Goal: Task Accomplishment & Management: Complete application form

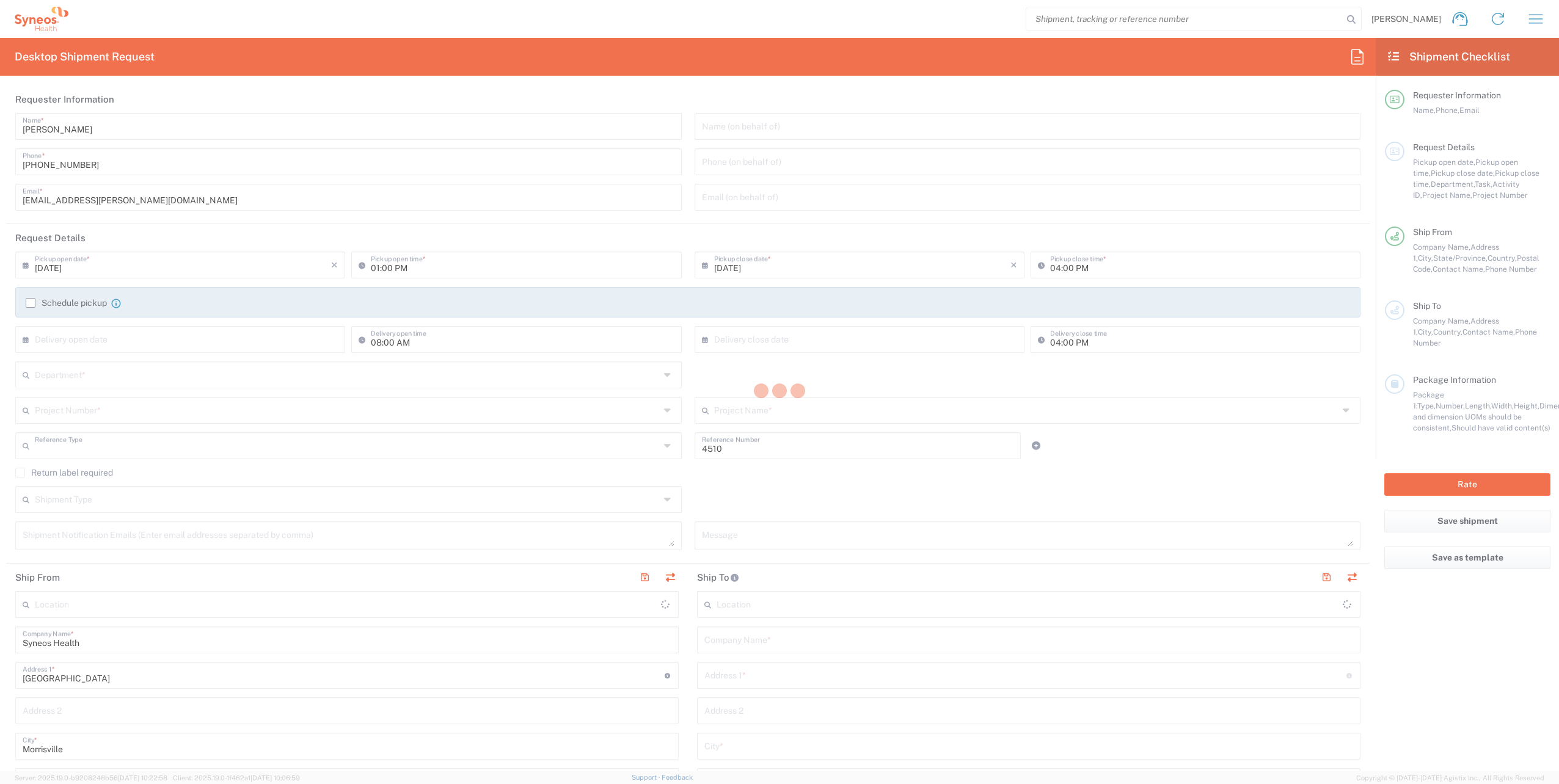
type input "Department"
type input "[US_STATE]"
type input "[GEOGRAPHIC_DATA]"
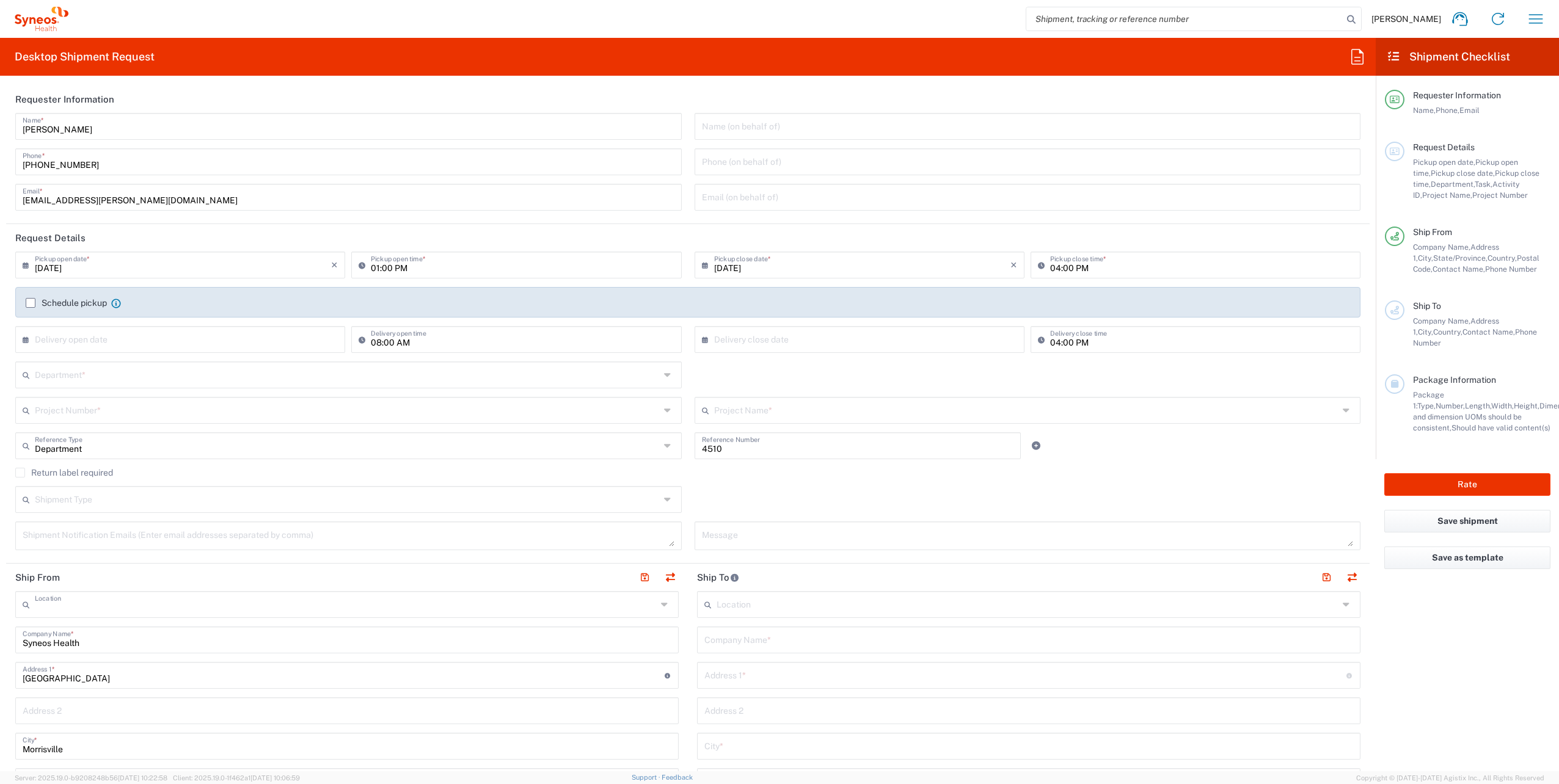
type input "Syneos Health, LLC-[GEOGRAPHIC_DATA] [GEOGRAPHIC_DATA] [GEOGRAPHIC_DATA]"
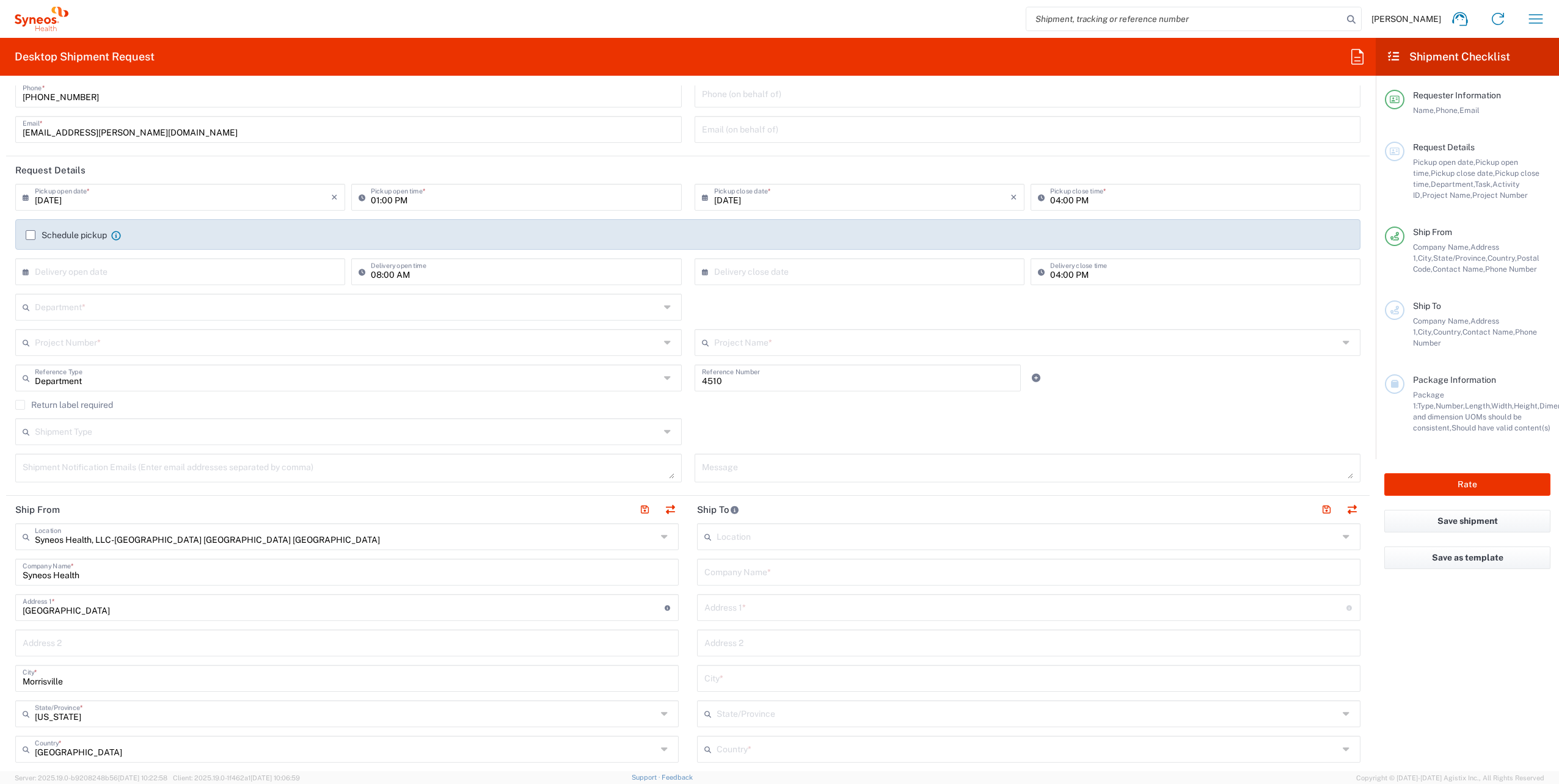
scroll to position [306, 0]
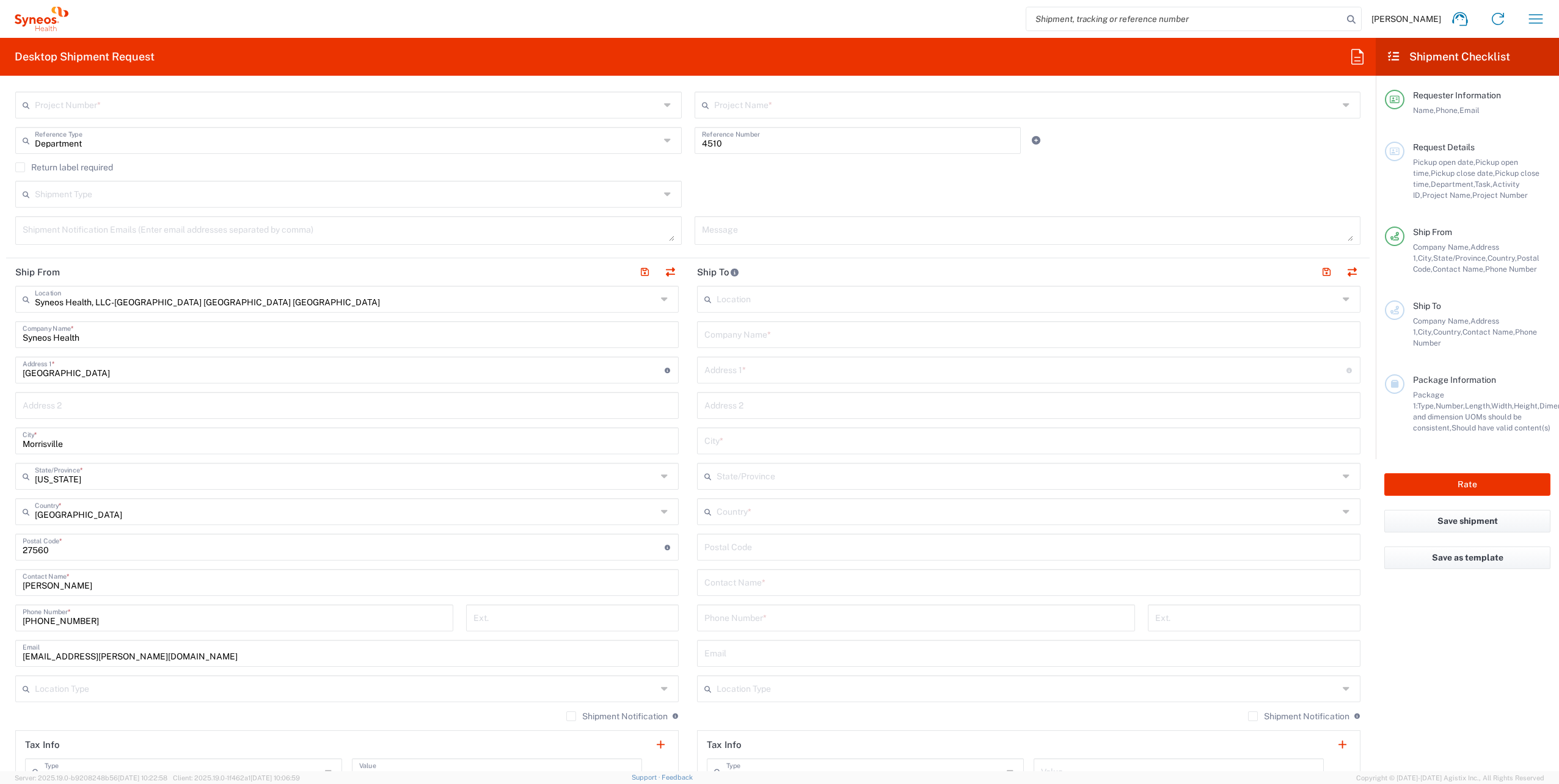
click at [751, 655] on input "text" at bounding box center [1029, 652] width 649 height 22
paste input "[EMAIL_ADDRESS][PERSON_NAME][DOMAIN_NAME]"
type input "[EMAIL_ADDRESS][PERSON_NAME][DOMAIN_NAME]"
click at [1343, 689] on icon at bounding box center [1347, 688] width 10 height 20
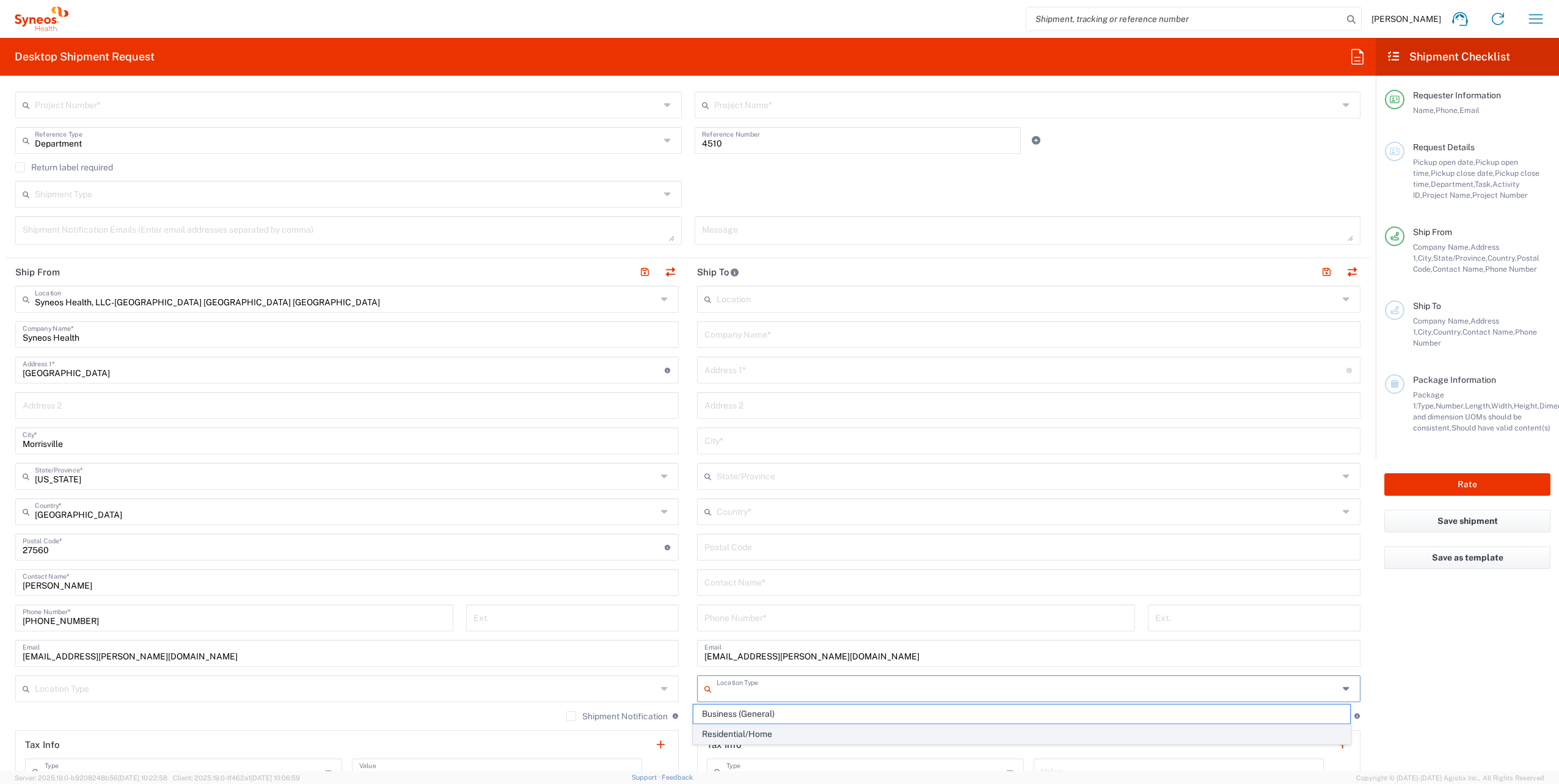
click at [812, 730] on span "Residential/Home" at bounding box center [1021, 734] width 656 height 19
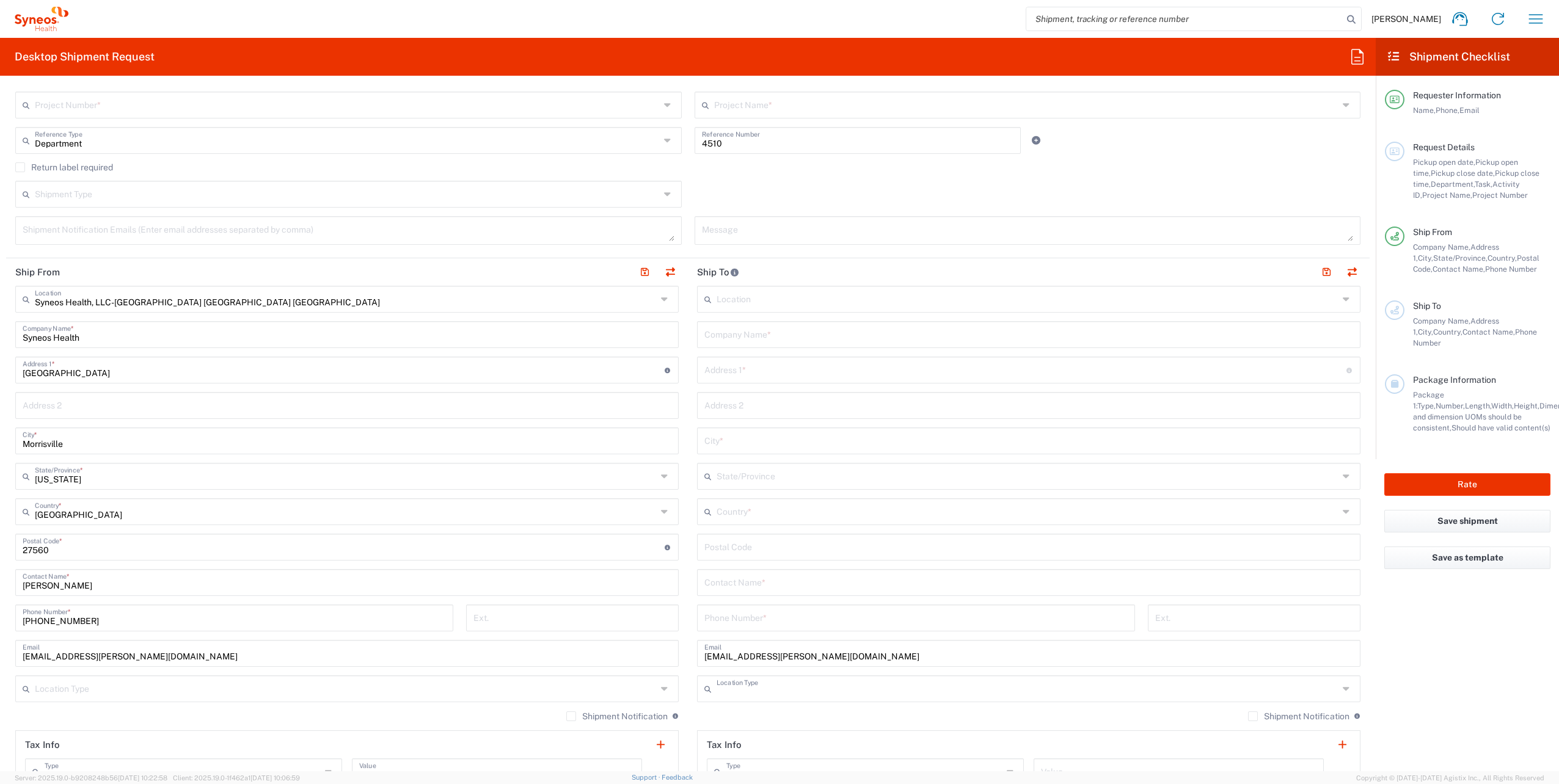
type input "Residential/Home"
click at [1248, 719] on label "Shipment Notification" at bounding box center [1299, 716] width 102 height 9
click at [1252, 716] on input "Shipment Notification" at bounding box center [1252, 716] width 0 height 0
click at [568, 716] on label "Shipment Notification" at bounding box center [617, 716] width 102 height 9
click at [571, 716] on input "Shipment Notification" at bounding box center [571, 716] width 0 height 0
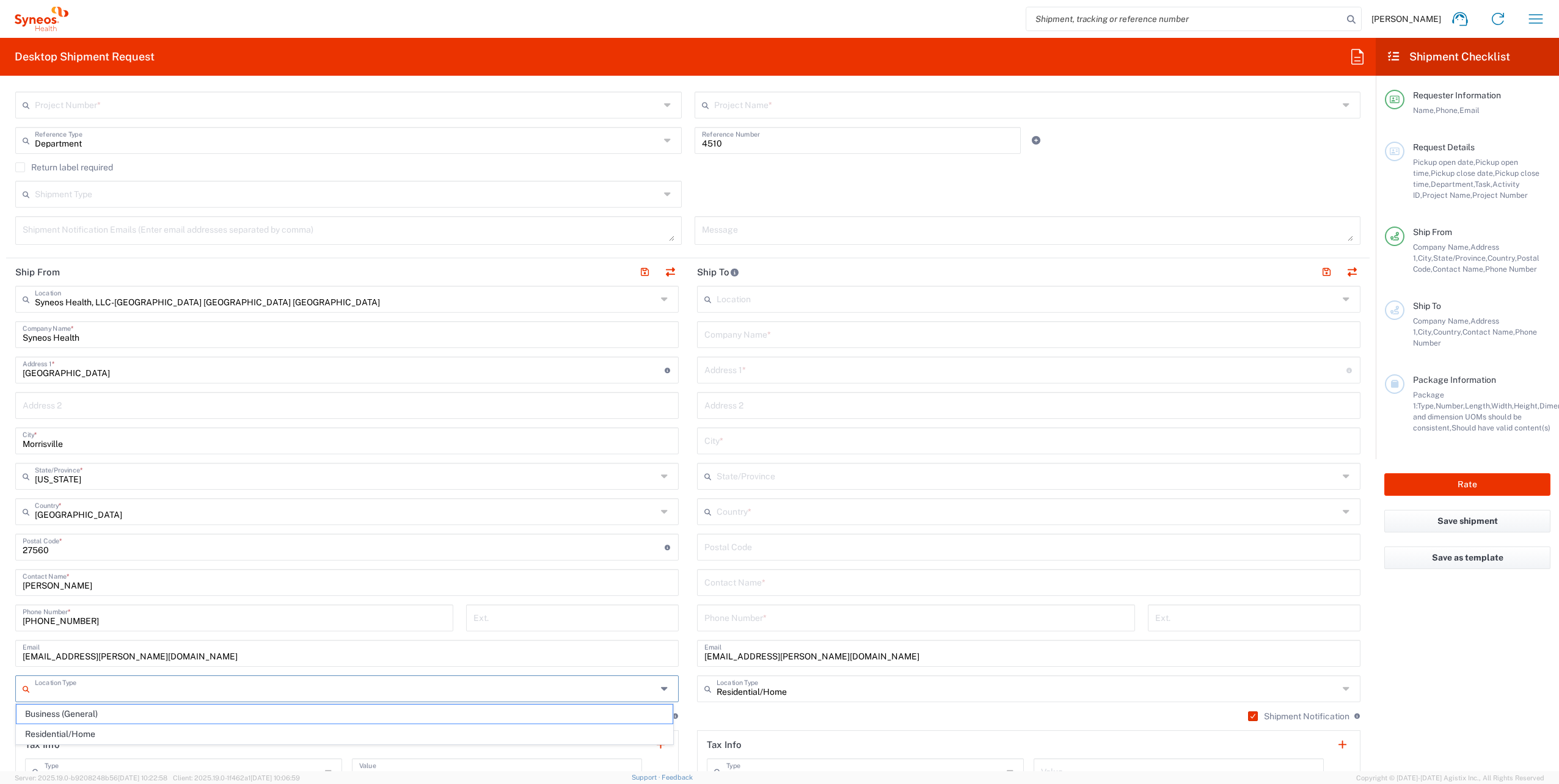
click at [591, 690] on input "text" at bounding box center [345, 687] width 622 height 22
click at [108, 708] on span "Business (General)" at bounding box center [345, 714] width 656 height 19
type input "Business (General)"
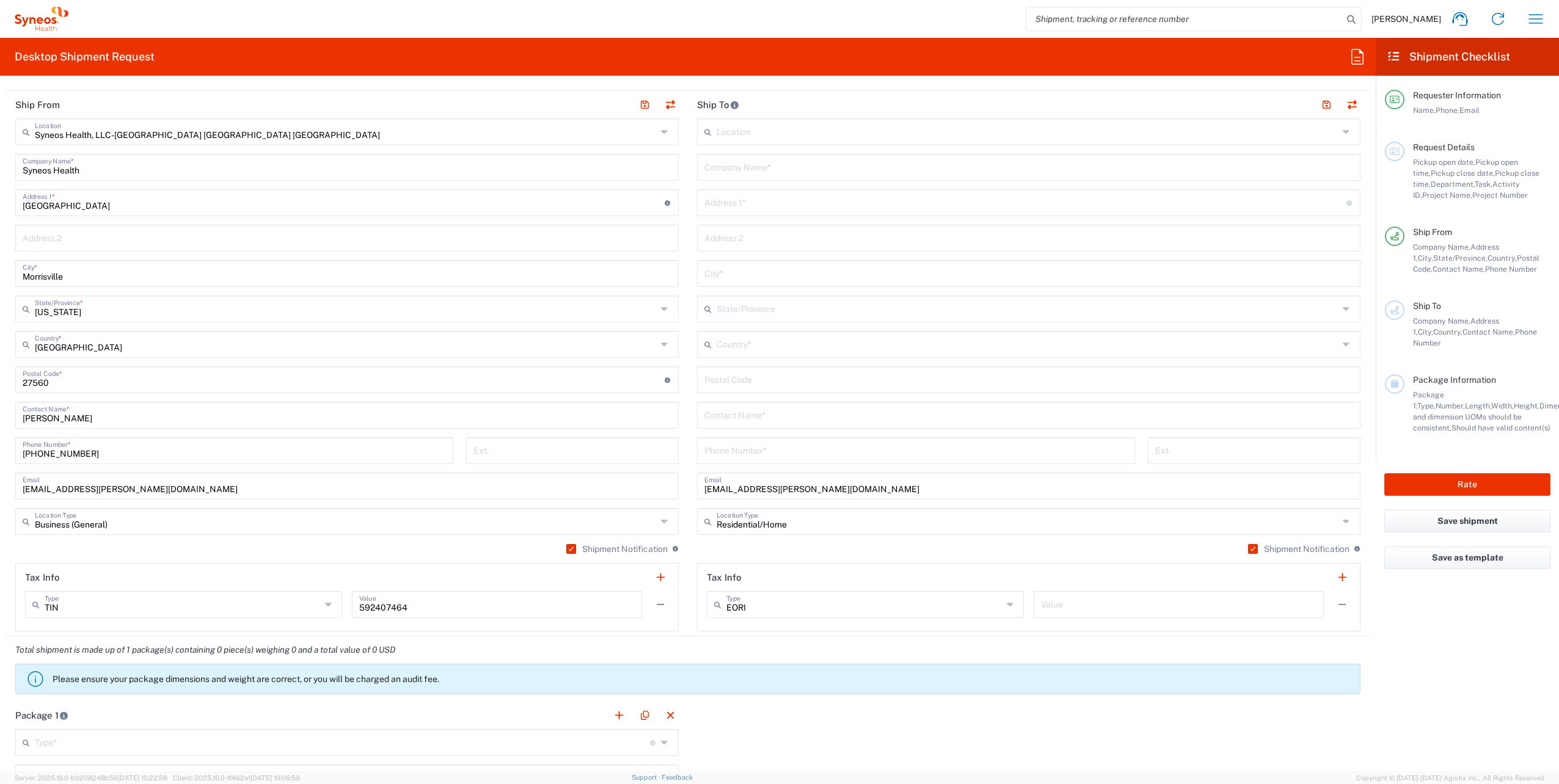
scroll to position [611, 0]
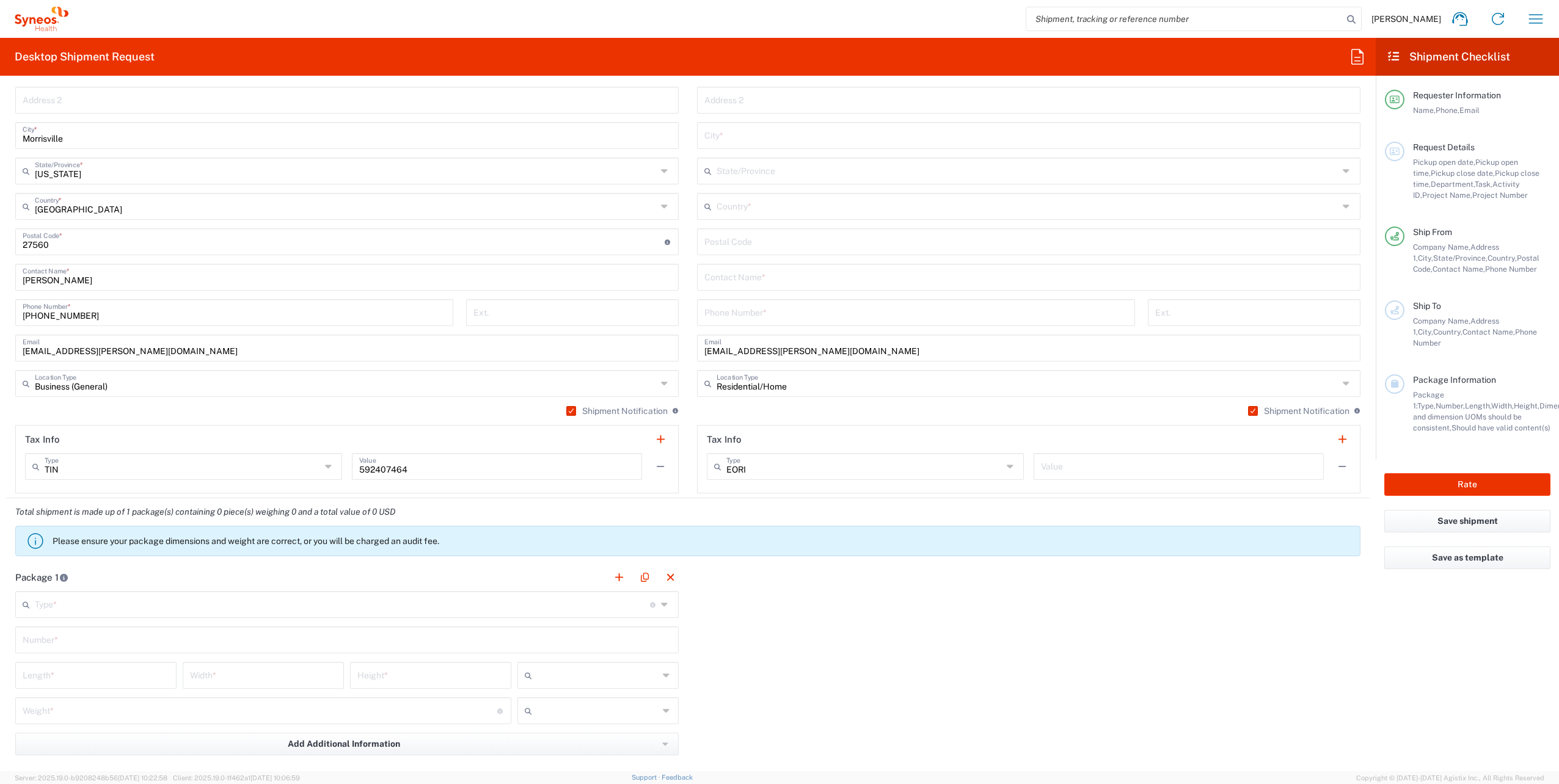
click at [389, 611] on input "text" at bounding box center [342, 604] width 615 height 22
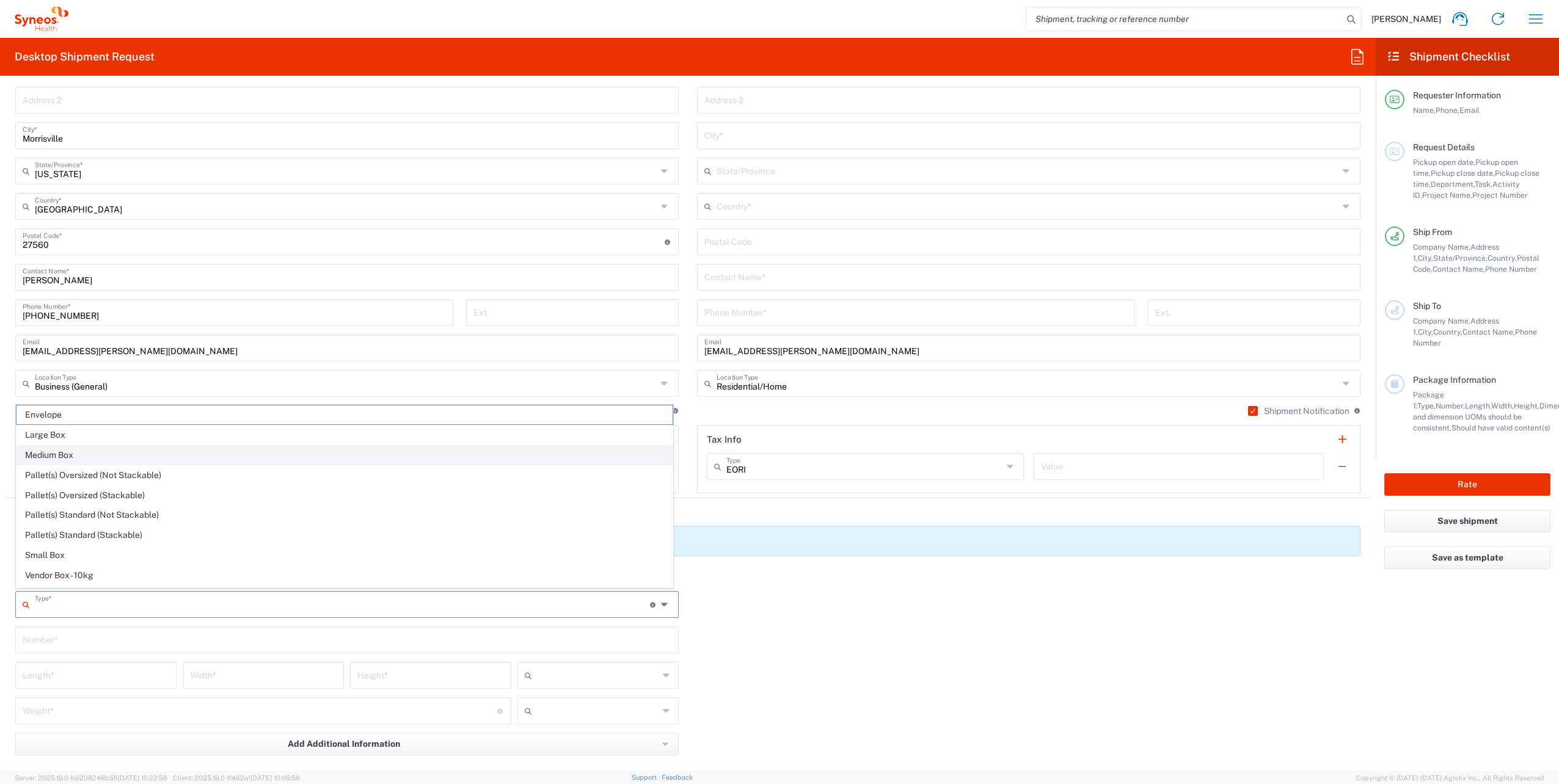
click at [54, 456] on span "Medium Box" at bounding box center [345, 455] width 656 height 19
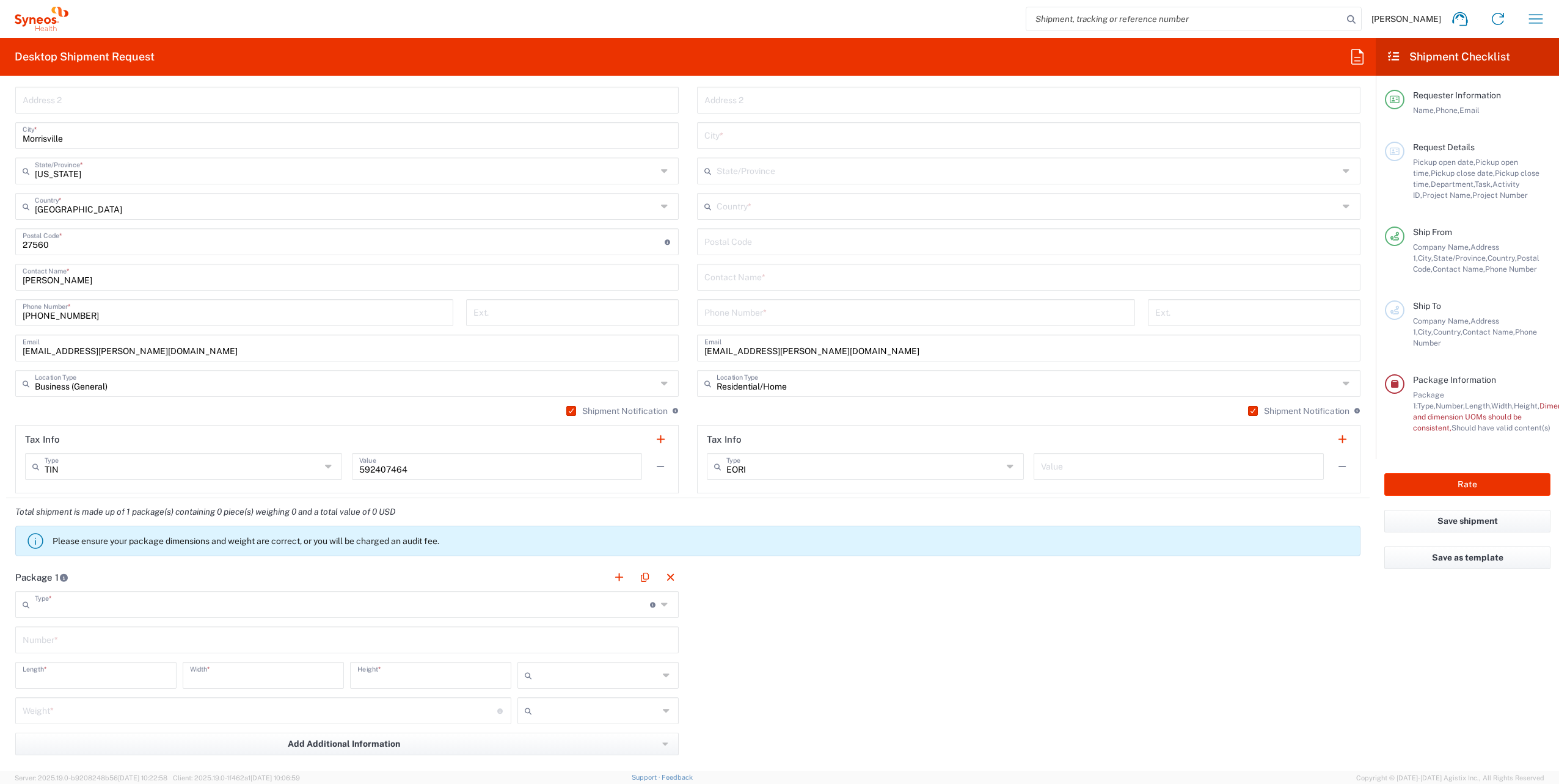
type input "Medium Box"
type input "13"
type input "11.5"
type input "2.5"
type input "in"
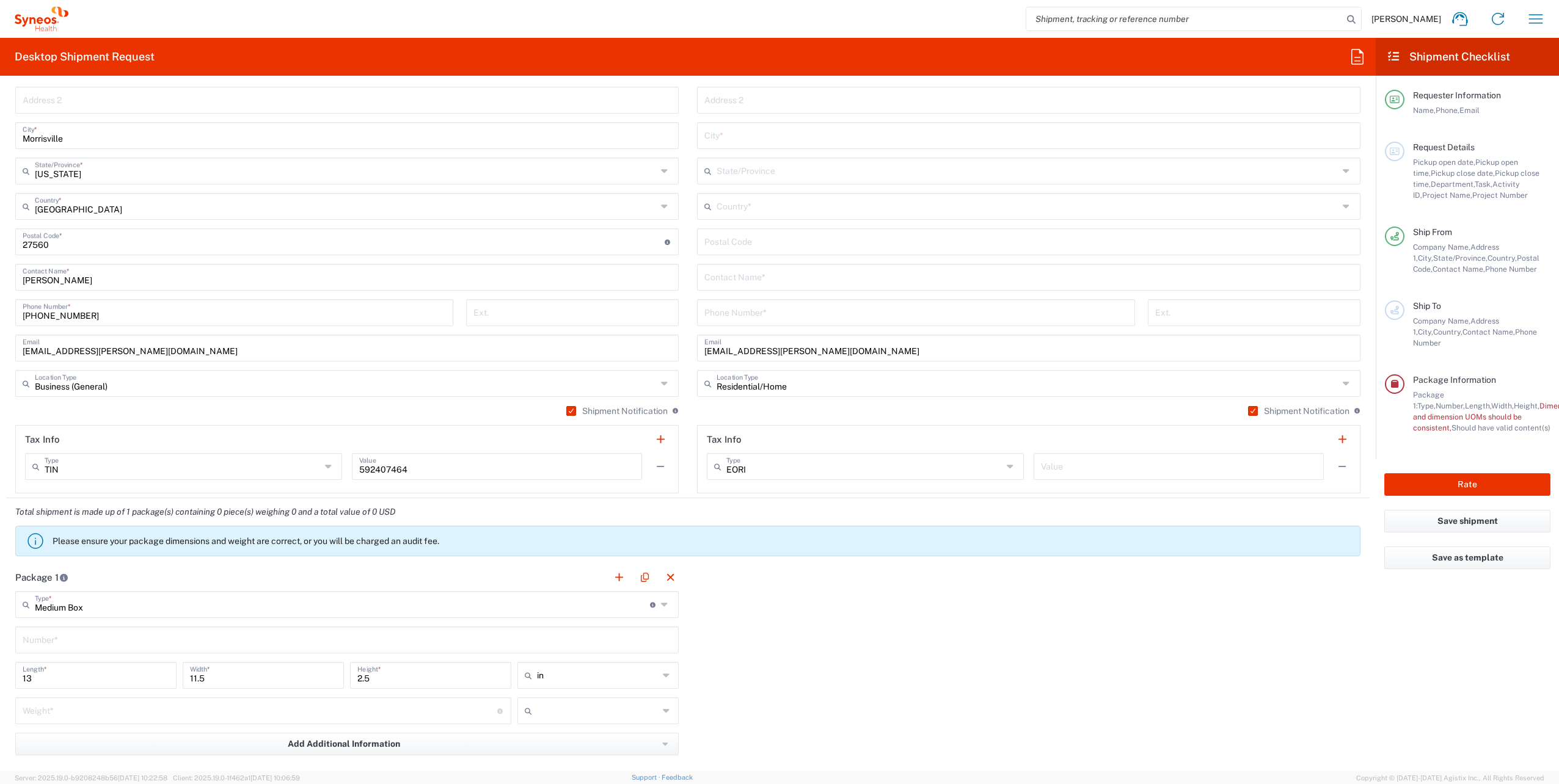
click at [64, 629] on input "text" at bounding box center [347, 638] width 649 height 22
type input "1"
click at [105, 714] on input "number" at bounding box center [260, 710] width 475 height 22
type input "5"
click at [600, 707] on input "text" at bounding box center [597, 711] width 121 height 20
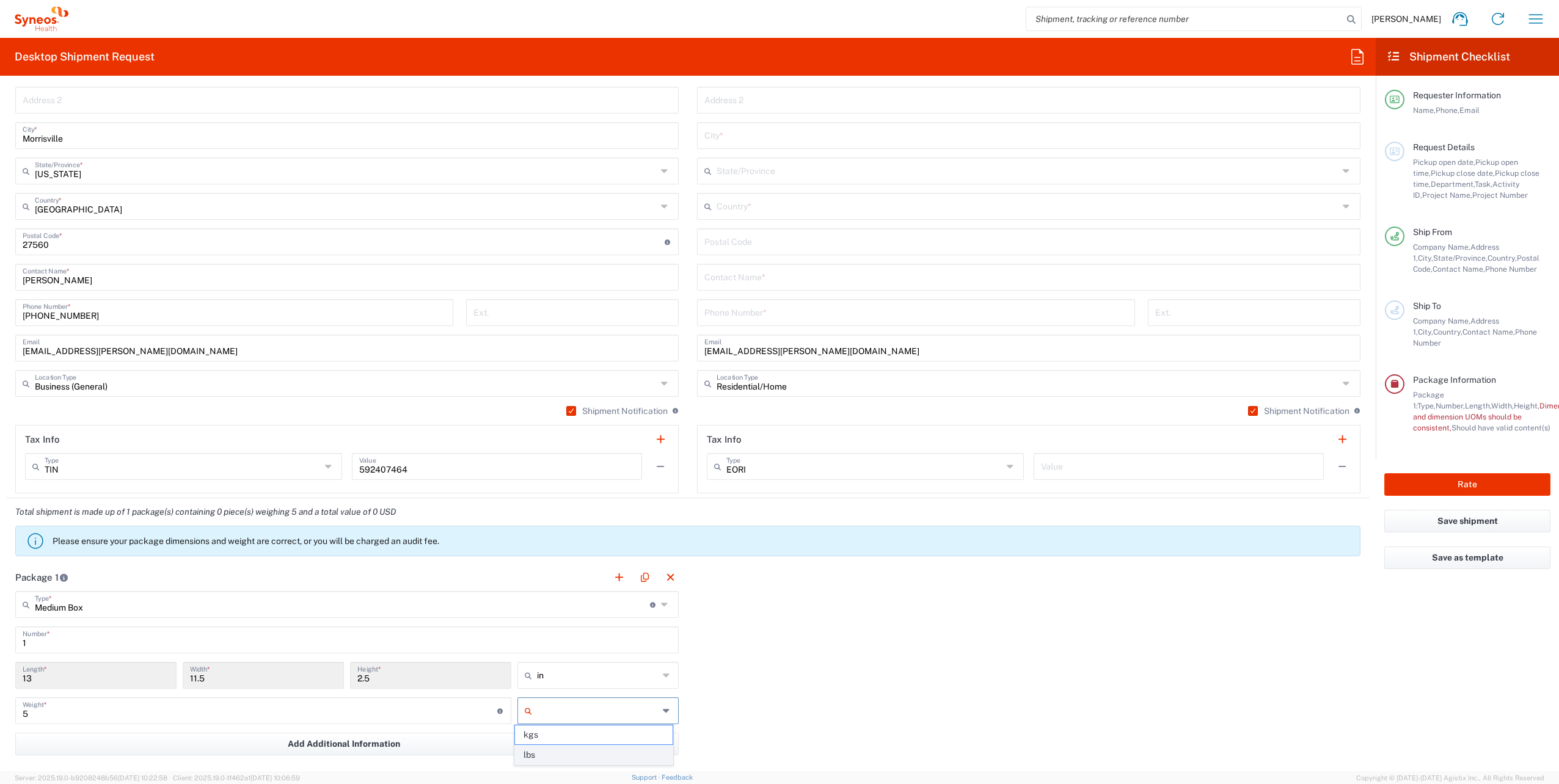
click at [557, 757] on span "lbs" at bounding box center [594, 755] width 158 height 19
type input "lbs"
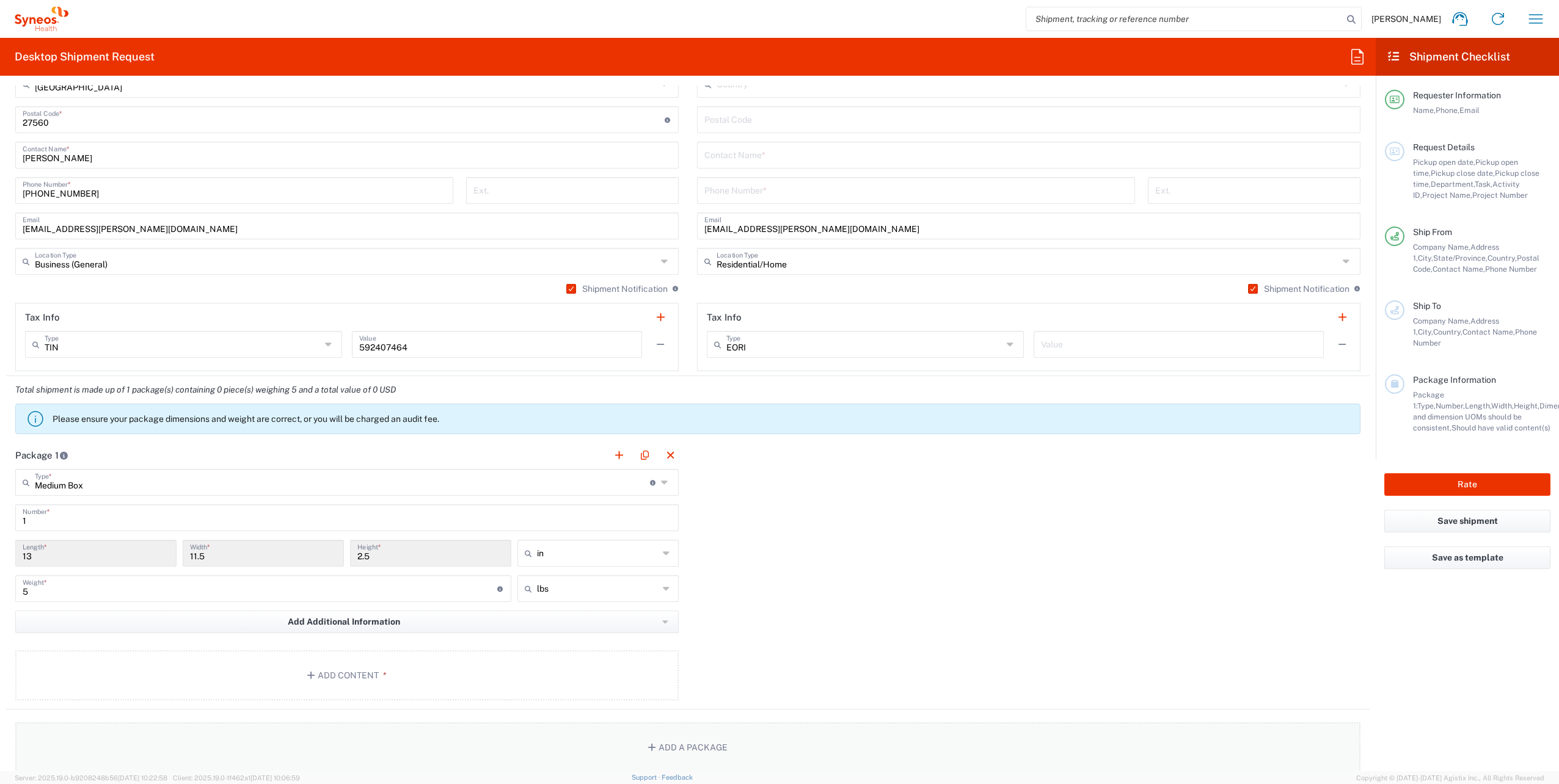
scroll to position [793, 0]
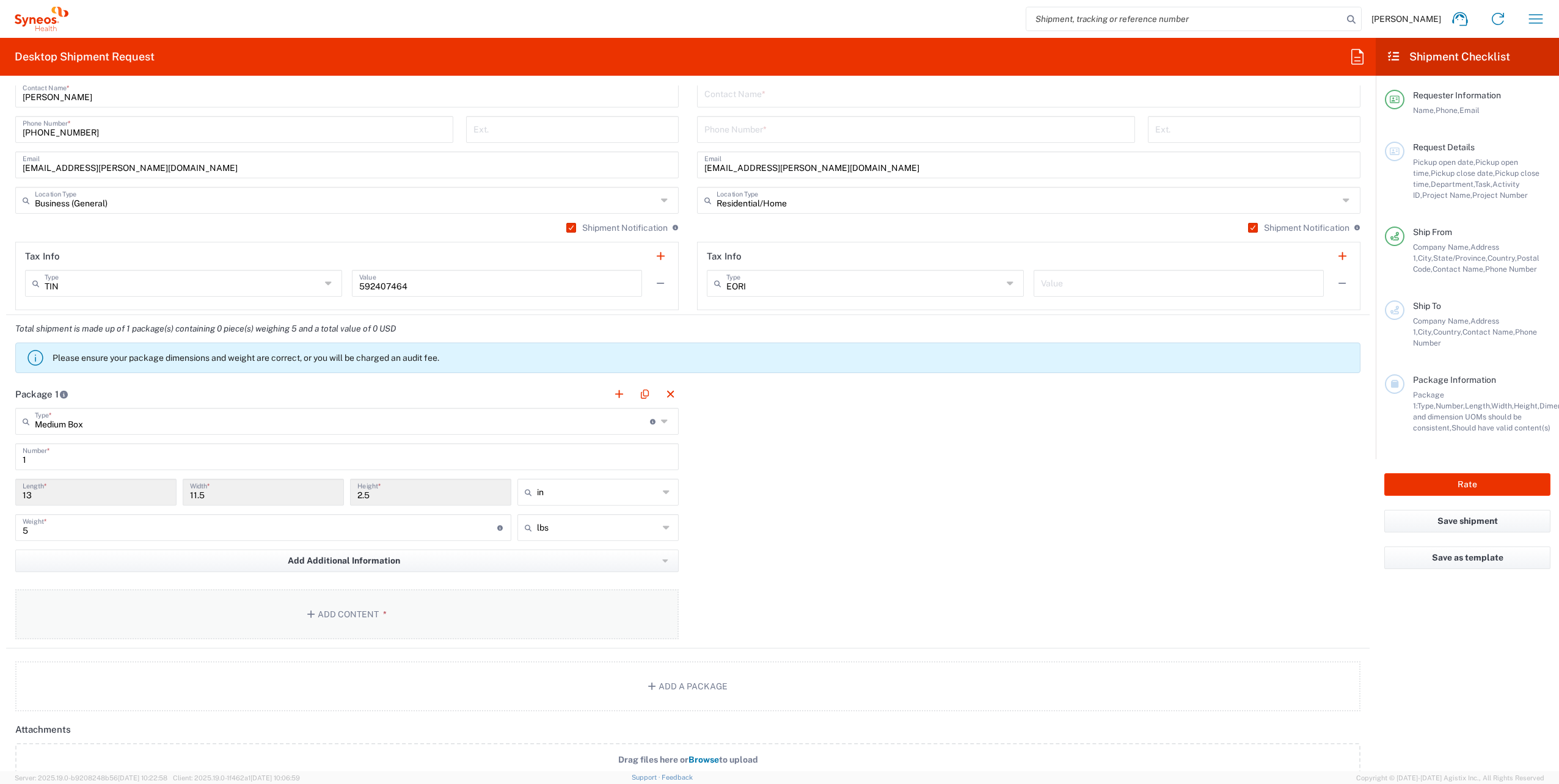
click at [356, 611] on button "Add Content *" at bounding box center [346, 614] width 663 height 50
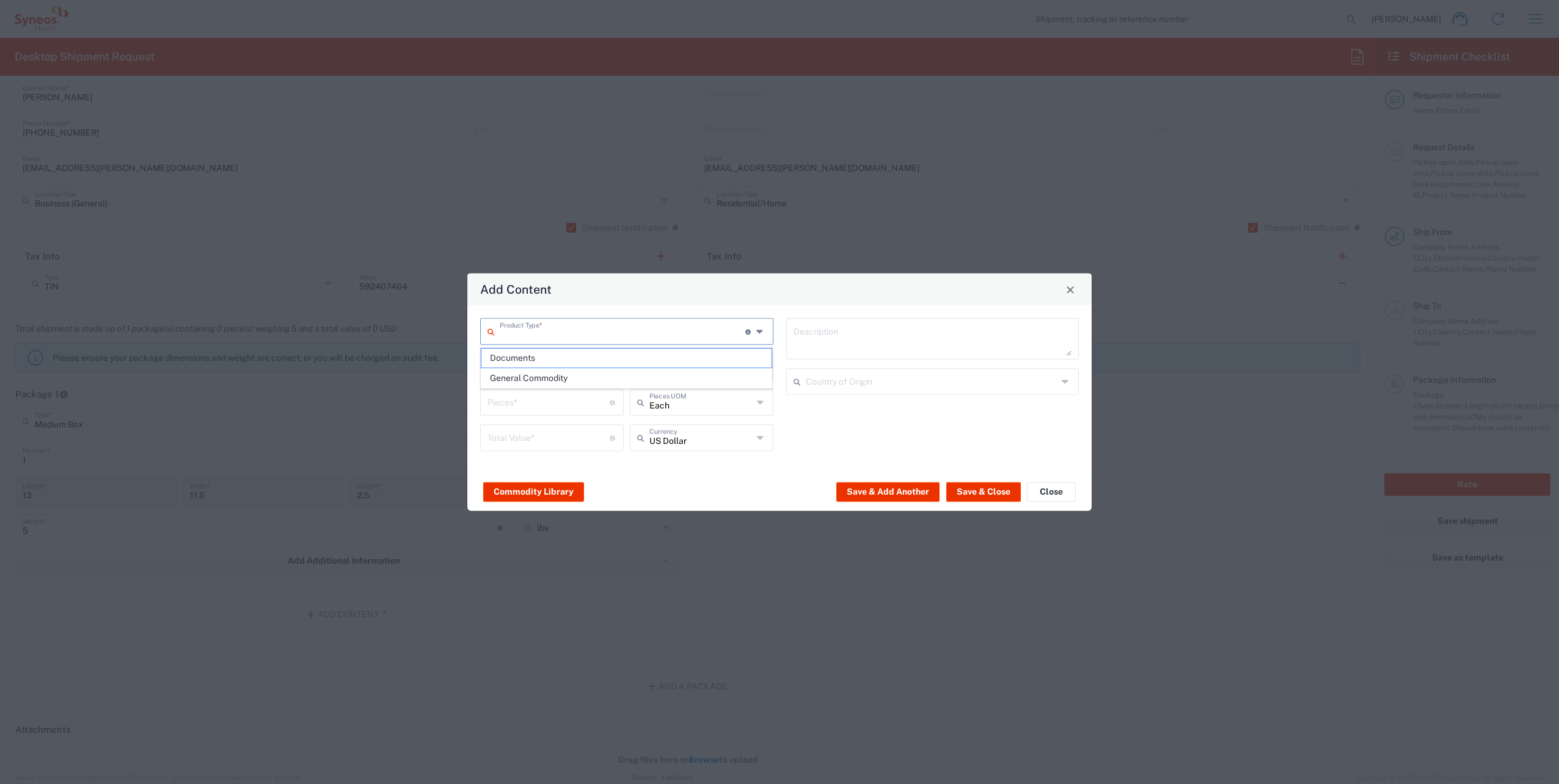
click at [618, 330] on input "text" at bounding box center [622, 330] width 245 height 22
click at [559, 374] on span "General Commodity" at bounding box center [626, 378] width 291 height 19
type input "General Commodity"
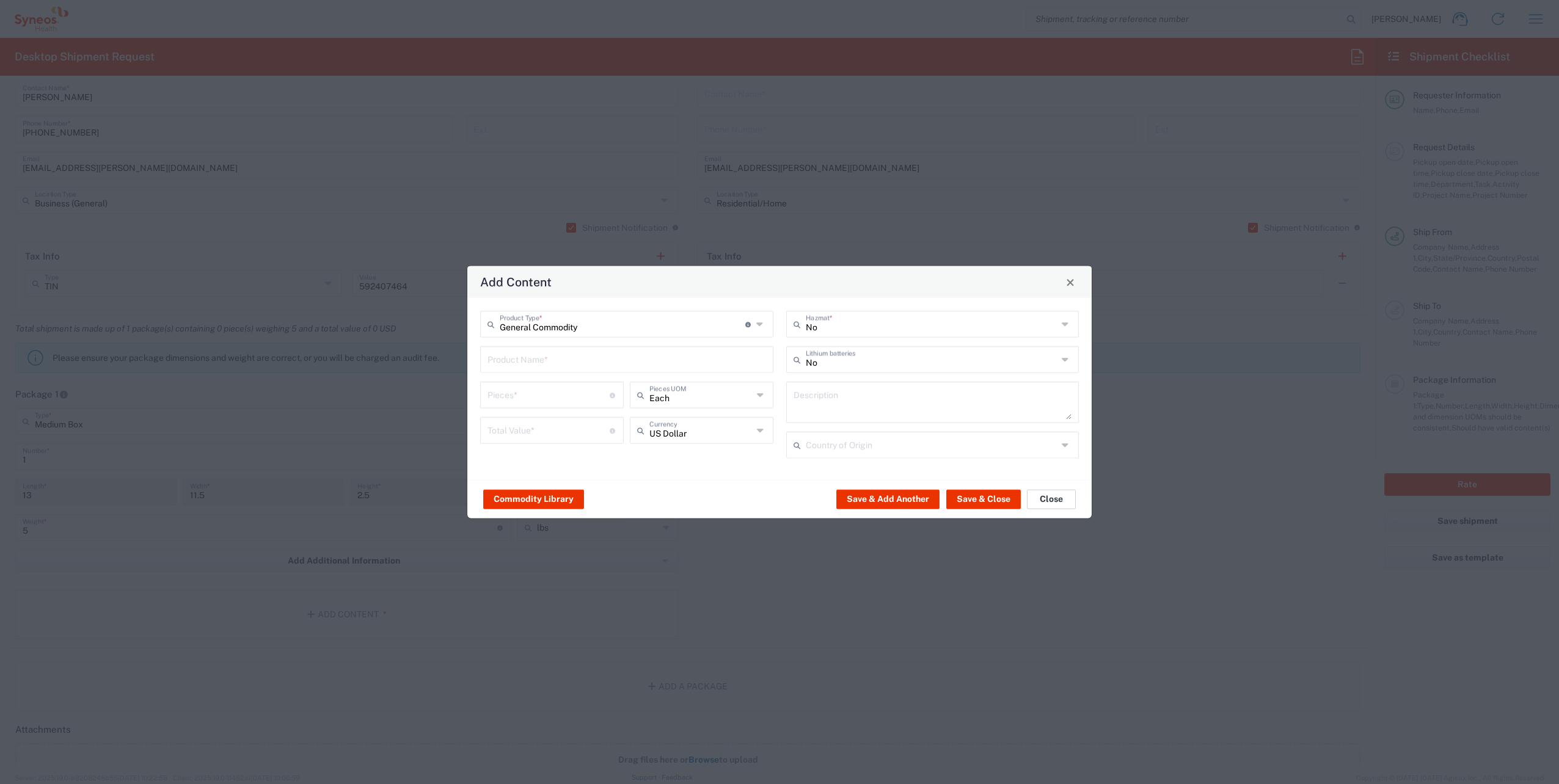
click at [1048, 500] on button "Close" at bounding box center [1051, 498] width 49 height 20
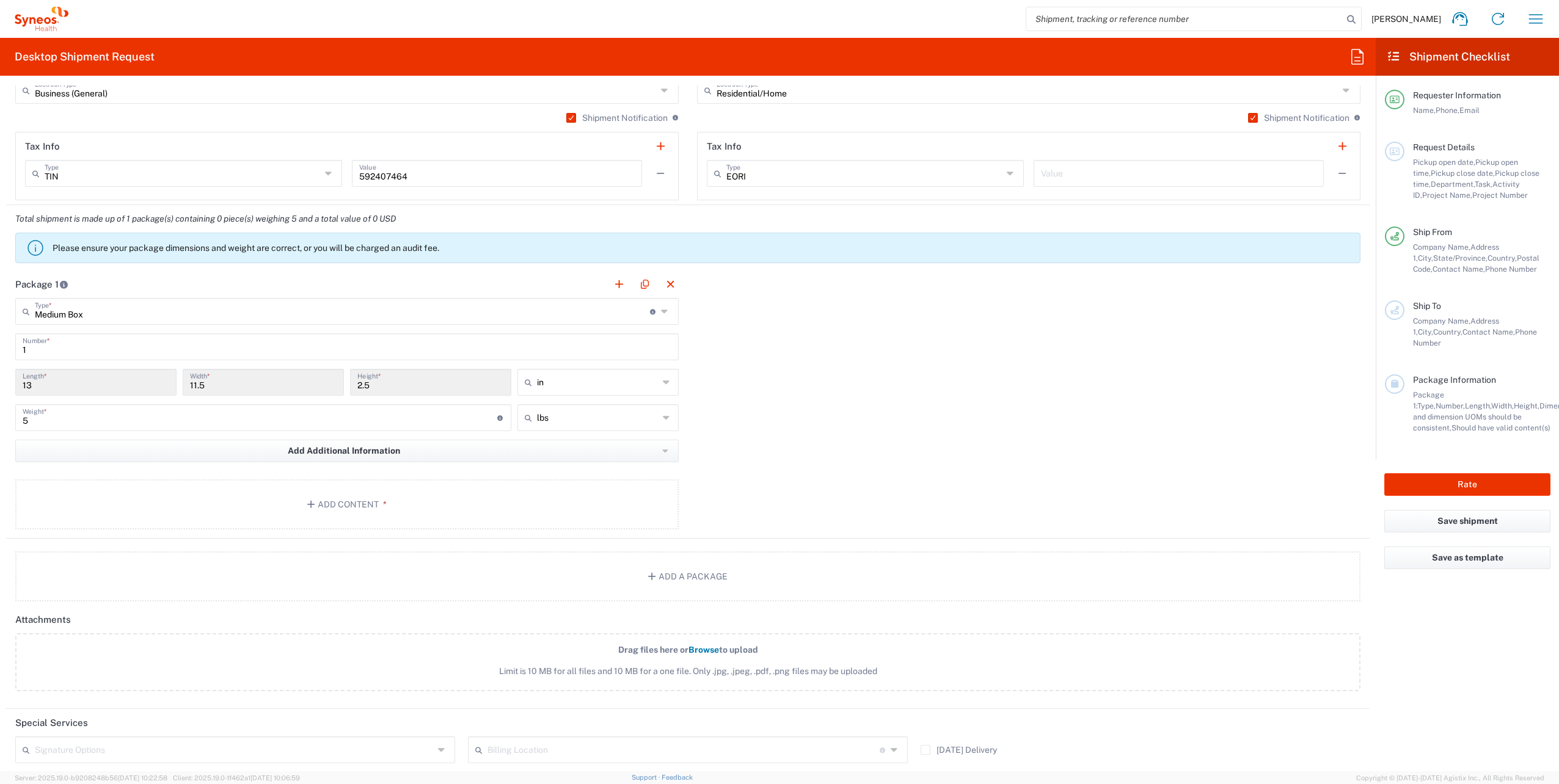
scroll to position [916, 0]
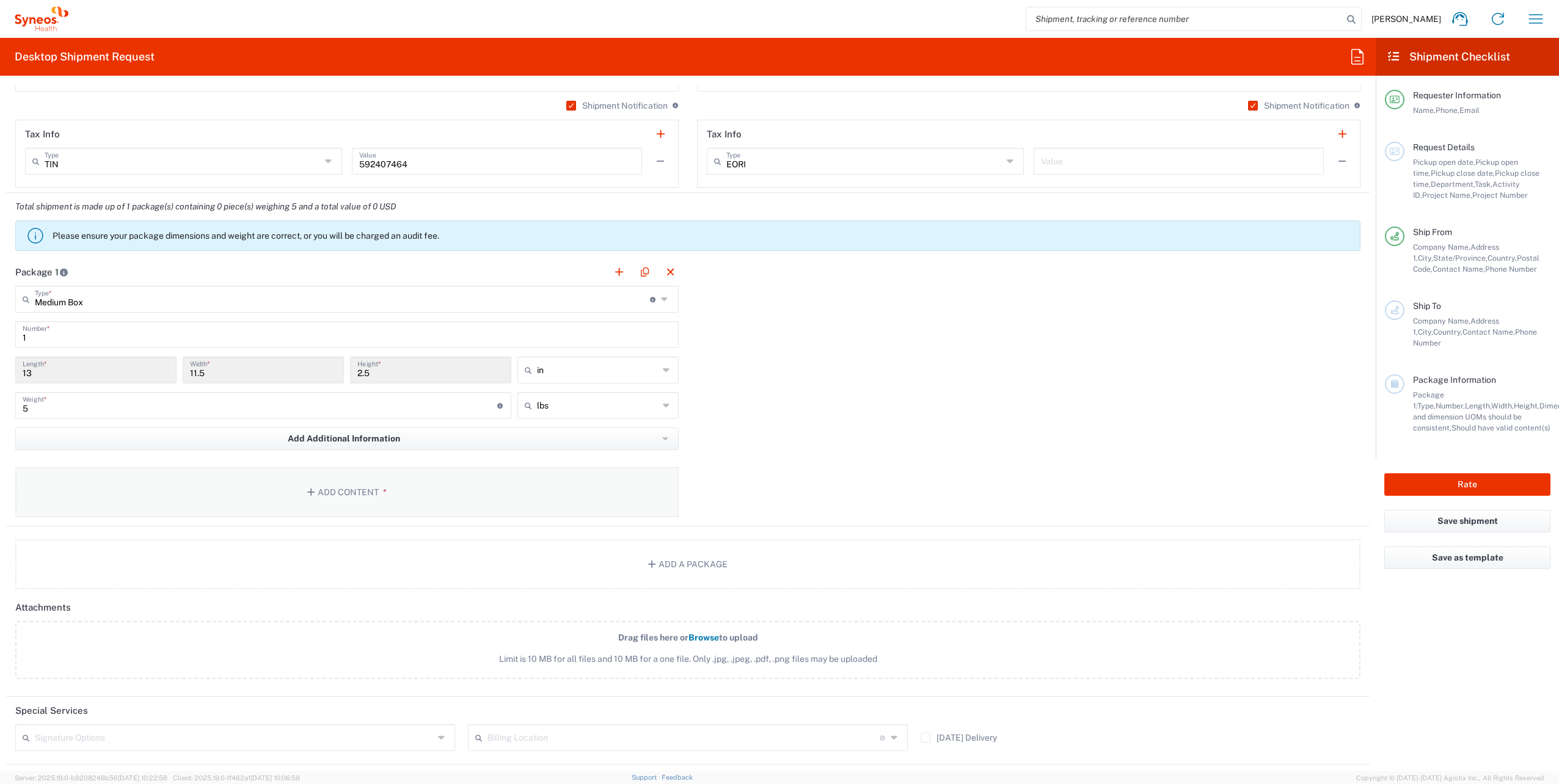
click at [309, 494] on icon "button" at bounding box center [313, 492] width 11 height 8
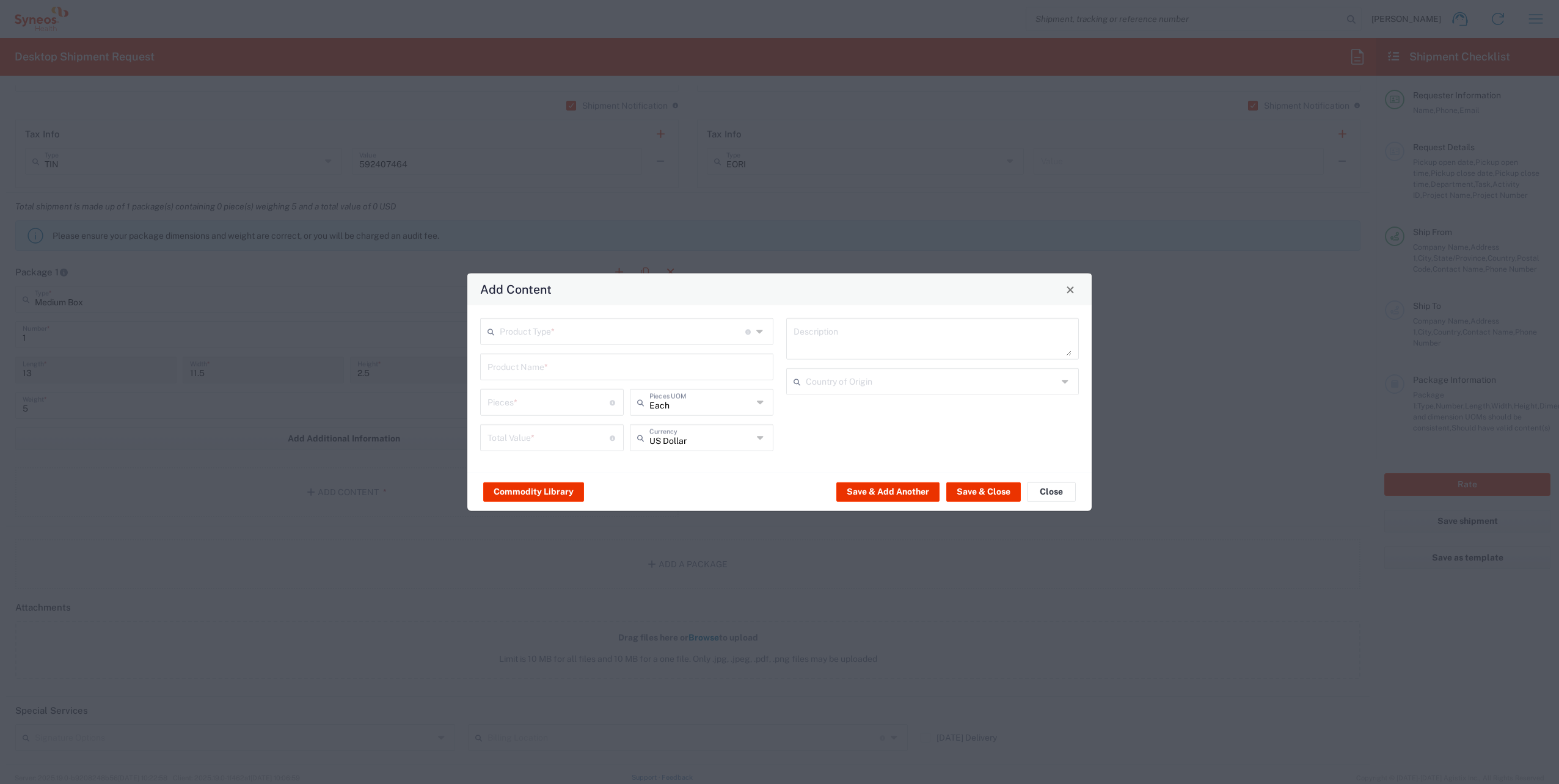
click at [594, 337] on input "text" at bounding box center [622, 330] width 245 height 22
click at [557, 370] on span "General Commodity" at bounding box center [626, 378] width 291 height 19
type input "General Commodity"
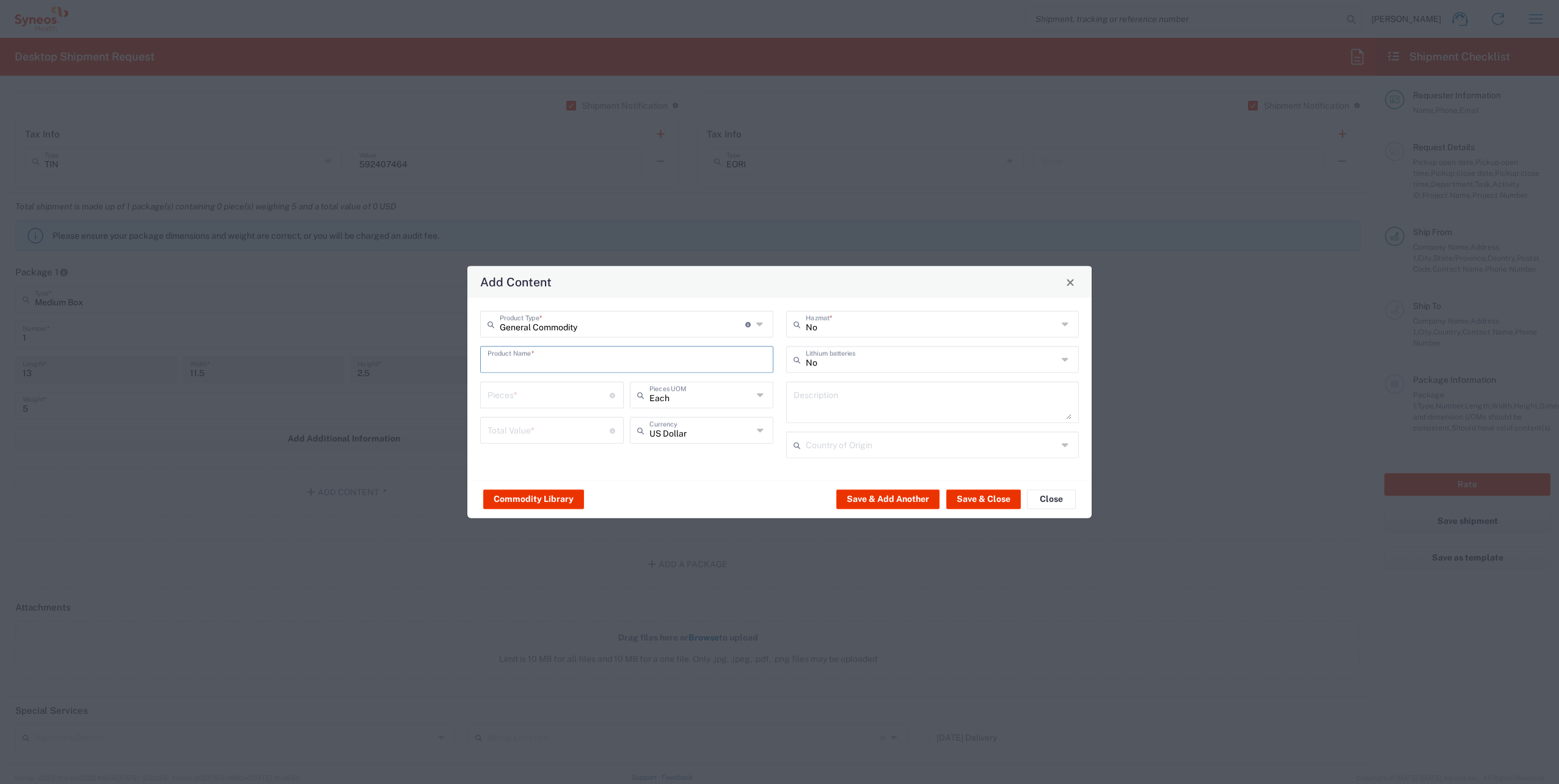
click at [544, 363] on input "text" at bounding box center [626, 358] width 278 height 22
paste input "ThinkPad T14 Gen 4"
type input "ThinkPad T14 Gen 4"
click at [842, 401] on textarea at bounding box center [933, 402] width 278 height 34
paste textarea "ThinkPad T14 Gen 4"
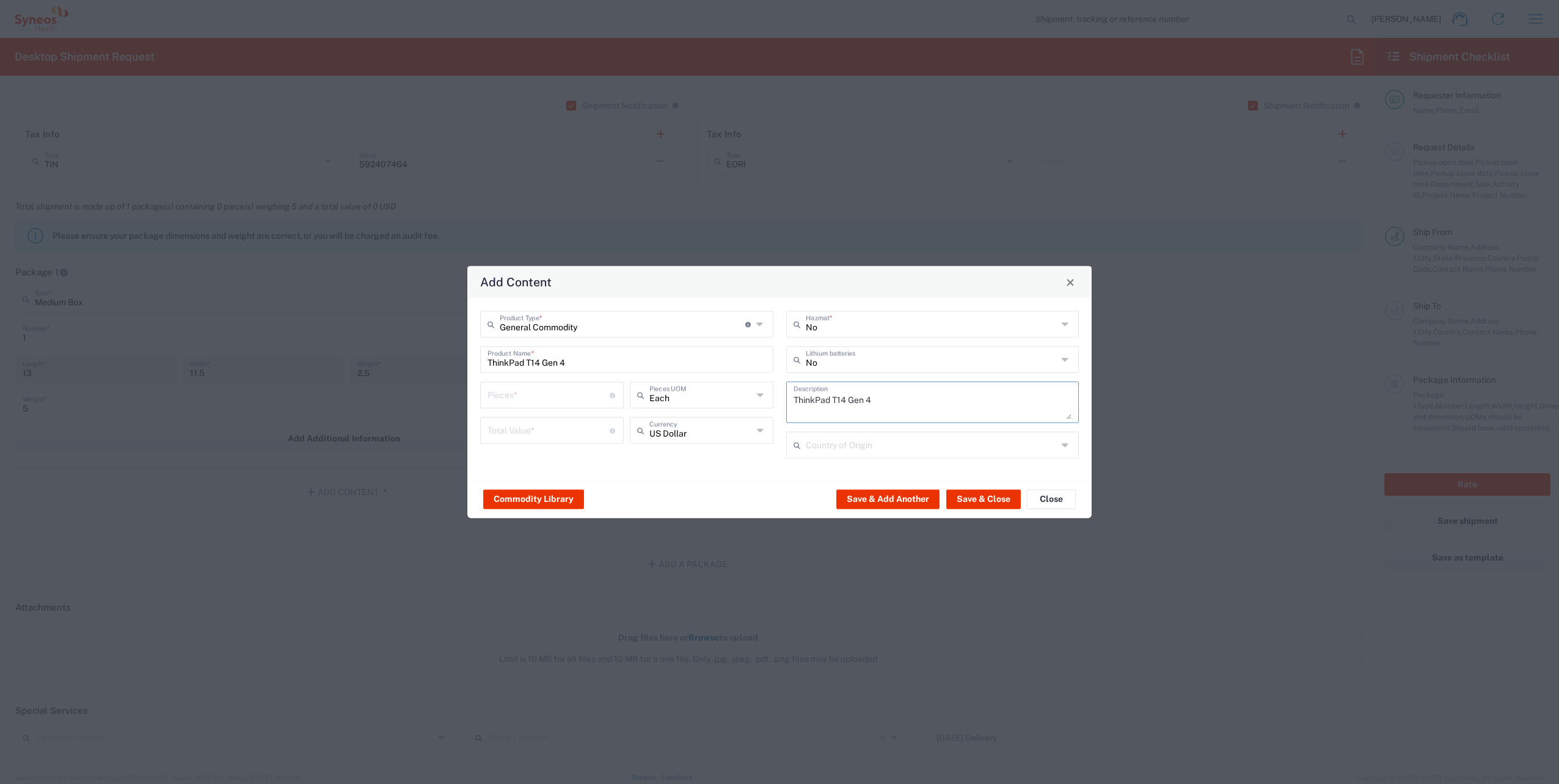
type textarea "ThinkPad T14 Gen 4"
click at [871, 447] on input "text" at bounding box center [932, 444] width 252 height 22
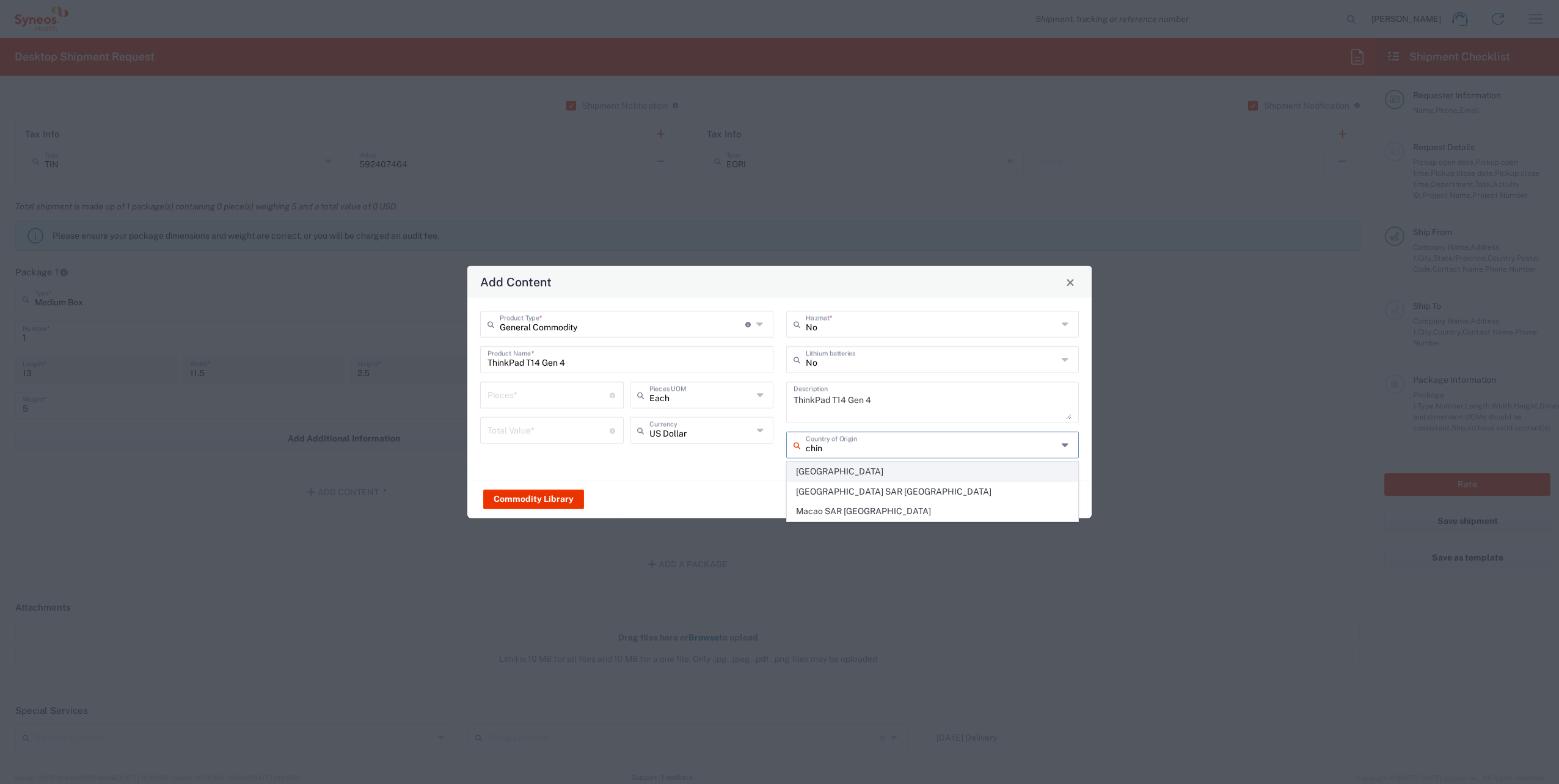
click at [829, 465] on span "[GEOGRAPHIC_DATA]" at bounding box center [932, 472] width 291 height 19
type input "[GEOGRAPHIC_DATA]"
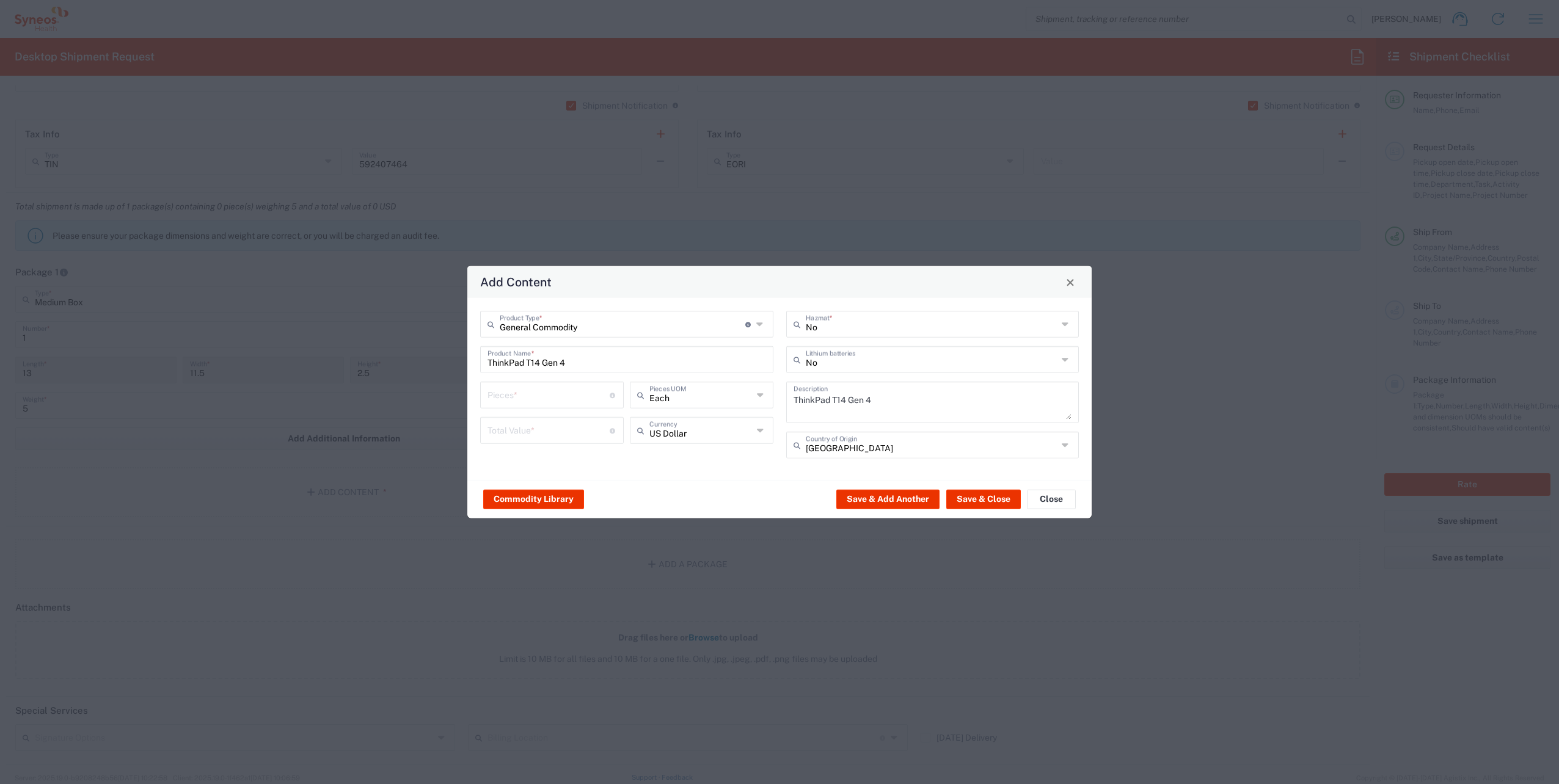
click at [577, 430] on input "number" at bounding box center [548, 430] width 122 height 22
type input "1000"
click at [568, 402] on input "number" at bounding box center [548, 394] width 122 height 22
type input "1"
click at [976, 497] on button "Save & Close" at bounding box center [983, 498] width 74 height 20
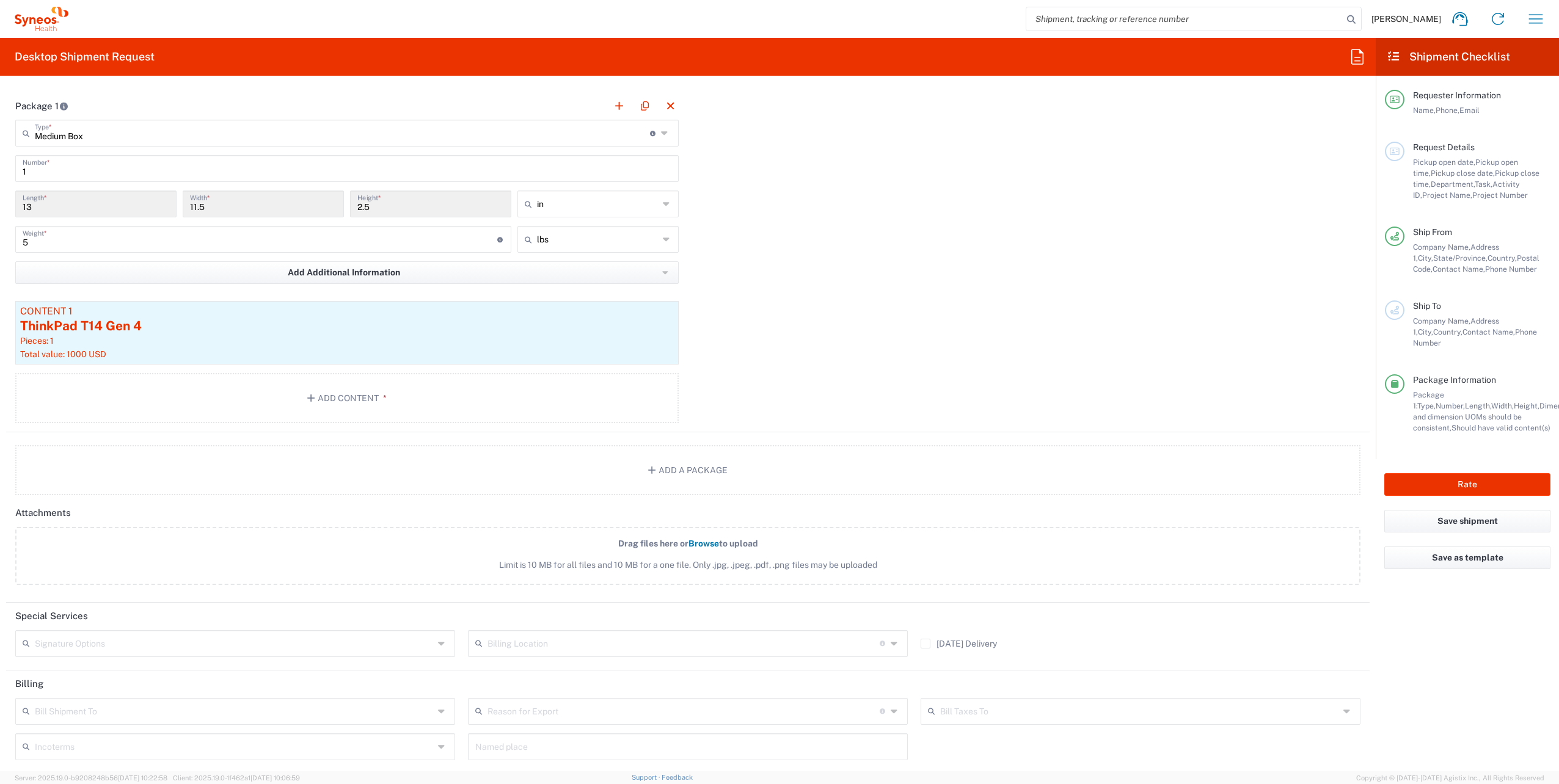
scroll to position [1099, 0]
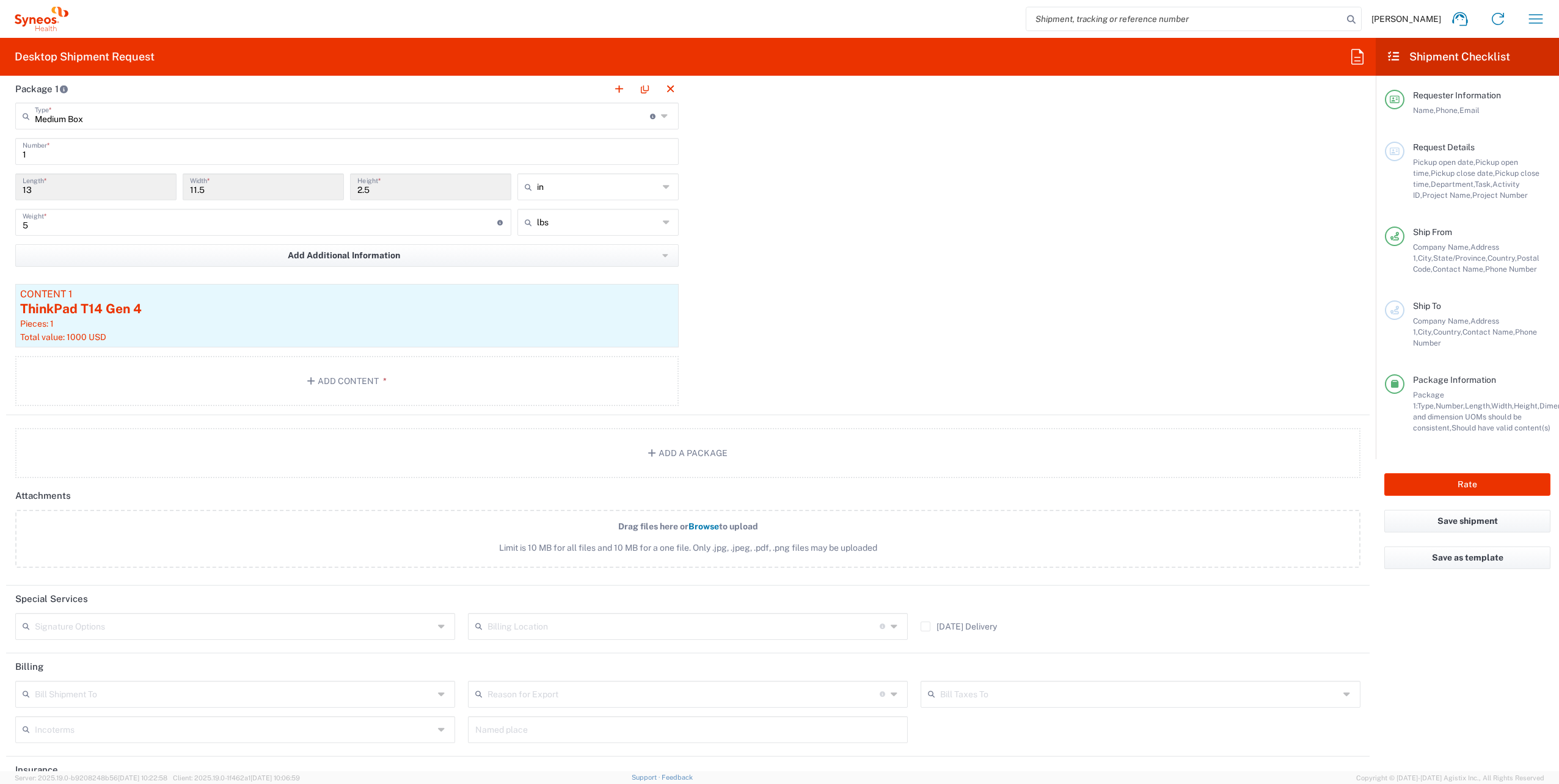
click at [441, 617] on icon at bounding box center [443, 626] width 9 height 20
drag, startPoint x: 149, startPoint y: 650, endPoint x: 420, endPoint y: 637, distance: 271.3
click at [150, 649] on span "Adult Signature Required" at bounding box center [234, 650] width 434 height 19
type input "Adult Signature Required"
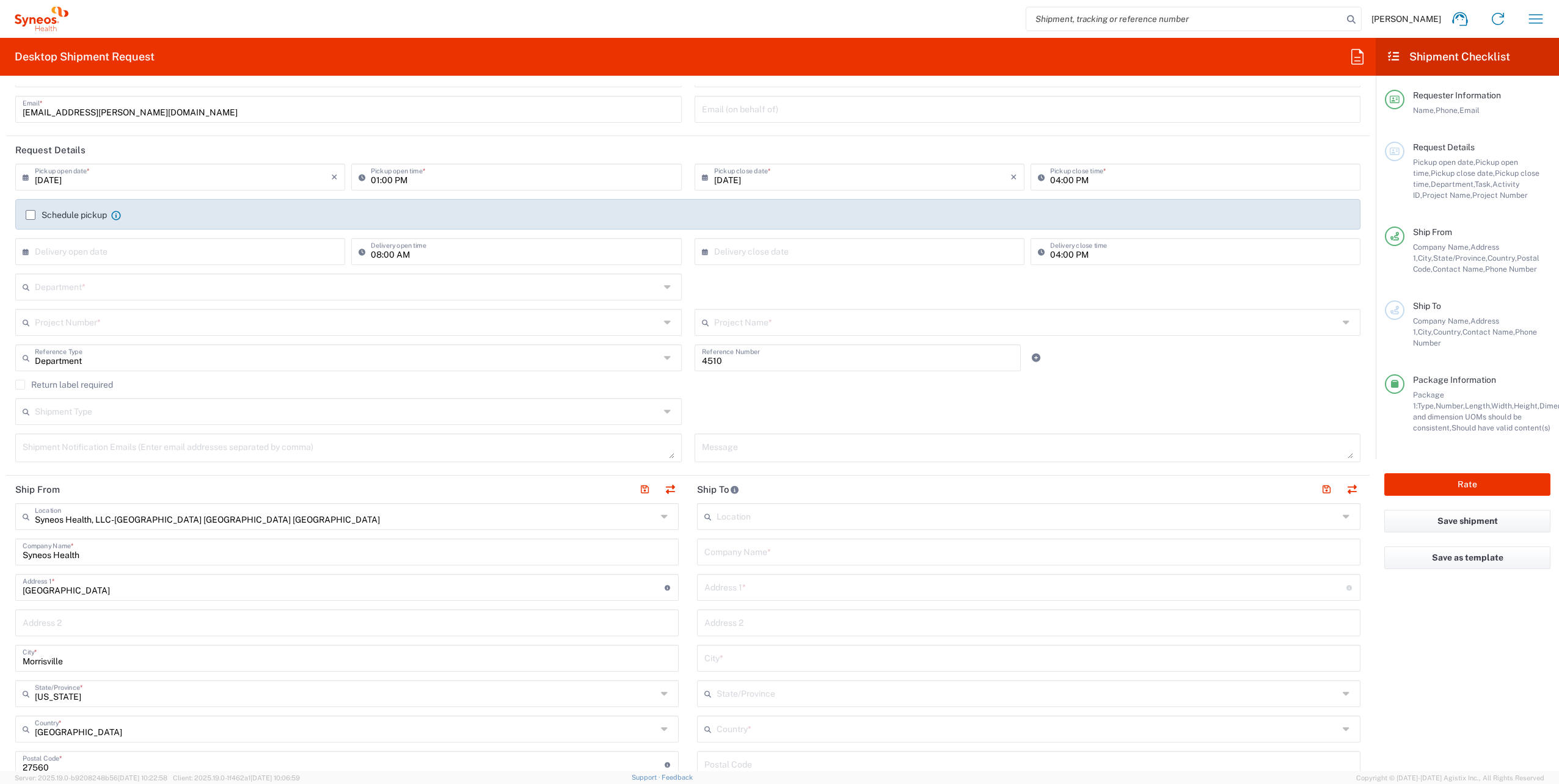
scroll to position [0, 0]
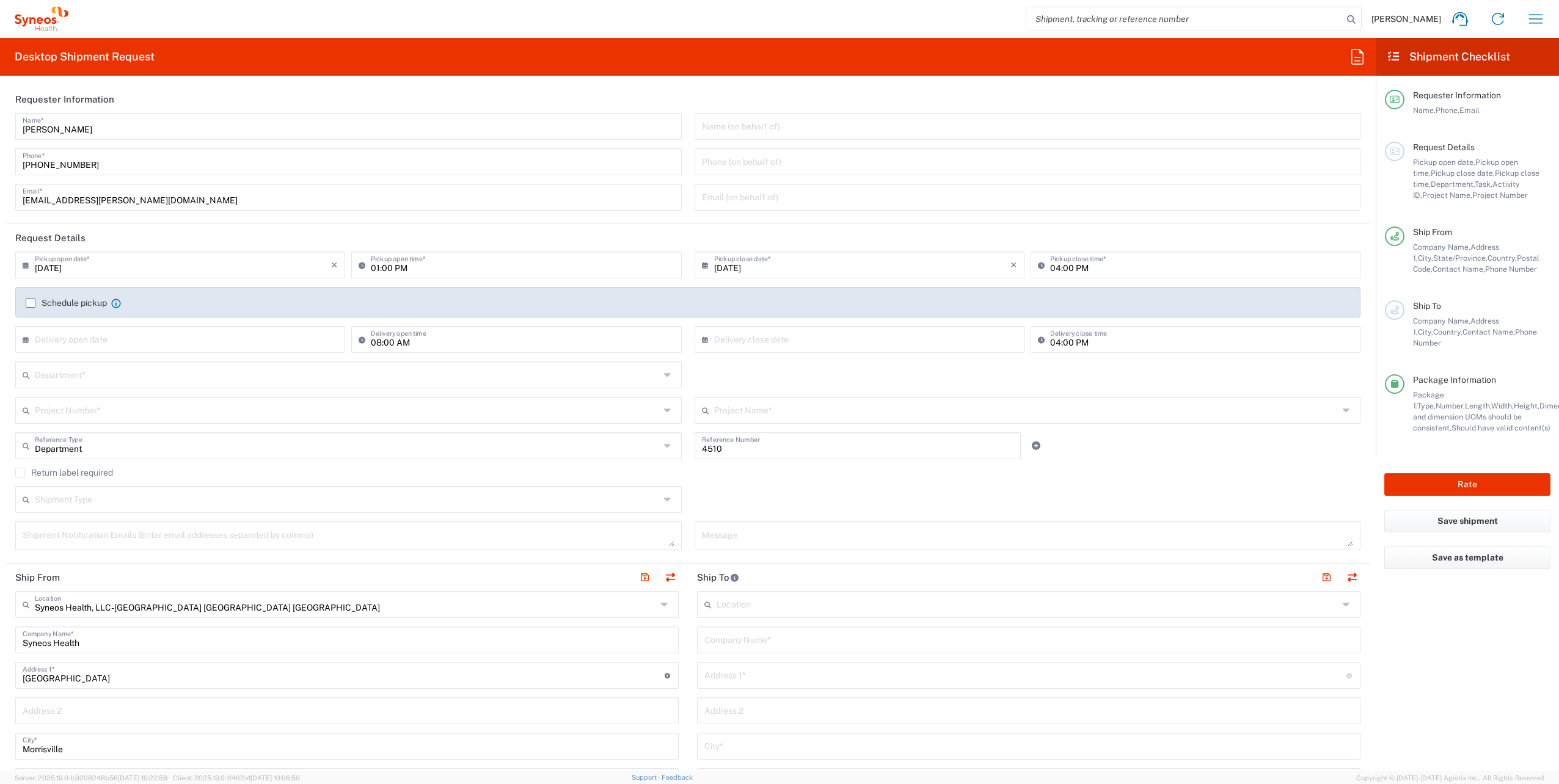
click at [80, 380] on input "text" at bounding box center [347, 373] width 625 height 22
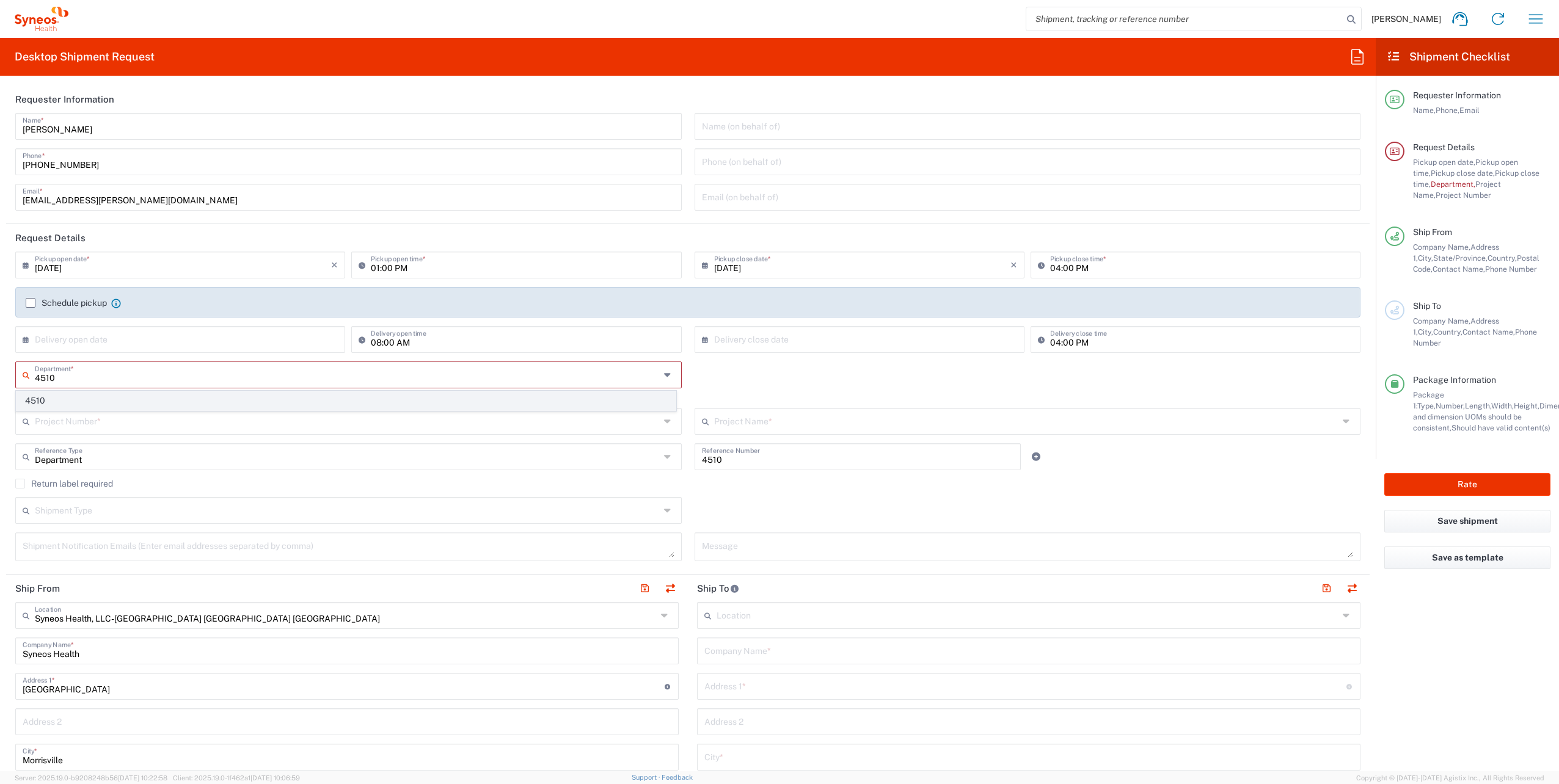
type input "4510"
click at [67, 400] on span "4510" at bounding box center [346, 400] width 659 height 19
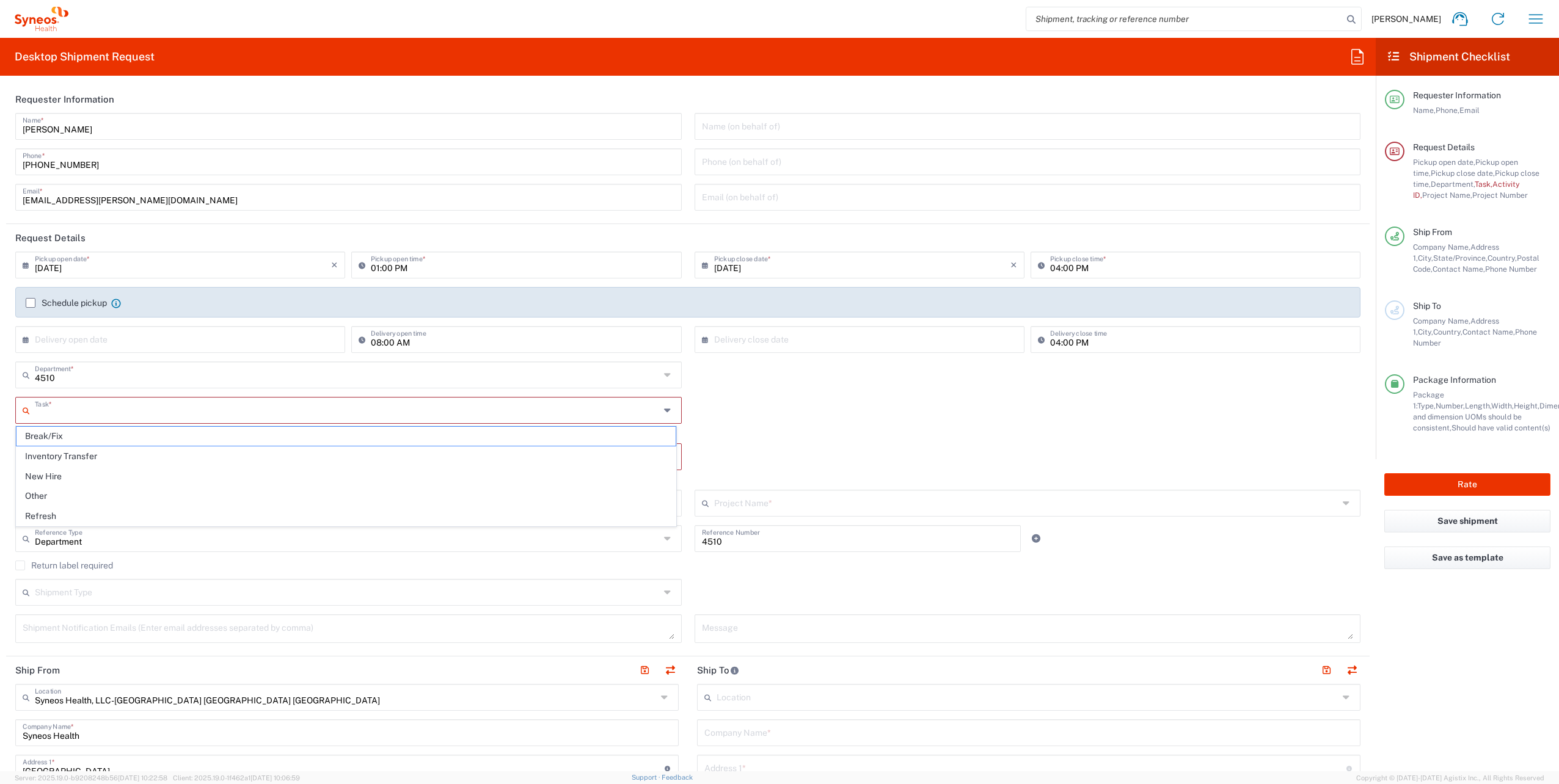
click at [90, 412] on input "text" at bounding box center [347, 409] width 625 height 22
click at [78, 434] on span "Break/Fix" at bounding box center [346, 436] width 659 height 19
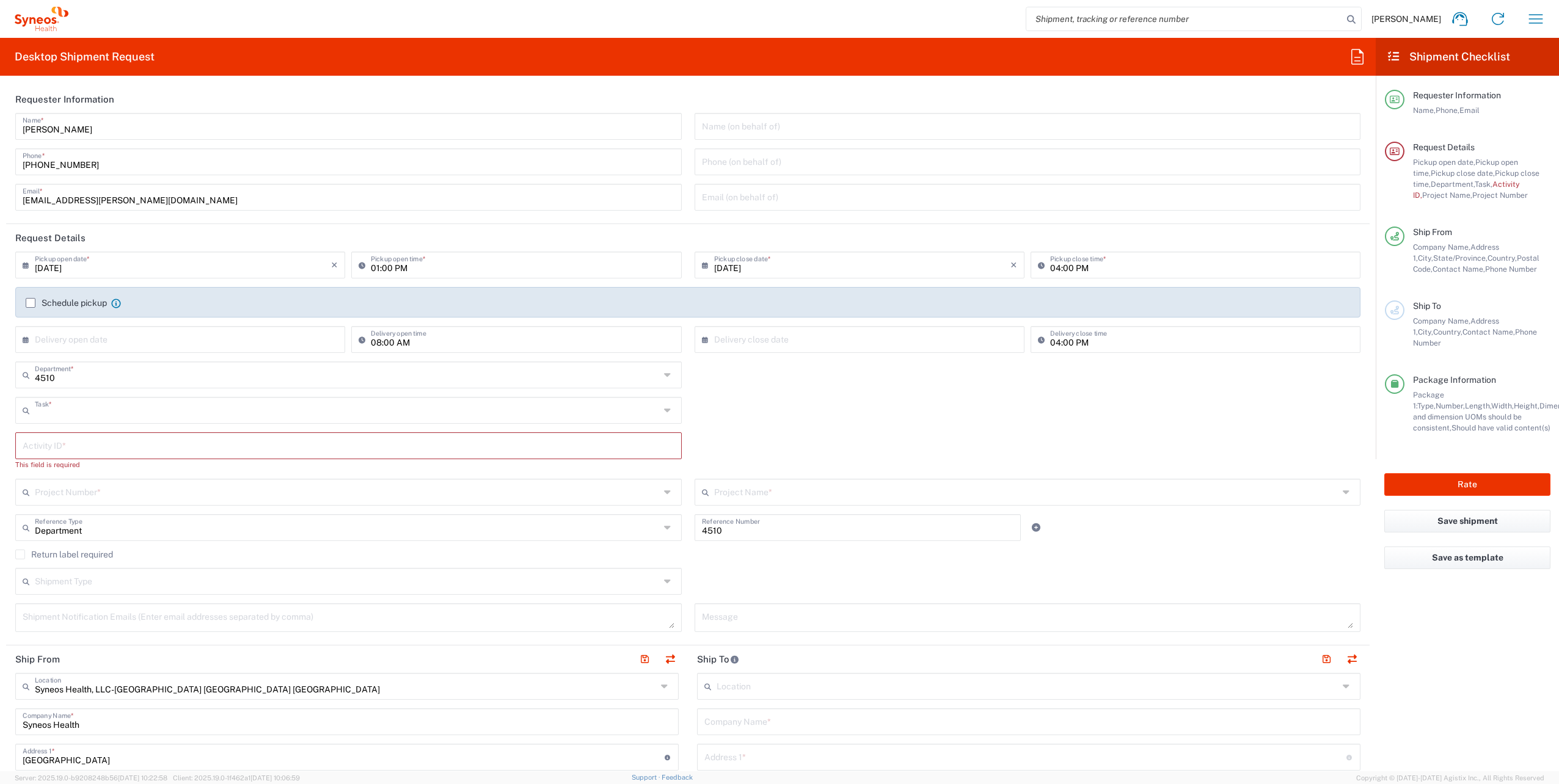
type input "Break/Fix"
click at [93, 434] on input "text" at bounding box center [348, 445] width 652 height 22
paste input "INC2650854"
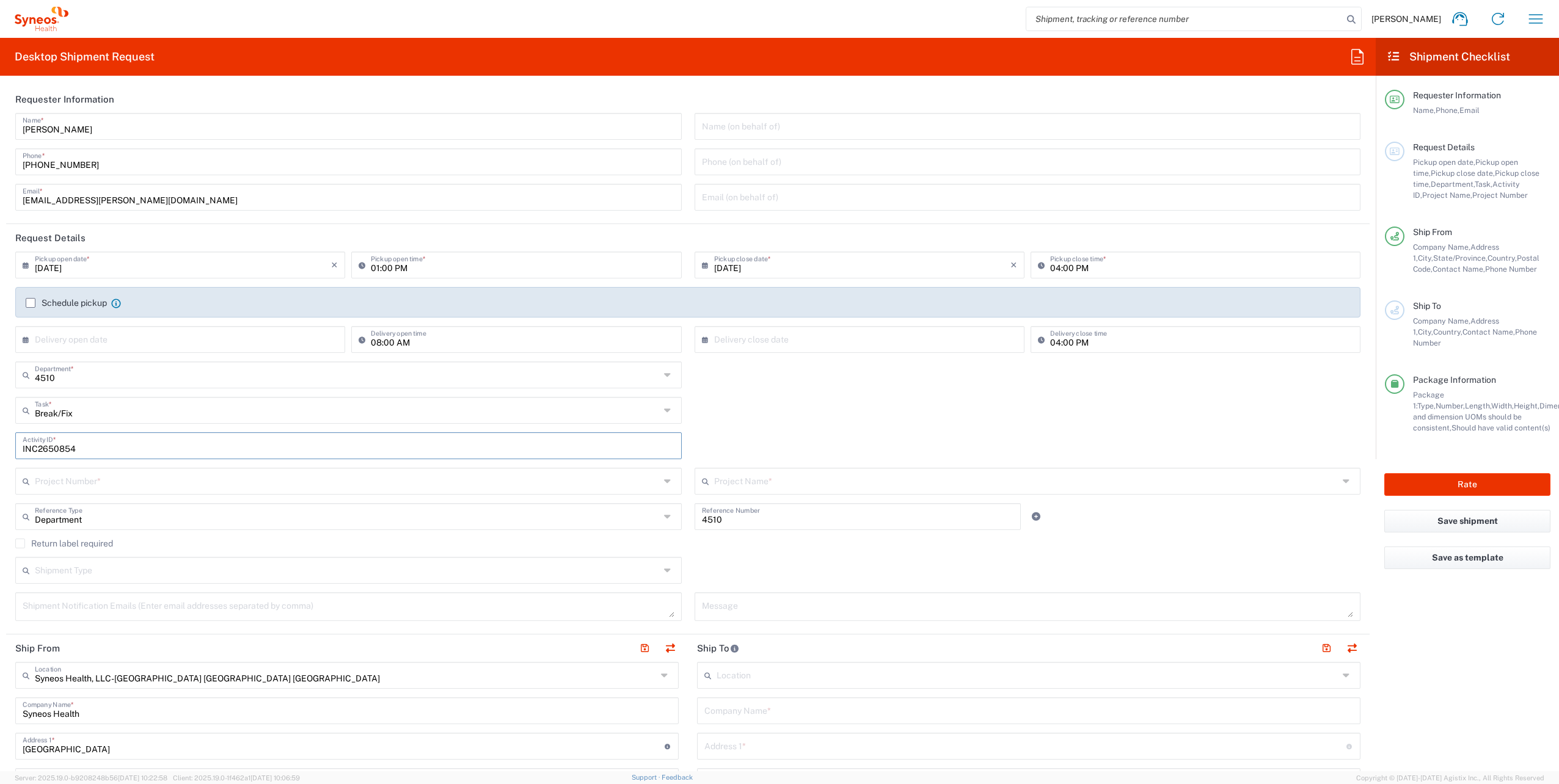
type input "INC2650854"
drag, startPoint x: 120, startPoint y: 569, endPoint x: 126, endPoint y: 588, distance: 19.9
click at [119, 569] on input "text" at bounding box center [347, 569] width 625 height 22
click at [88, 620] on span "Regular" at bounding box center [346, 617] width 659 height 19
type input "Regular"
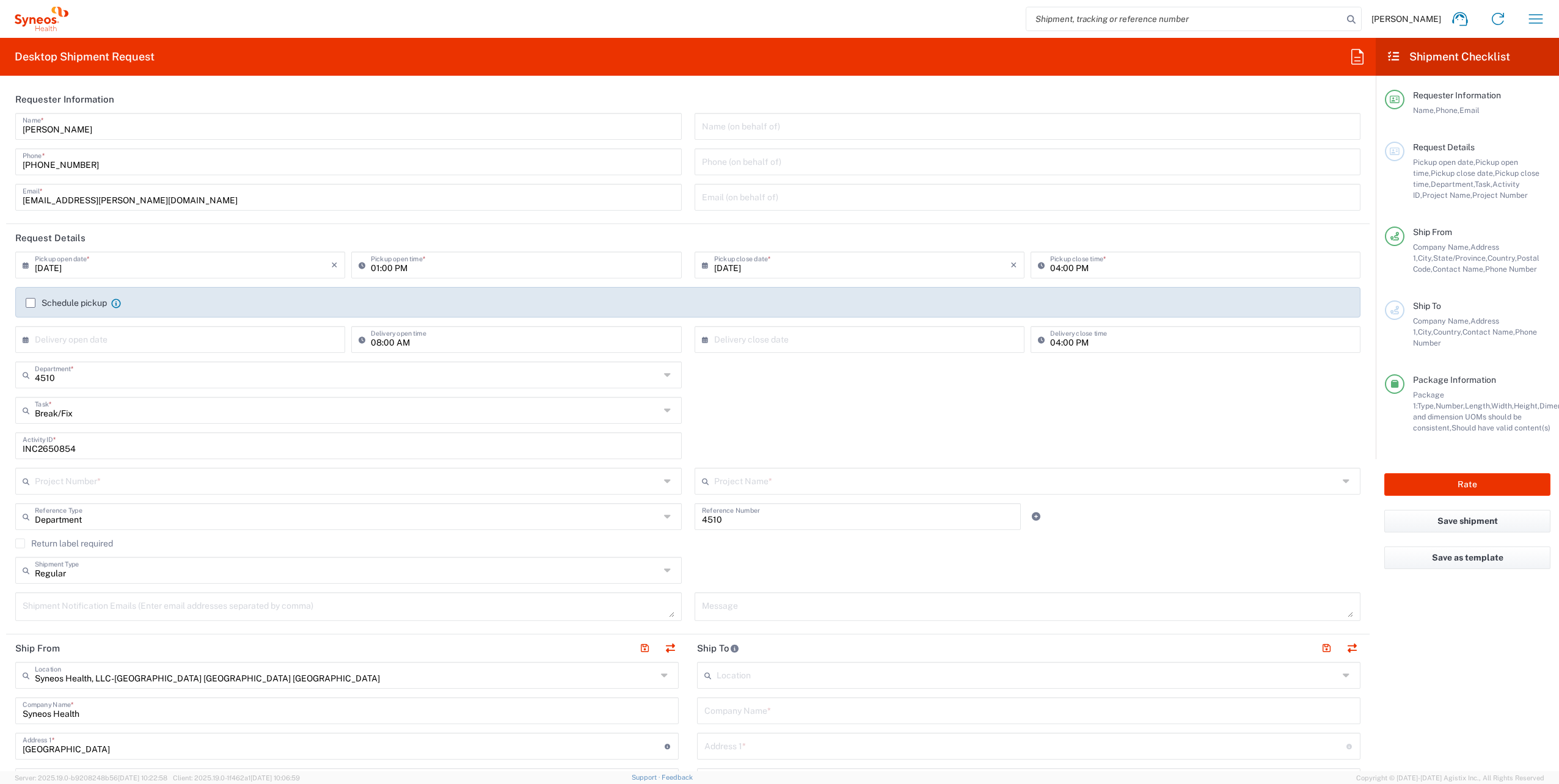
click at [24, 544] on label "Return label required" at bounding box center [64, 543] width 98 height 9
click at [20, 543] on input "Return label required" at bounding box center [20, 543] width 0 height 0
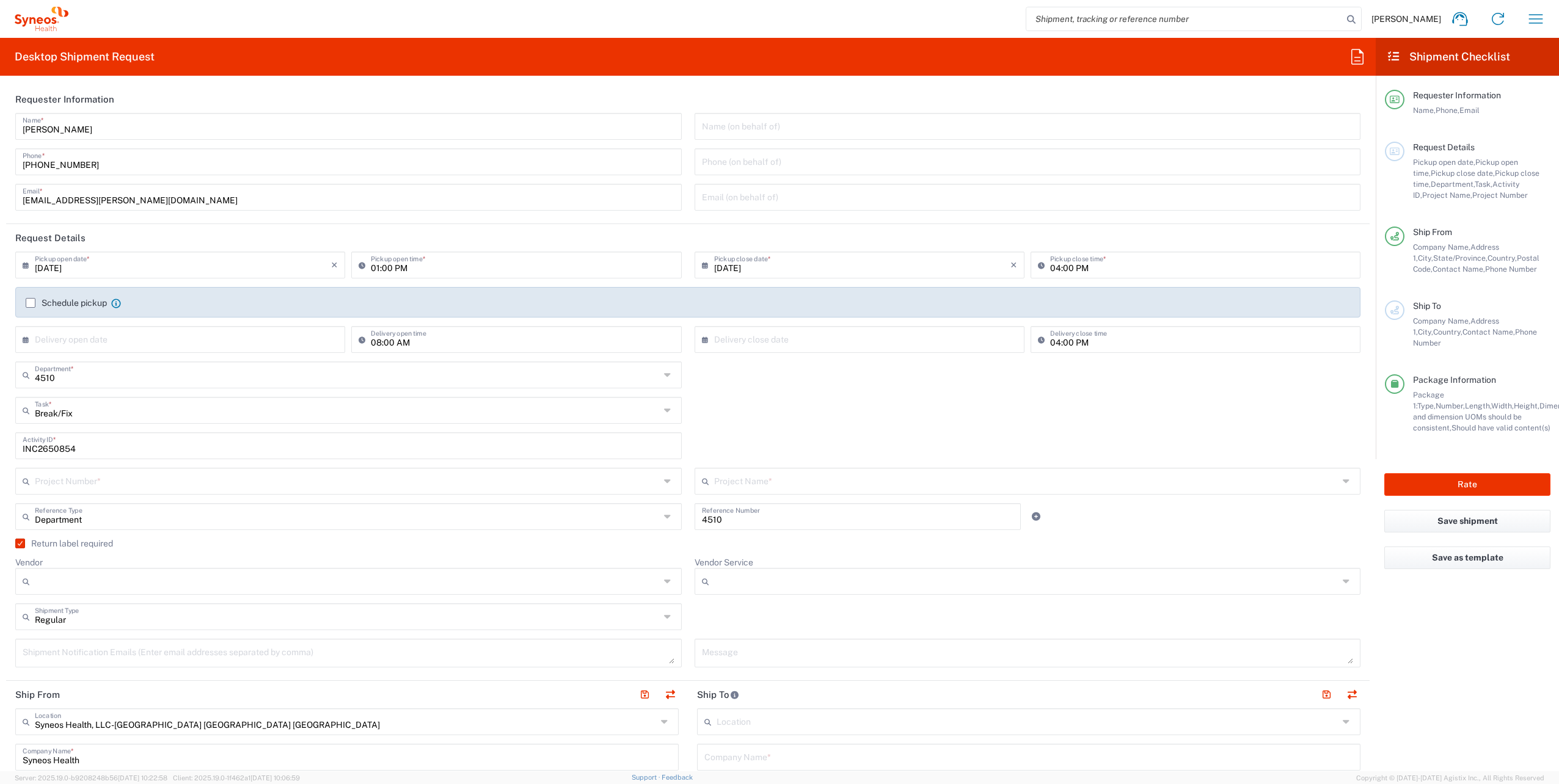
click at [1343, 580] on icon at bounding box center [1347, 581] width 10 height 20
click at [487, 581] on input "Vendor" at bounding box center [347, 581] width 625 height 20
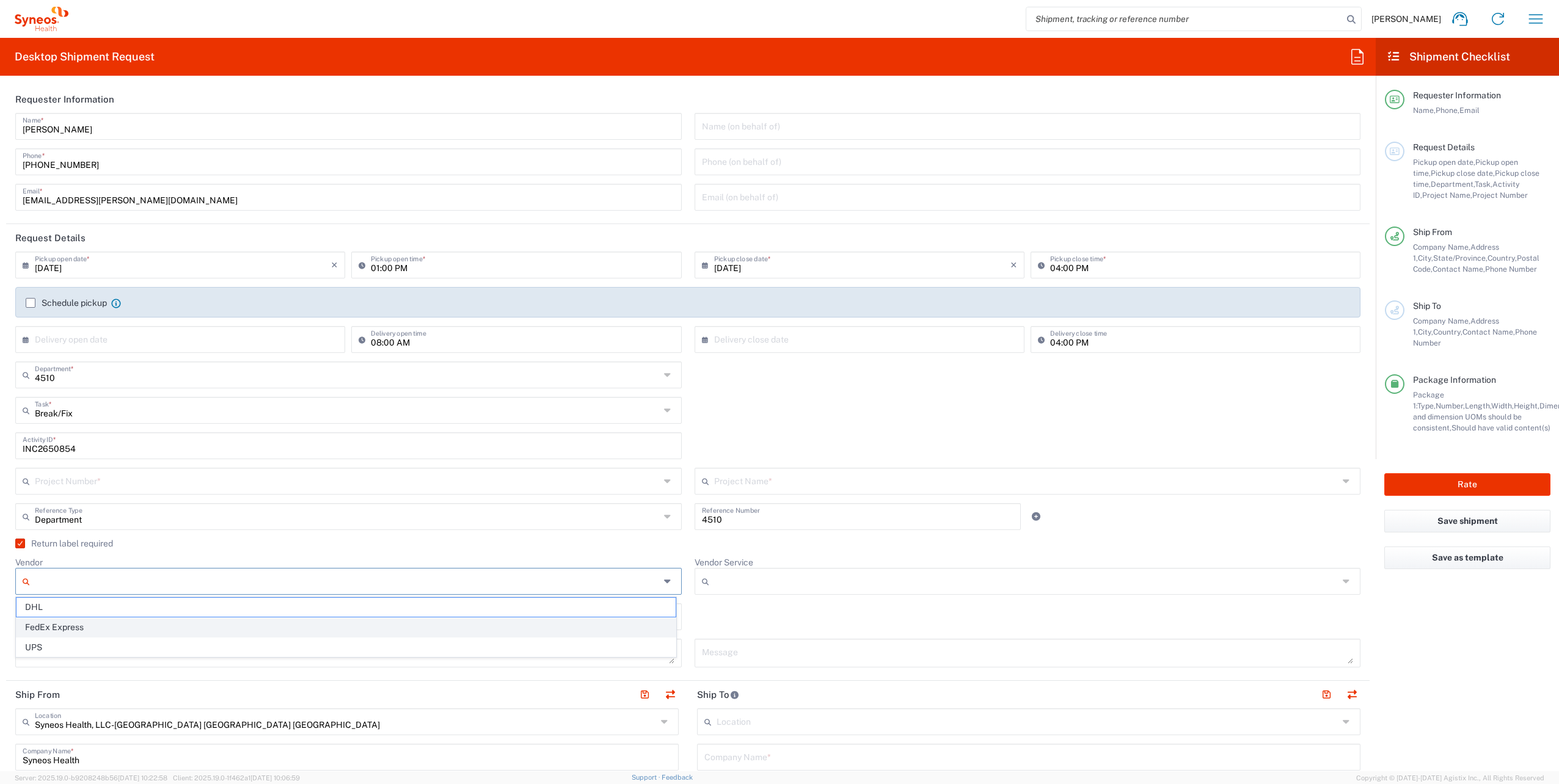
drag, startPoint x: 111, startPoint y: 624, endPoint x: 915, endPoint y: 525, distance: 810.1
click at [125, 624] on span "FedEx Express" at bounding box center [346, 627] width 659 height 19
type input "FedEx Express"
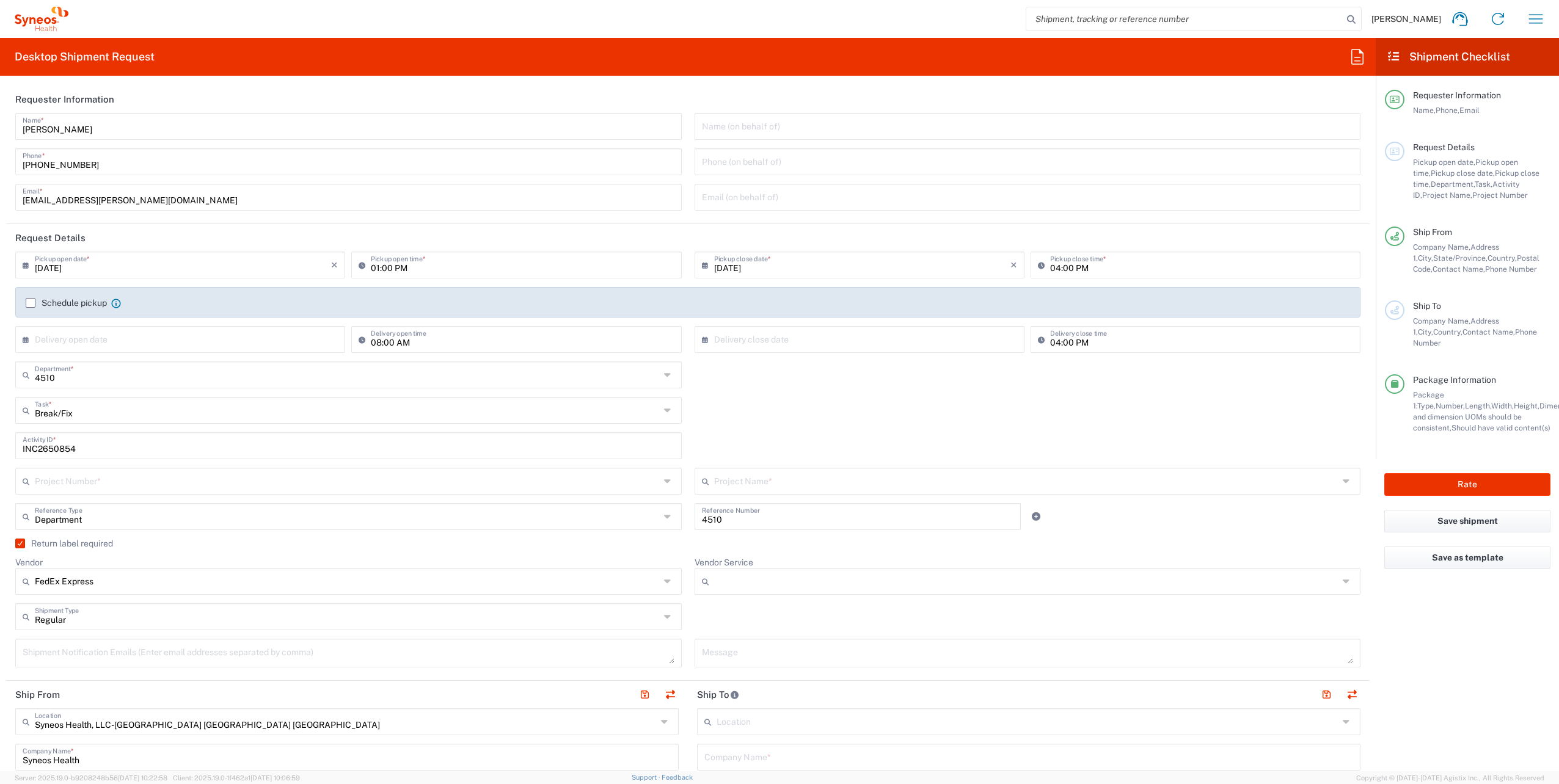
click at [1320, 584] on input "Vendor Service" at bounding box center [1026, 581] width 625 height 20
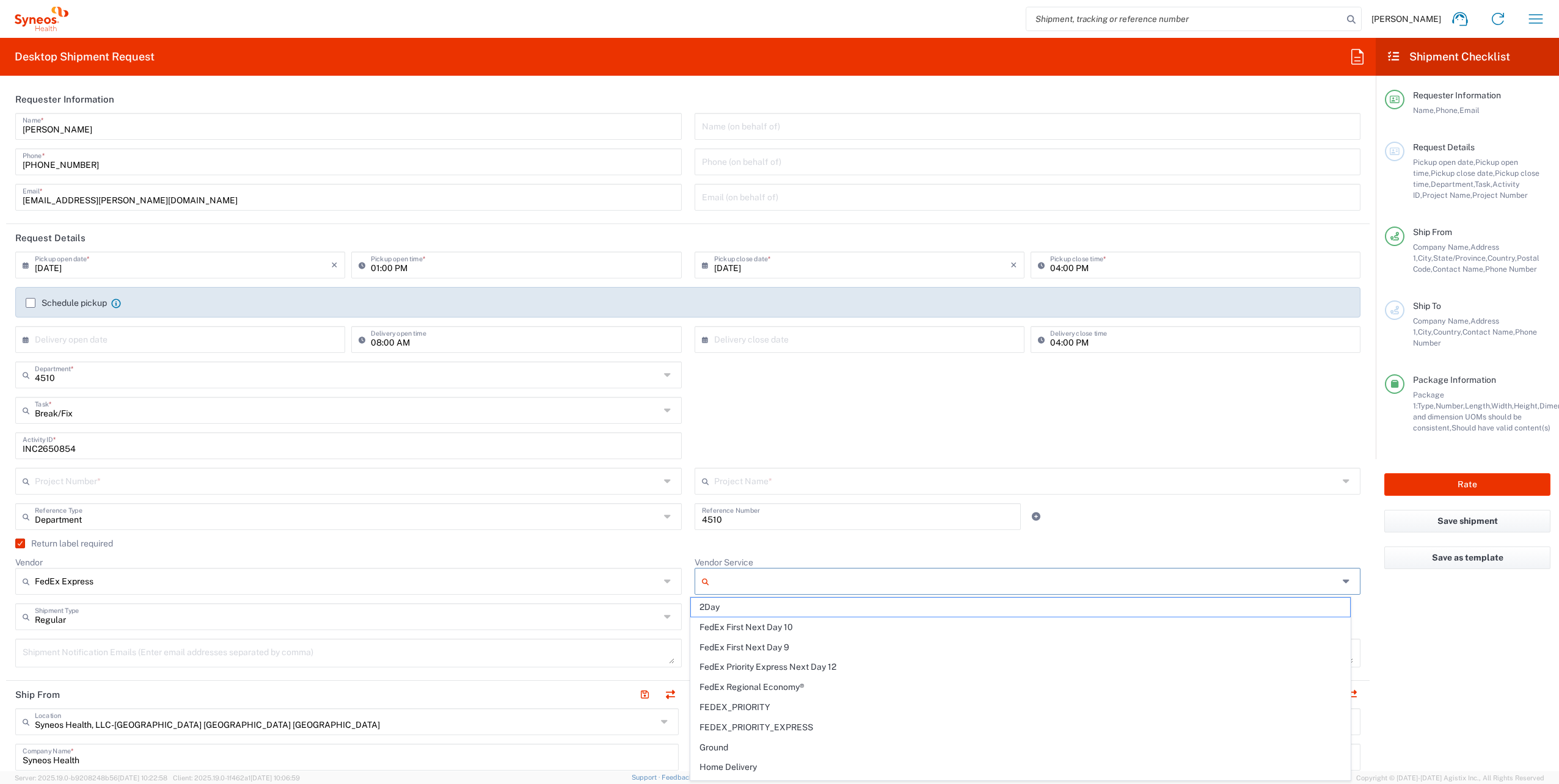
click at [779, 613] on span "2Day" at bounding box center [1020, 607] width 659 height 19
type input "2Day"
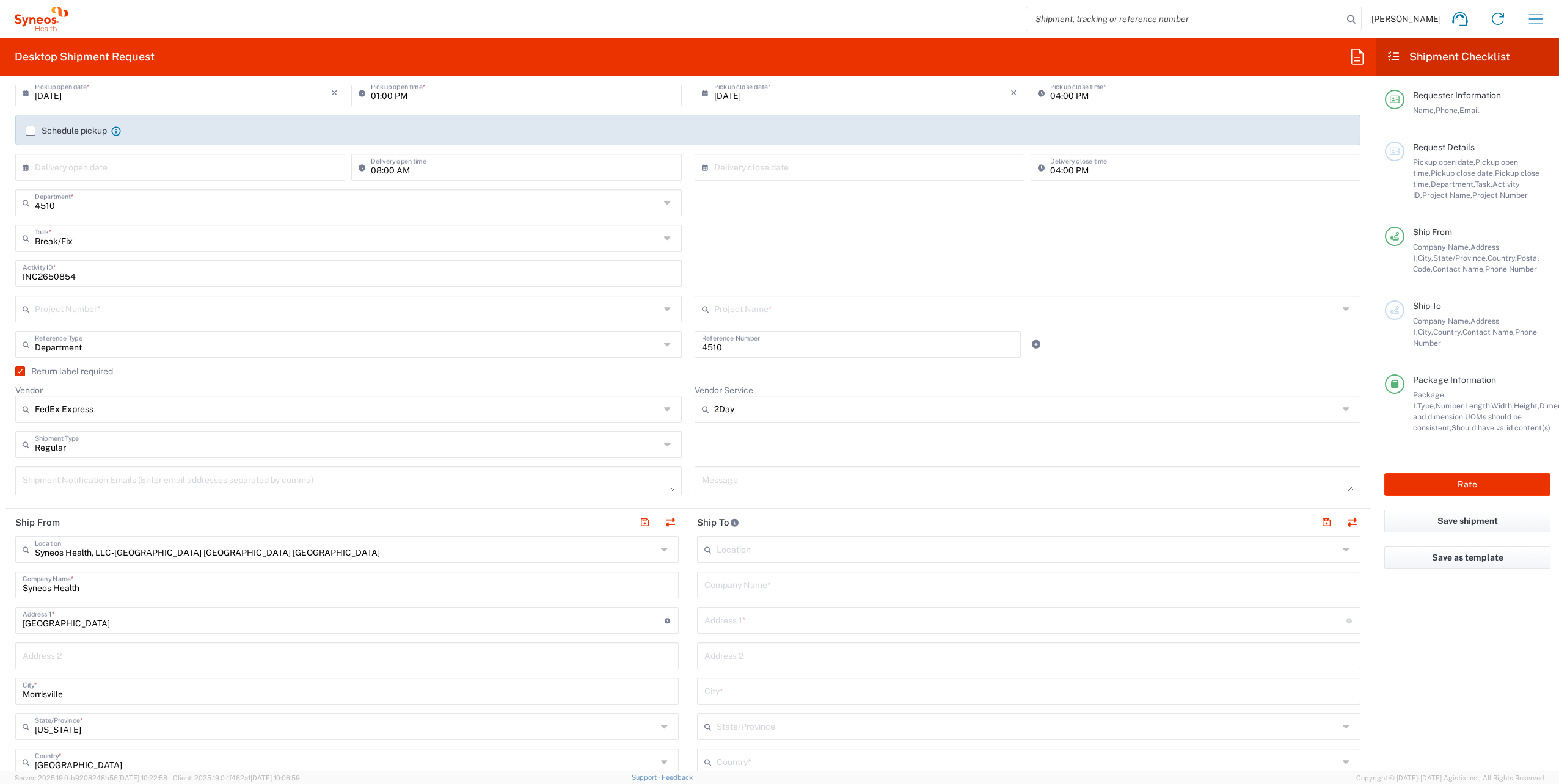
scroll to position [244, 0]
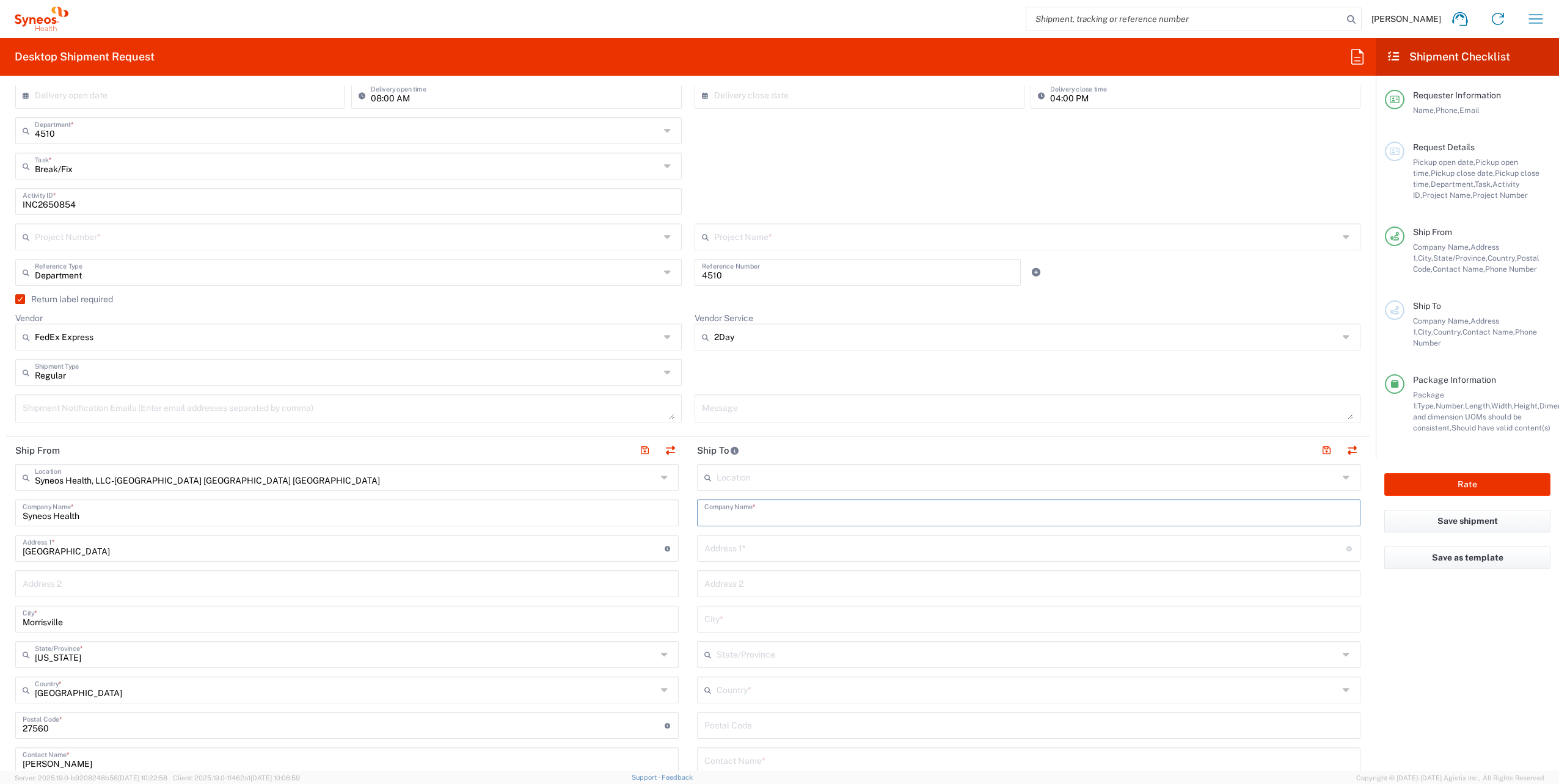
paste input "[PERSON_NAME]"
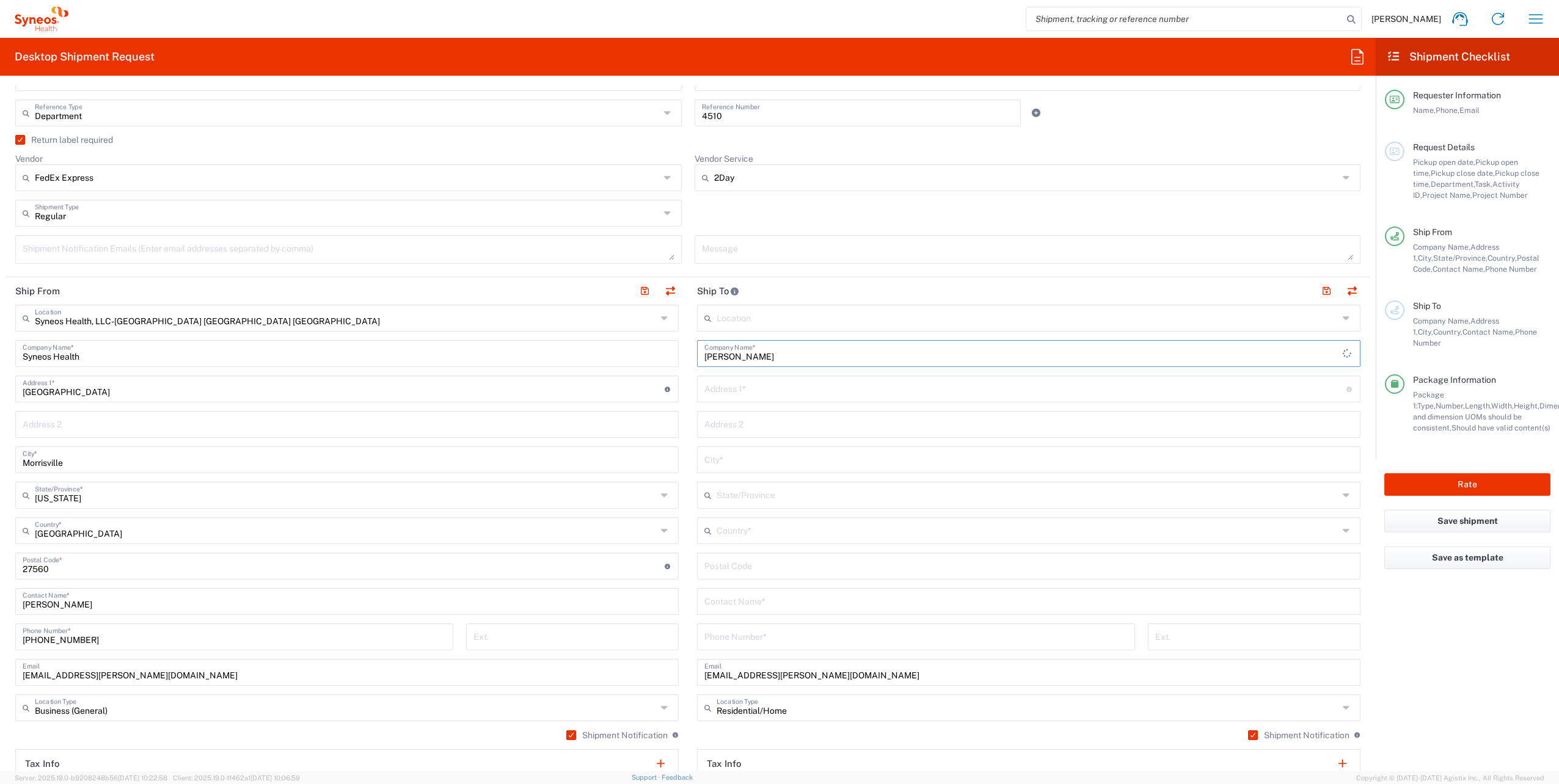
scroll to position [550, 0]
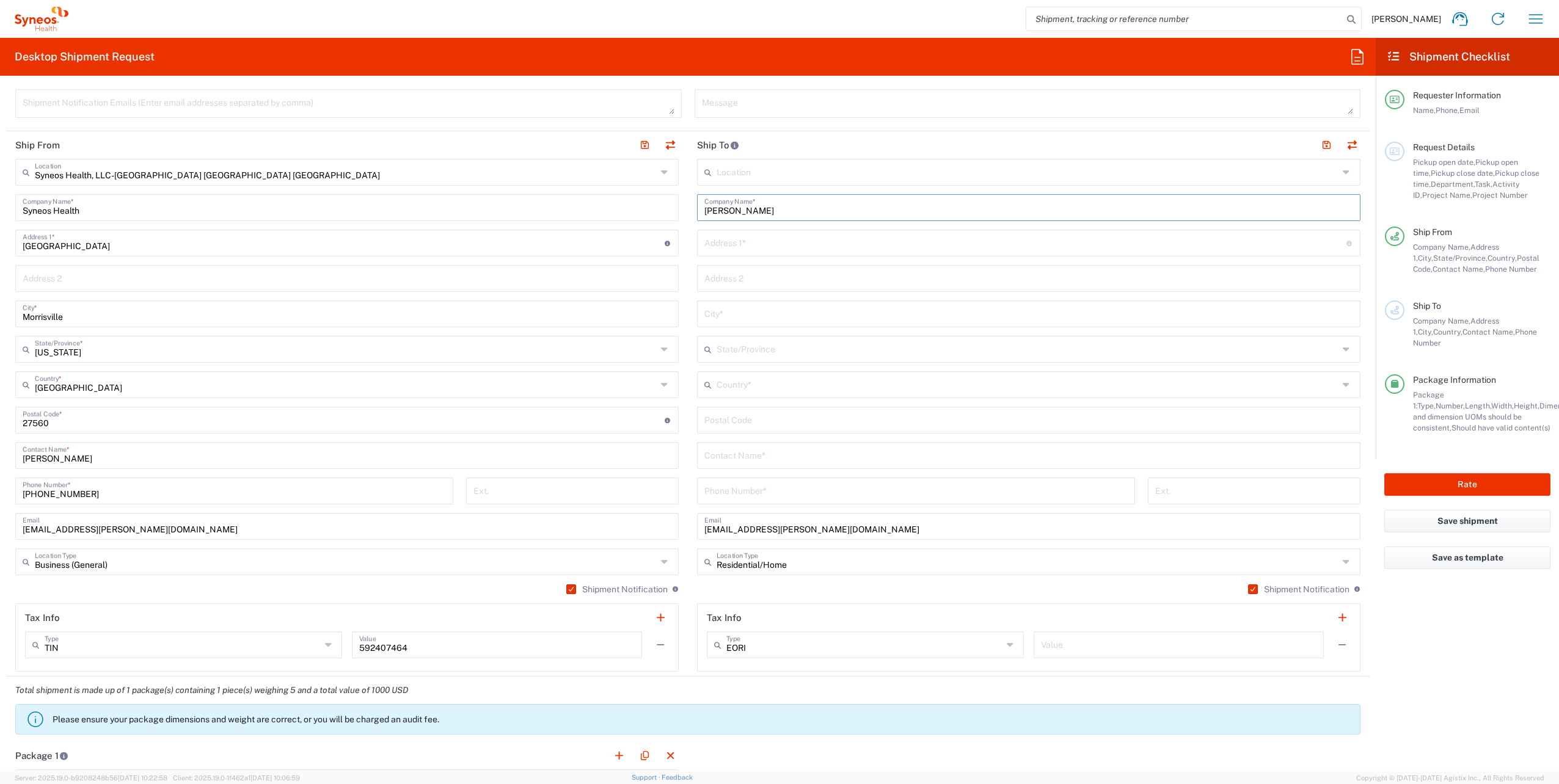
type input "[PERSON_NAME]"
paste input "[PERSON_NAME]"
type input "[PERSON_NAME]"
click at [1343, 379] on icon at bounding box center [1347, 384] width 10 height 20
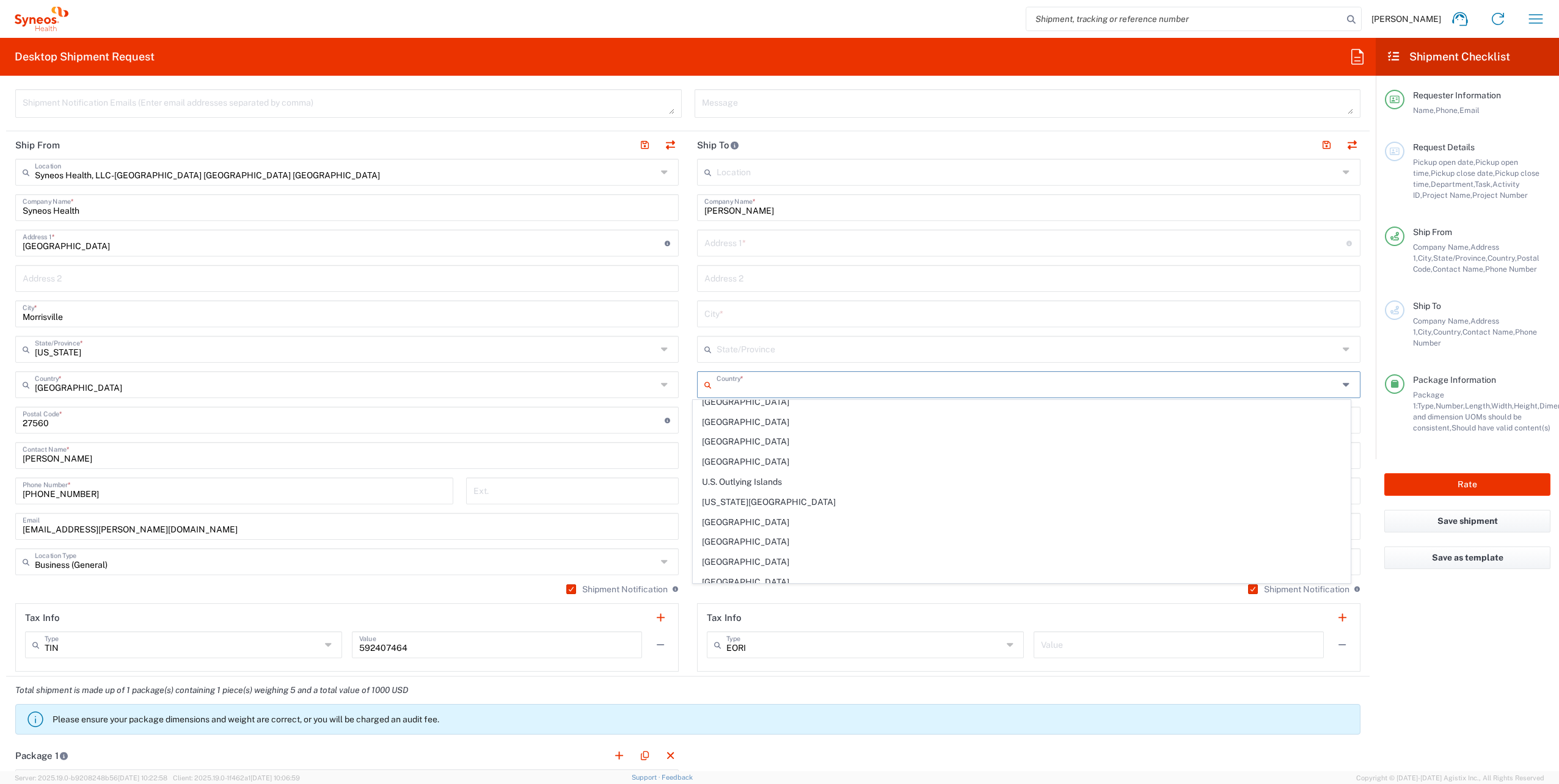
scroll to position [4520, 0]
click at [742, 627] on span "[GEOGRAPHIC_DATA]" at bounding box center [1021, 636] width 656 height 19
type input "[GEOGRAPHIC_DATA]"
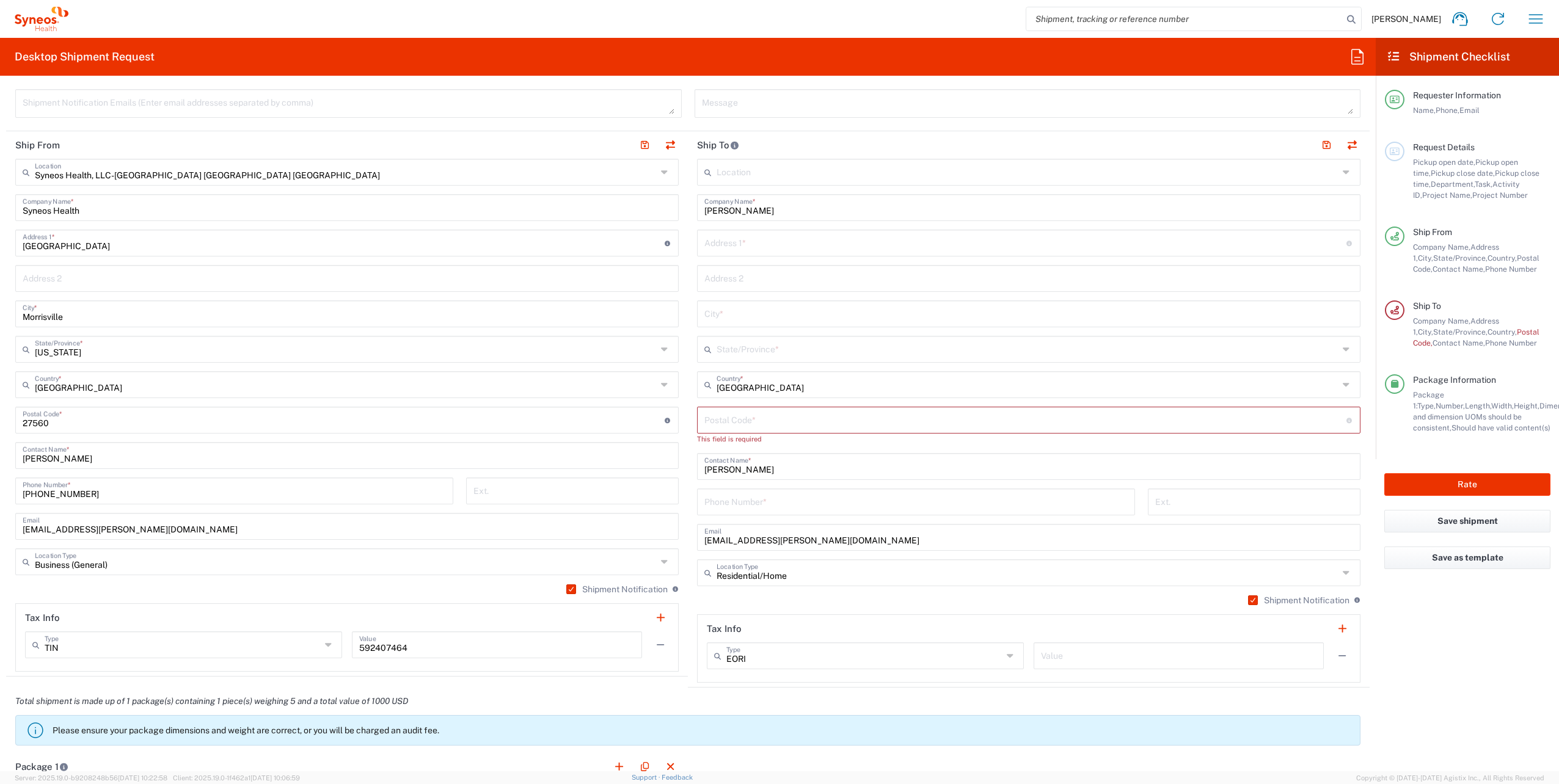
click at [1343, 351] on icon at bounding box center [1347, 349] width 10 height 20
click at [748, 537] on span "[US_STATE]" at bounding box center [1021, 546] width 656 height 19
type input "[US_STATE]"
click at [751, 306] on input "text" at bounding box center [1029, 313] width 649 height 22
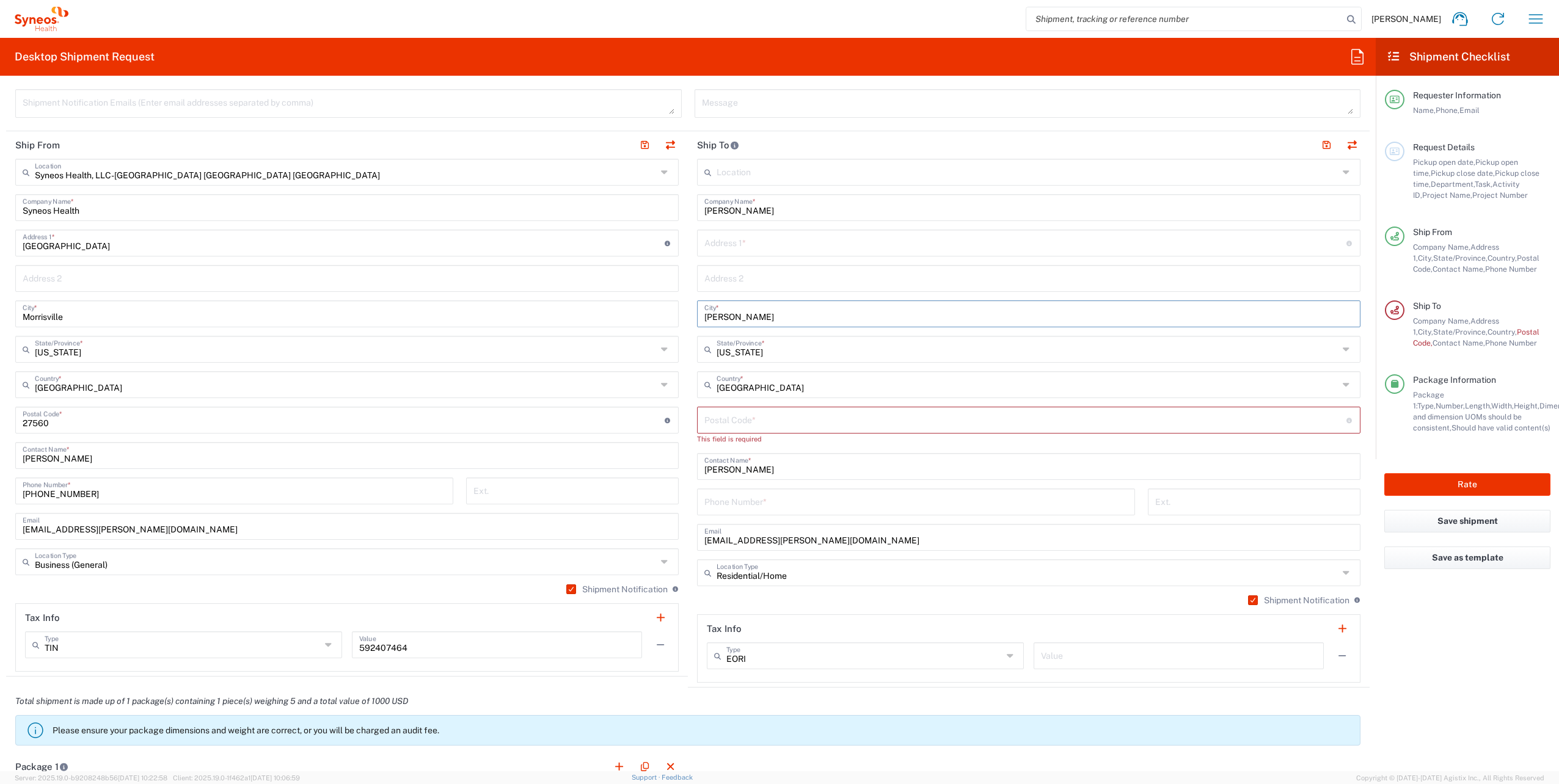
type input "[PERSON_NAME]"
click at [715, 499] on input "tel" at bounding box center [916, 501] width 423 height 22
paste input "9196561591"
click at [704, 501] on input "9196561591" at bounding box center [916, 501] width 423 height 22
click at [716, 503] on input "(9196561591" at bounding box center [916, 501] width 423 height 22
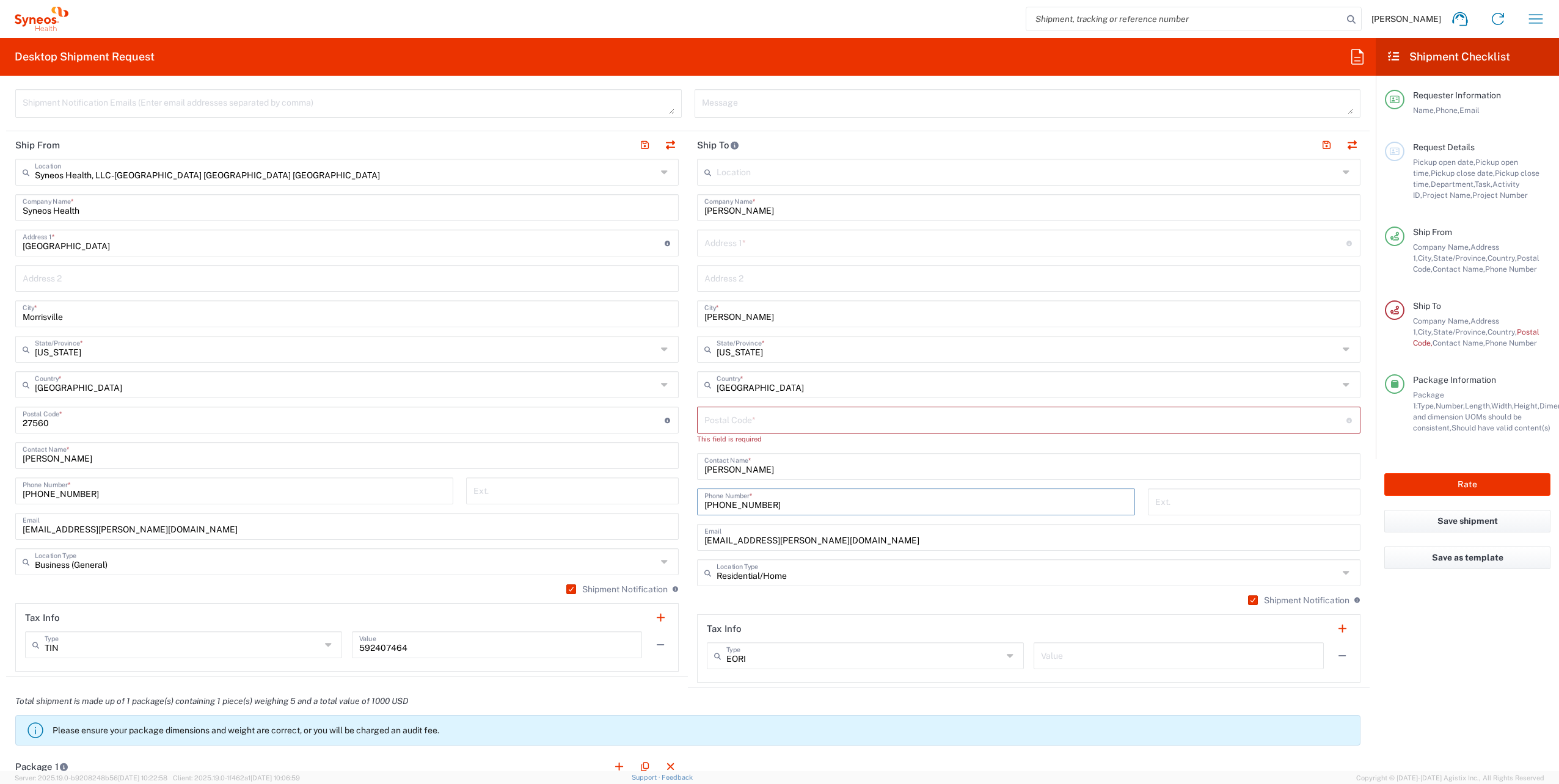
click at [735, 503] on input "[PHONE_NUMBER]" at bounding box center [916, 501] width 423 height 22
type input "[PHONE_NUMBER]"
paste input "27513"
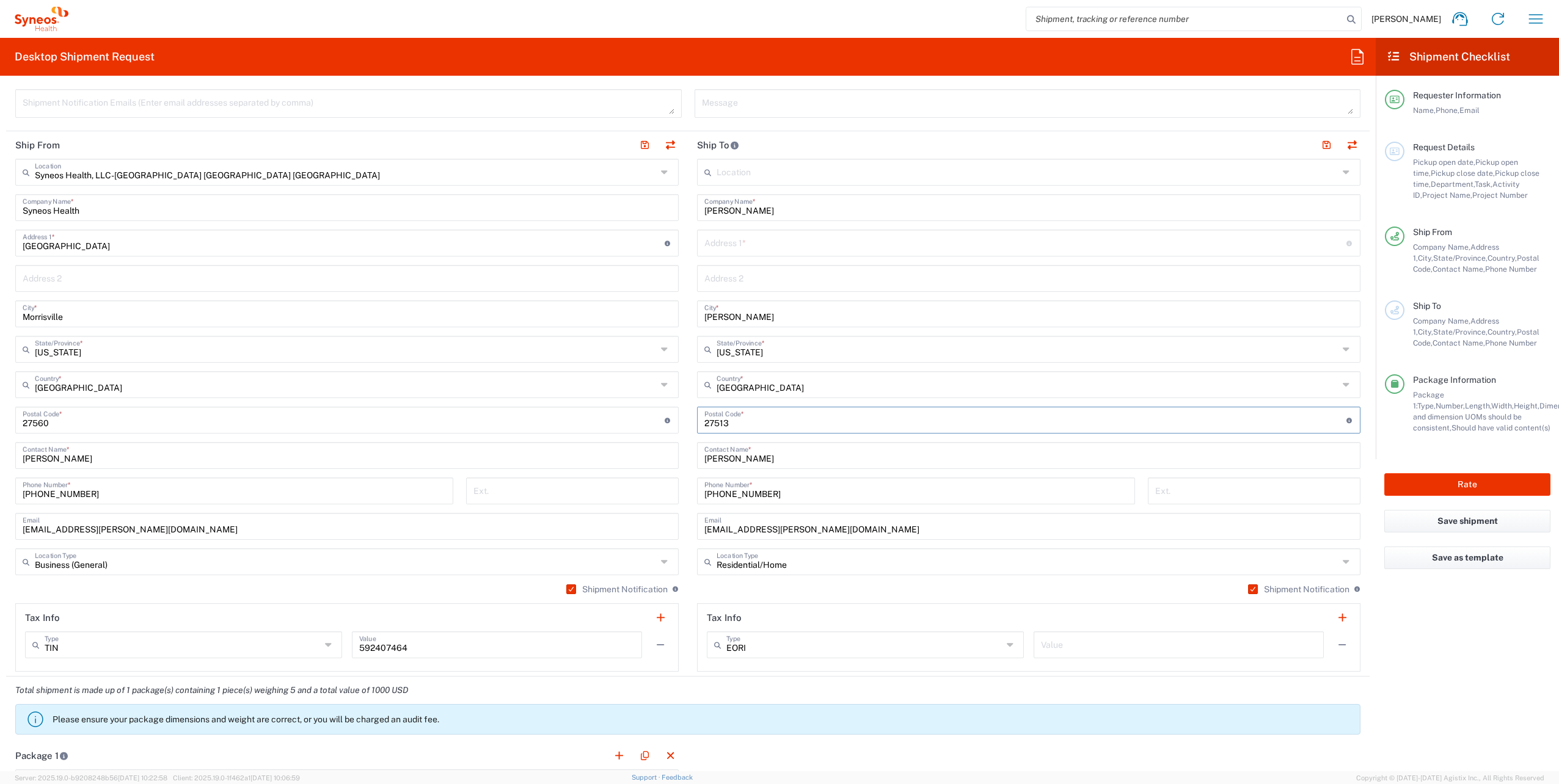
type input "27513"
paste input "[STREET_ADDRESS]"
type input "[STREET_ADDRESS]"
click at [679, 297] on main "Syneos Health, LLC-[GEOGRAPHIC_DATA] [GEOGRAPHIC_DATA] [GEOGRAPHIC_DATA] Locati…" at bounding box center [346, 416] width 682 height 513
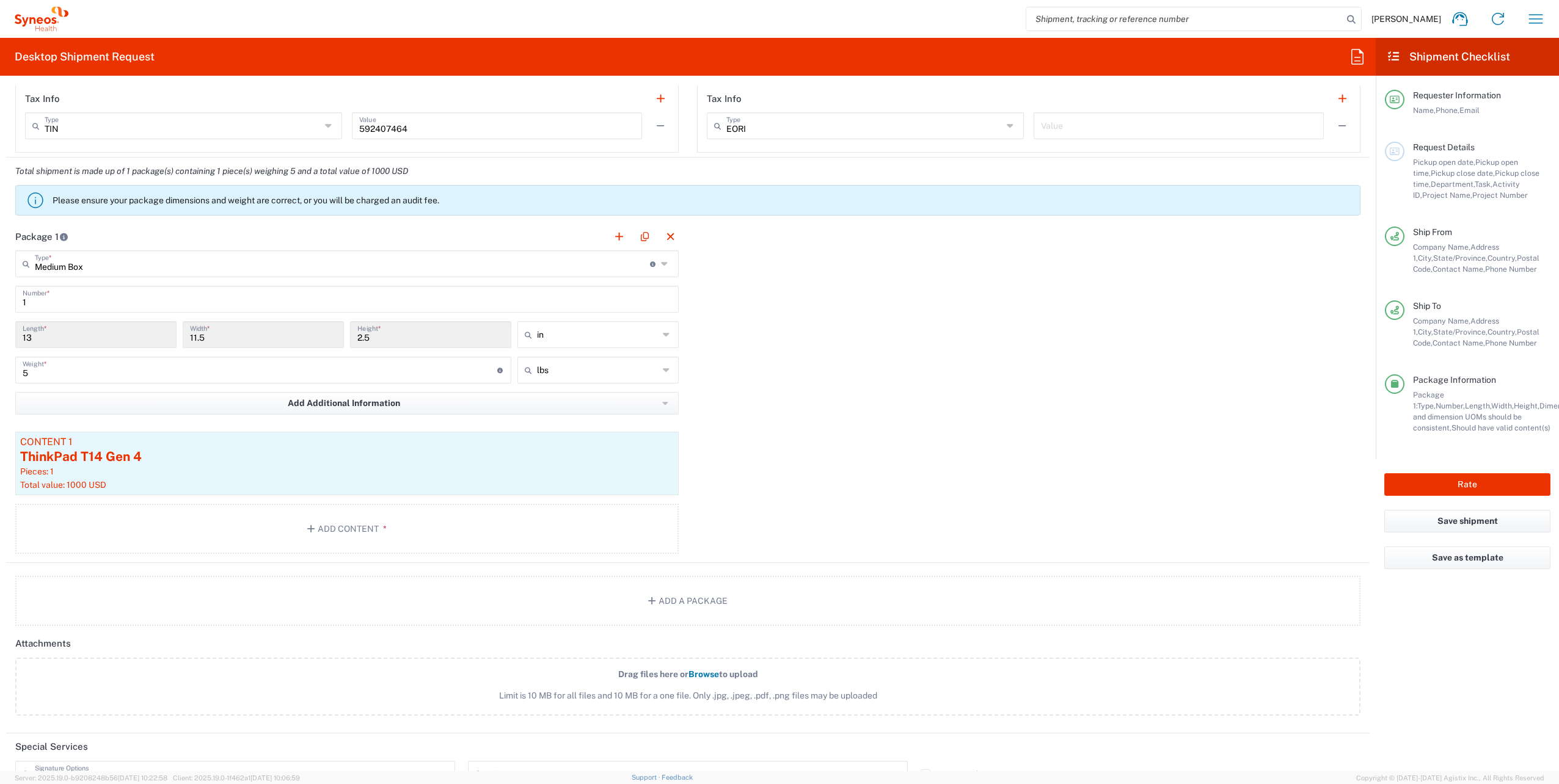
scroll to position [1277, 0]
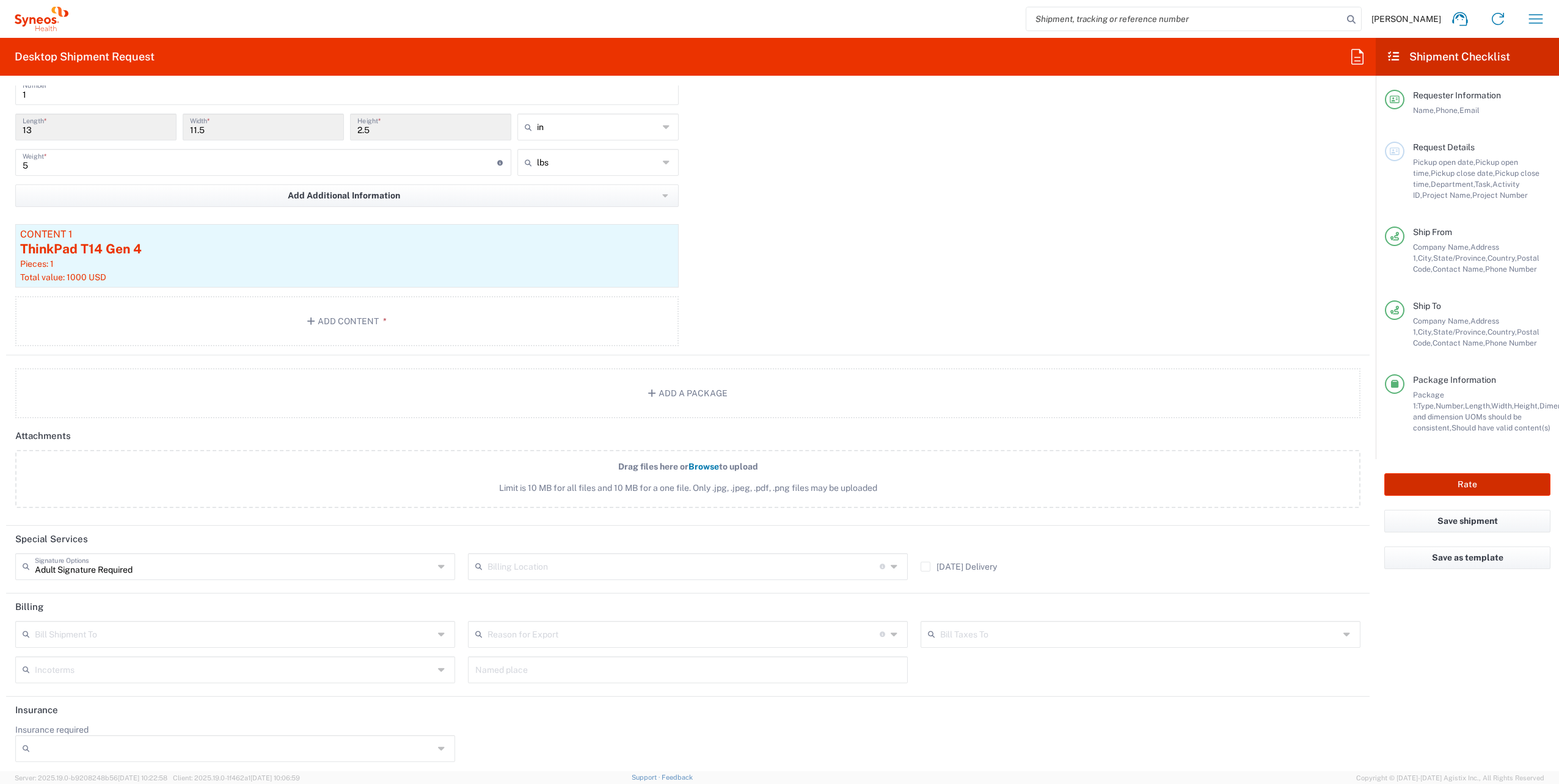
click at [1465, 485] on button "Rate" at bounding box center [1467, 484] width 166 height 23
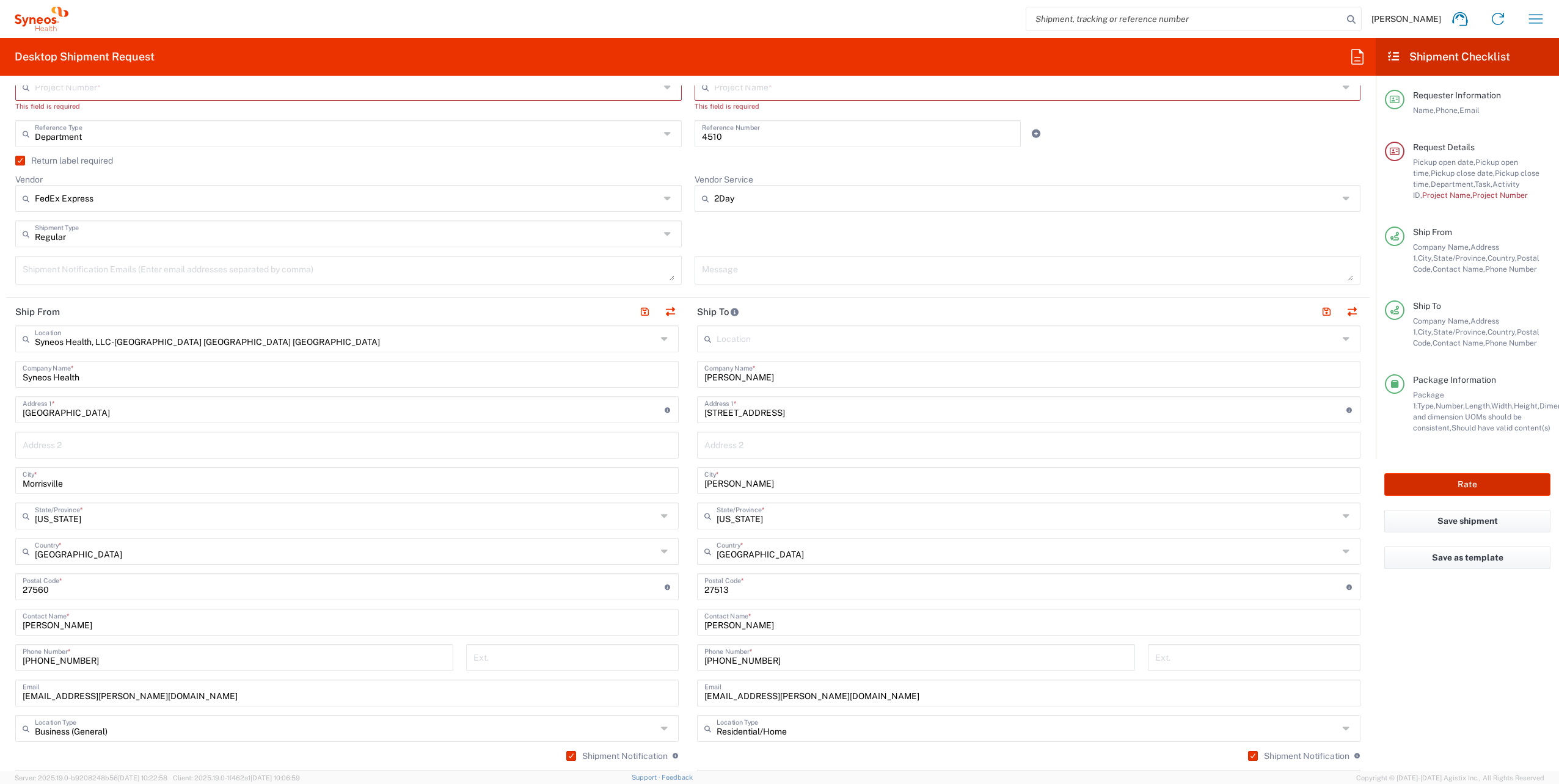
scroll to position [249, 0]
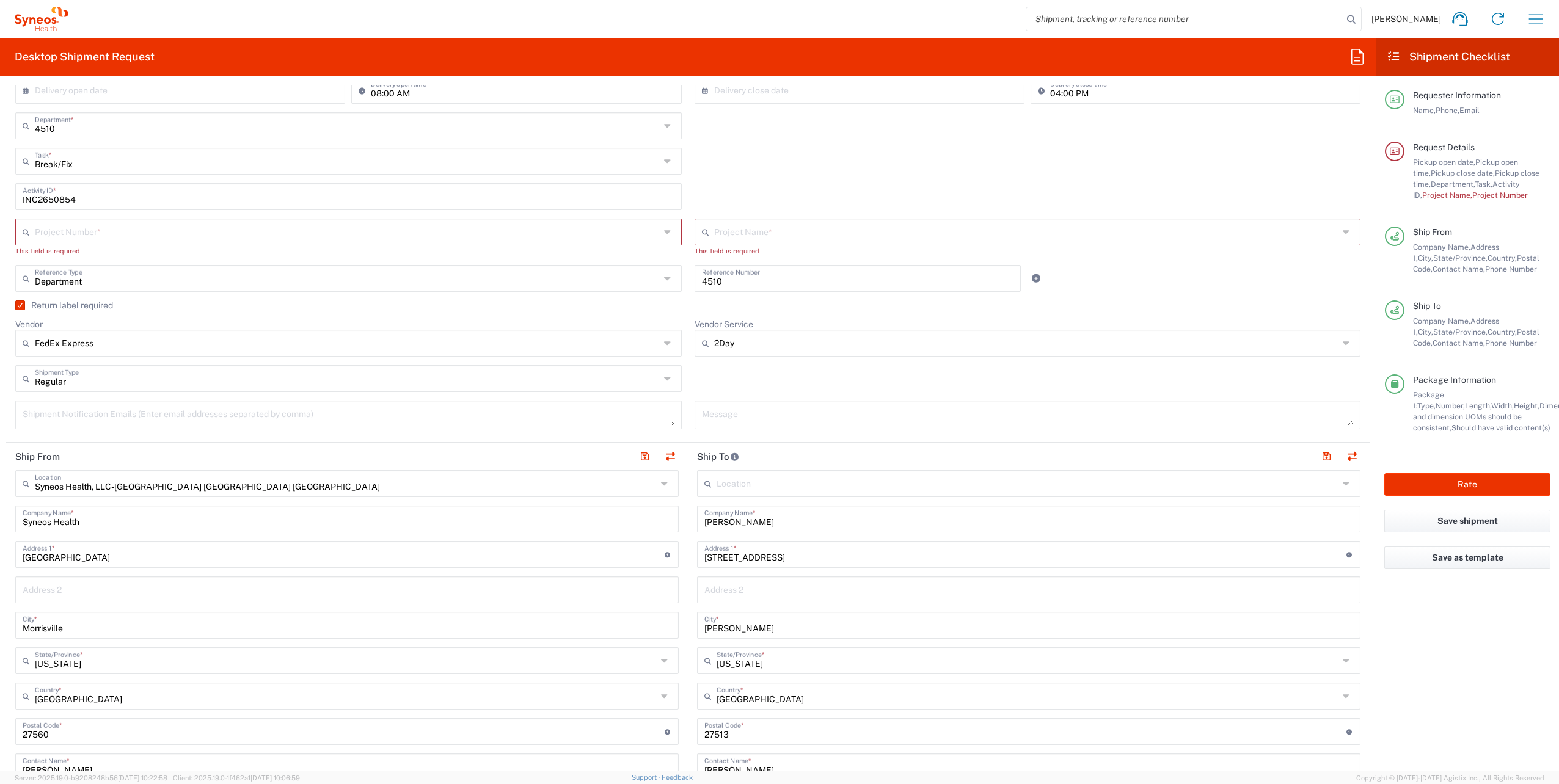
click at [105, 231] on input "text" at bounding box center [347, 230] width 625 height 22
click at [127, 276] on span "4510 DEPARTMENTAL EXPENSE" at bounding box center [346, 278] width 659 height 19
type input "4510 DEPARTMENTAL EXPENSE"
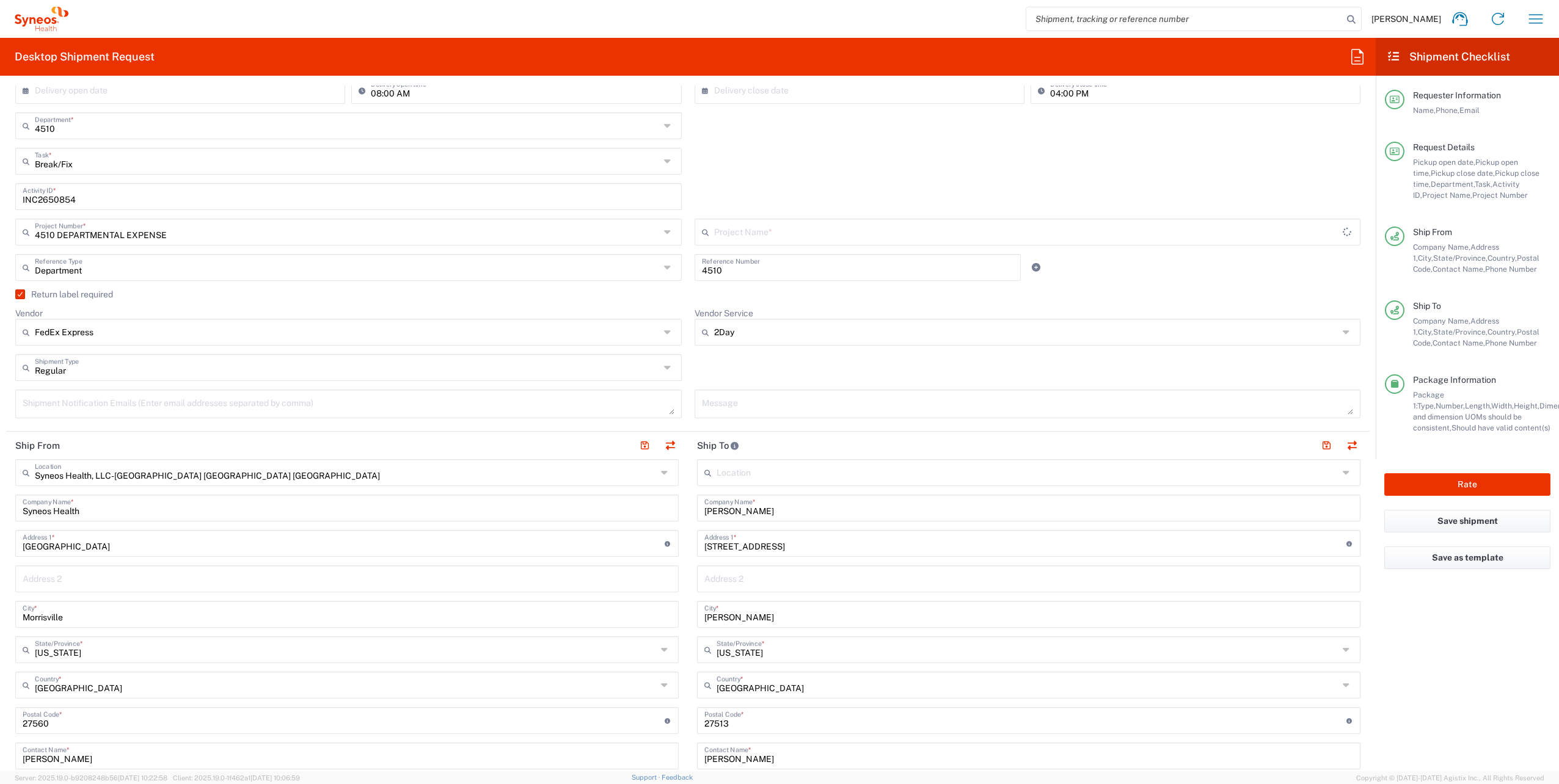
type input "4510 DEPARTMENTAL EXPENSE"
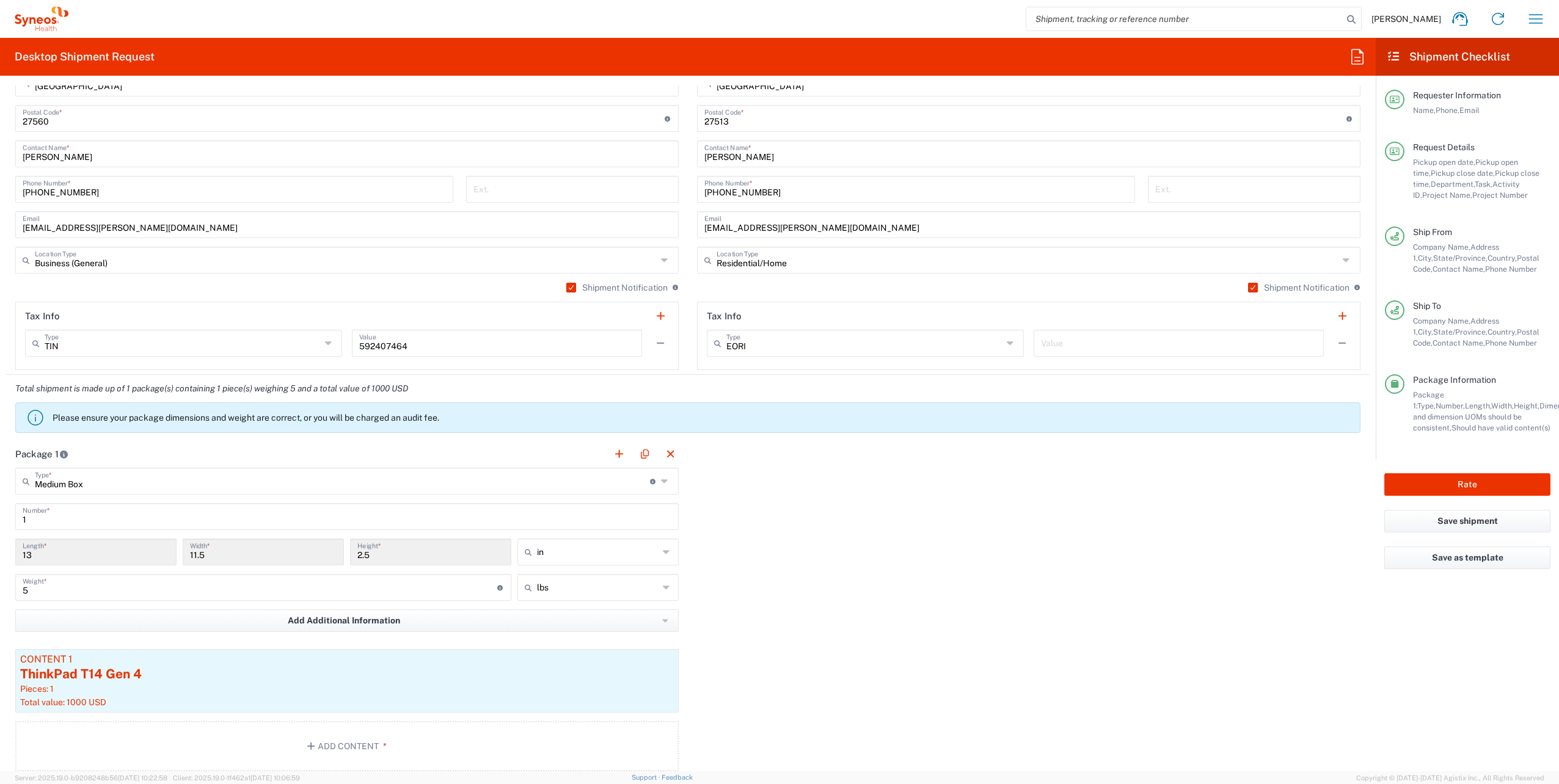
scroll to position [1104, 0]
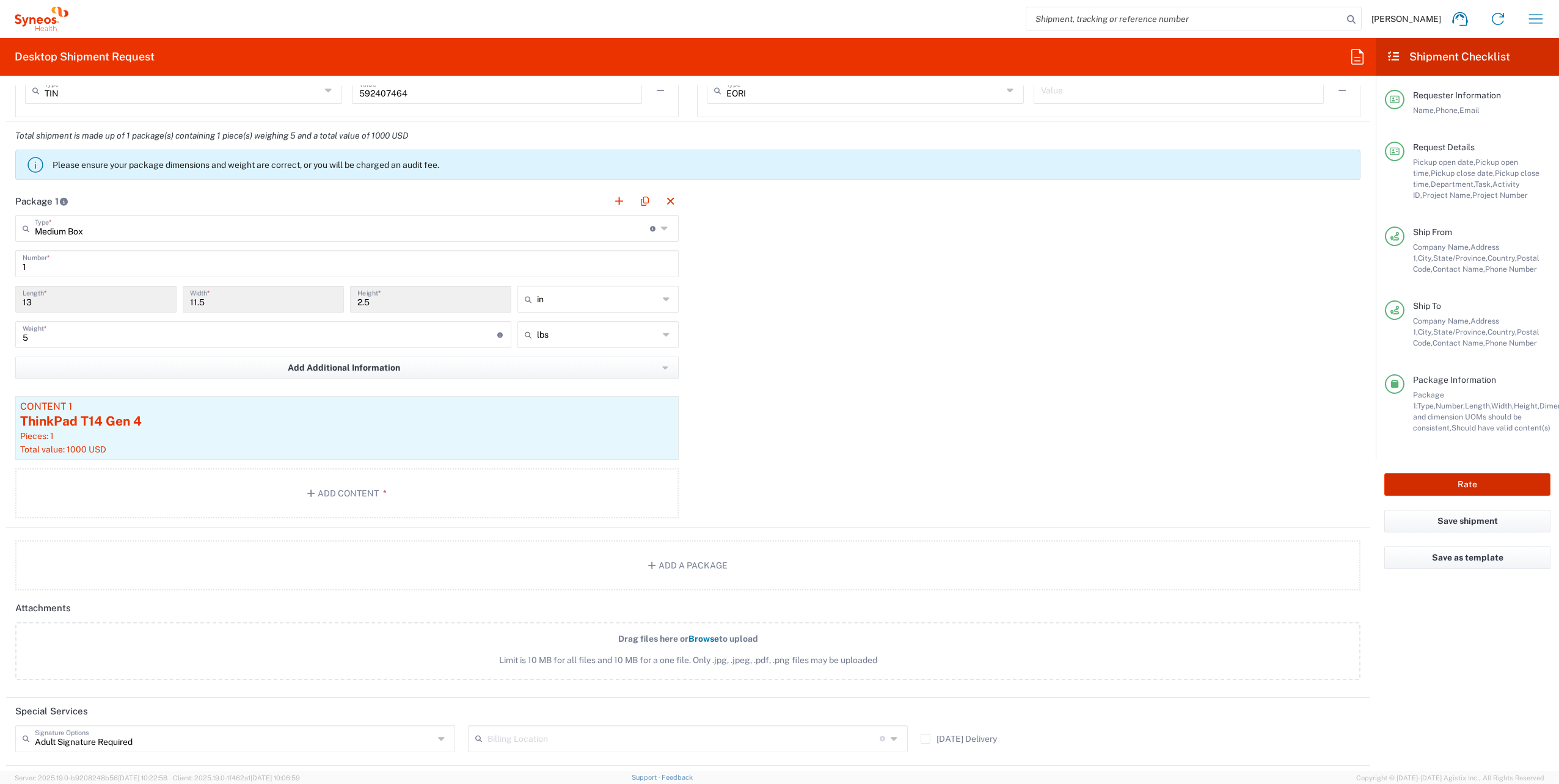
click at [1466, 484] on button "Rate" at bounding box center [1467, 484] width 166 height 23
type input "4510 DEPARTMENTAL EXPENSE"
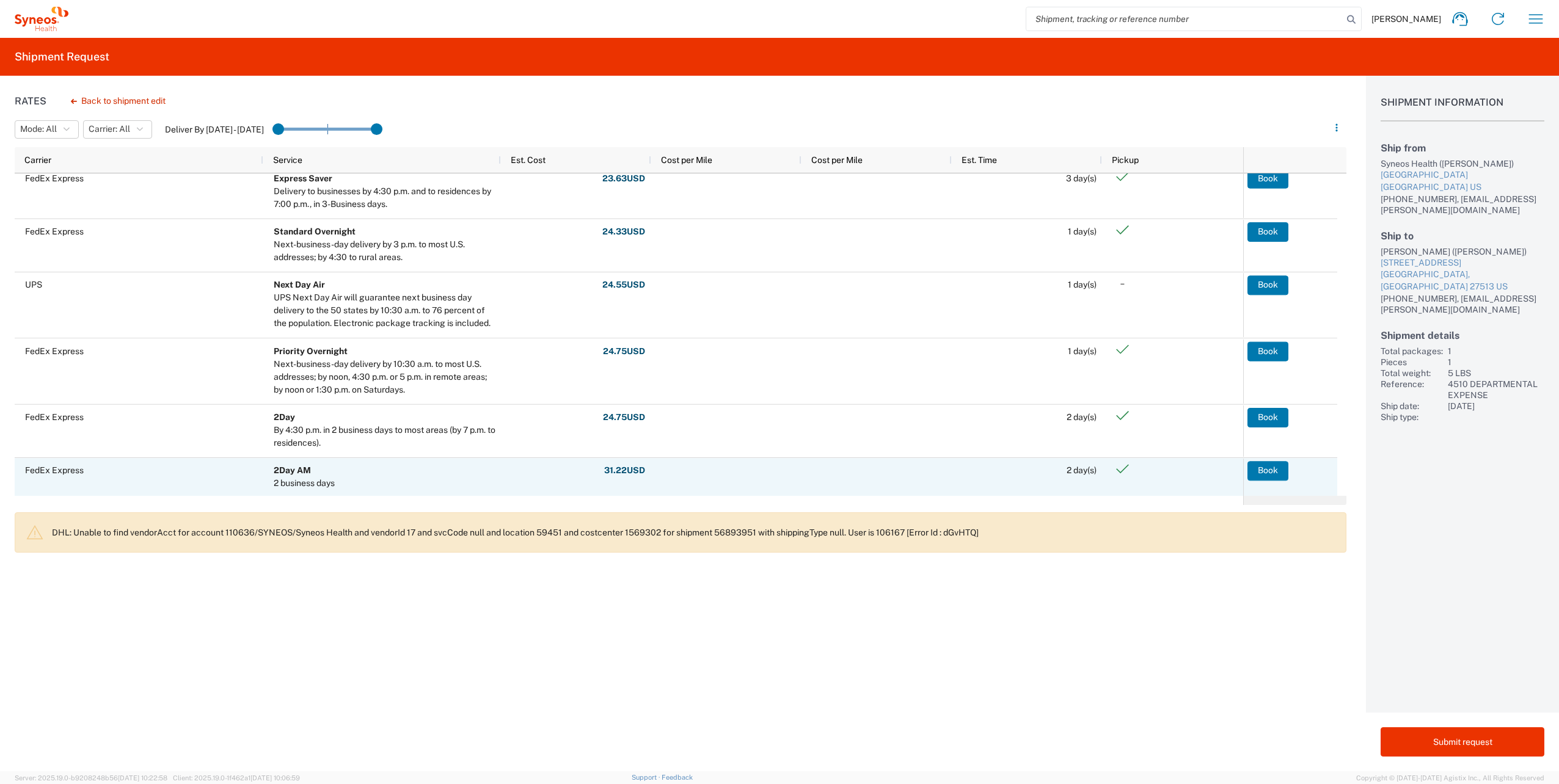
scroll to position [209, 0]
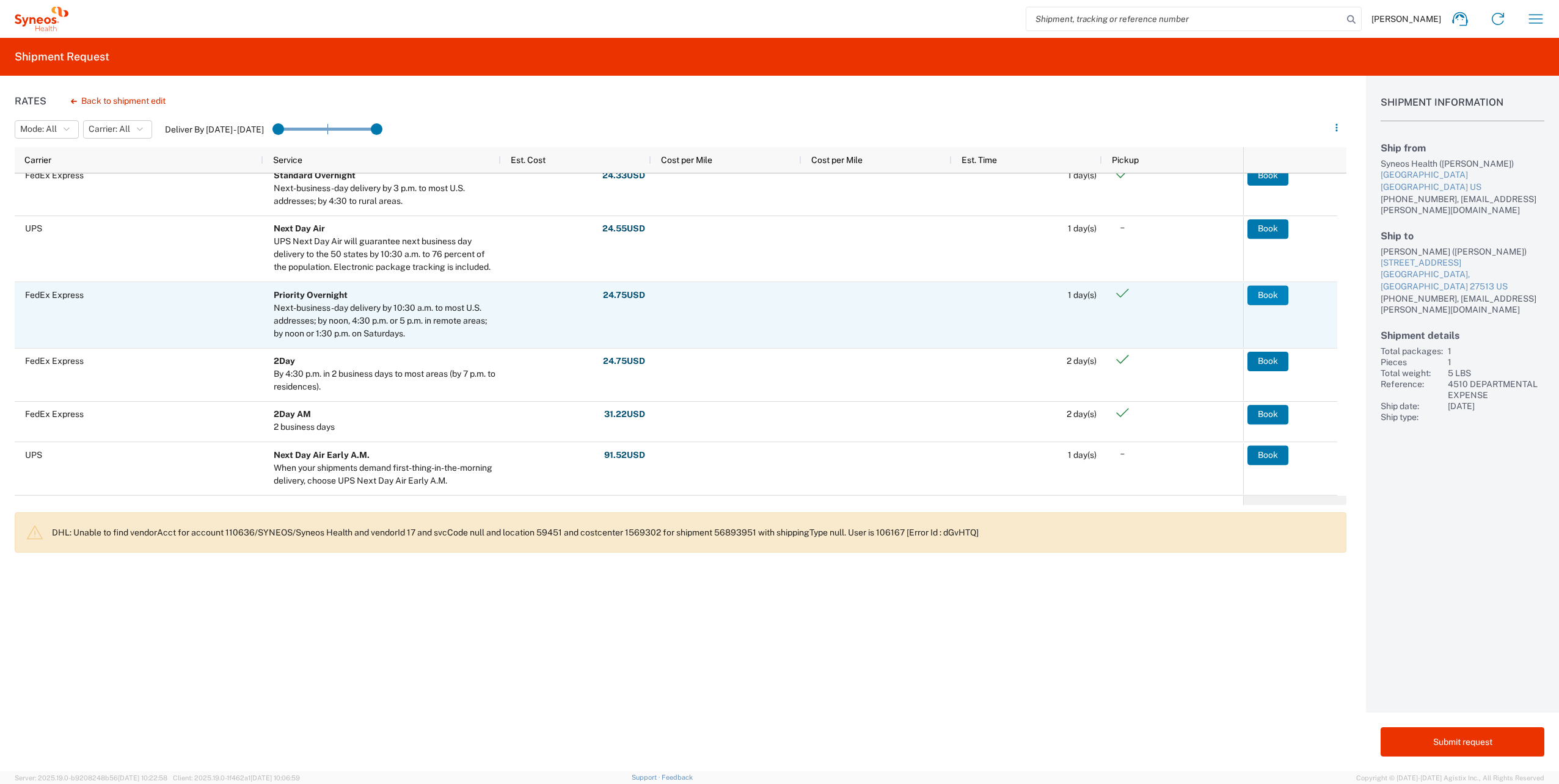
click at [1268, 293] on button "Book" at bounding box center [1268, 294] width 41 height 20
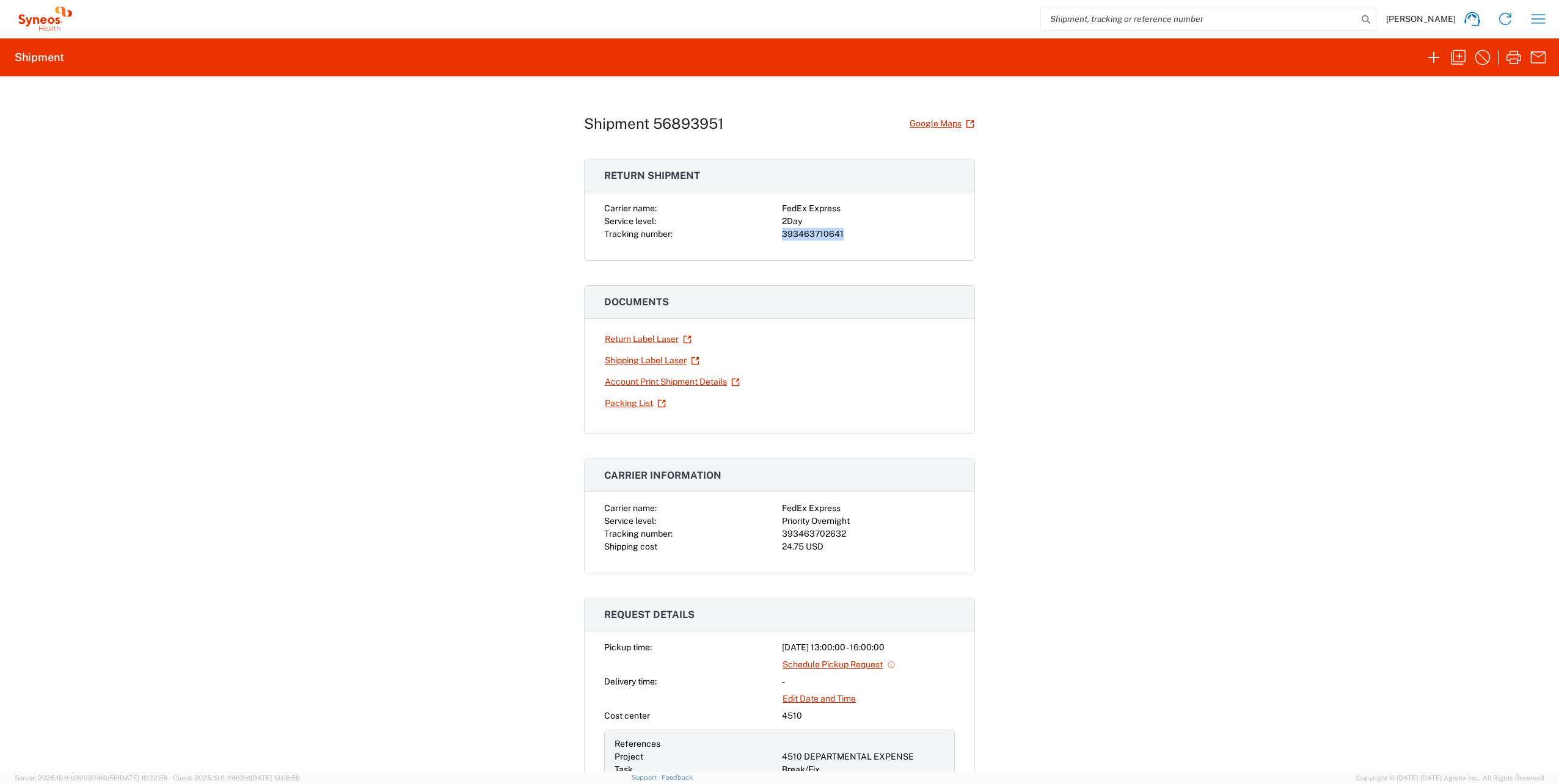
drag, startPoint x: 842, startPoint y: 234, endPoint x: 777, endPoint y: 232, distance: 65.0
click at [781, 232] on div "393463710641" at bounding box center [868, 234] width 173 height 13
drag, startPoint x: 777, startPoint y: 232, endPoint x: 794, endPoint y: 234, distance: 17.1
copy div "393463710641"
drag, startPoint x: 839, startPoint y: 527, endPoint x: 777, endPoint y: 530, distance: 62.1
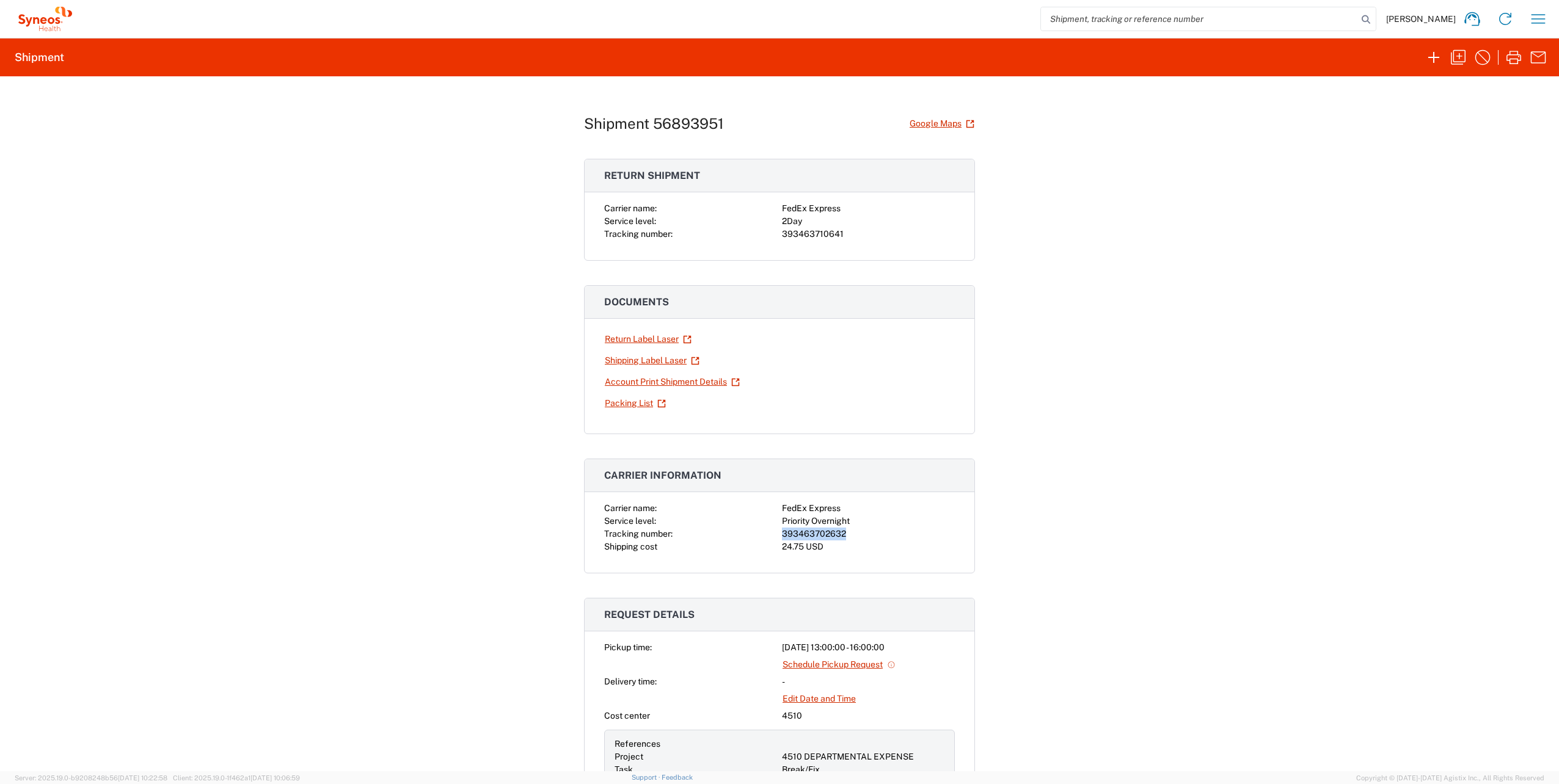
click at [777, 530] on div "Carrier name: FedEx Express Service level: Priority Overnight Tracking number: …" at bounding box center [779, 527] width 351 height 52
drag, startPoint x: 777, startPoint y: 530, endPoint x: 791, endPoint y: 531, distance: 14.0
copy div "393463702632"
click at [1511, 55] on icon "button" at bounding box center [1513, 57] width 20 height 20
click at [643, 337] on link "Return Label Laser" at bounding box center [648, 338] width 88 height 22
